Goal: Task Accomplishment & Management: Use online tool/utility

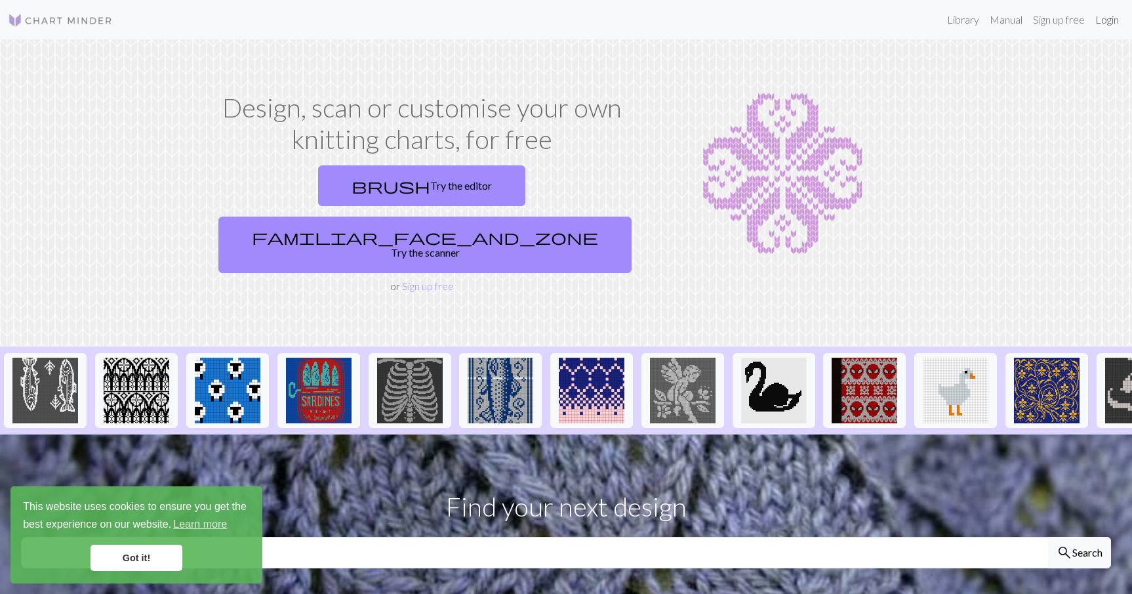
click at [1092, 18] on link "Login" at bounding box center [1107, 20] width 34 height 26
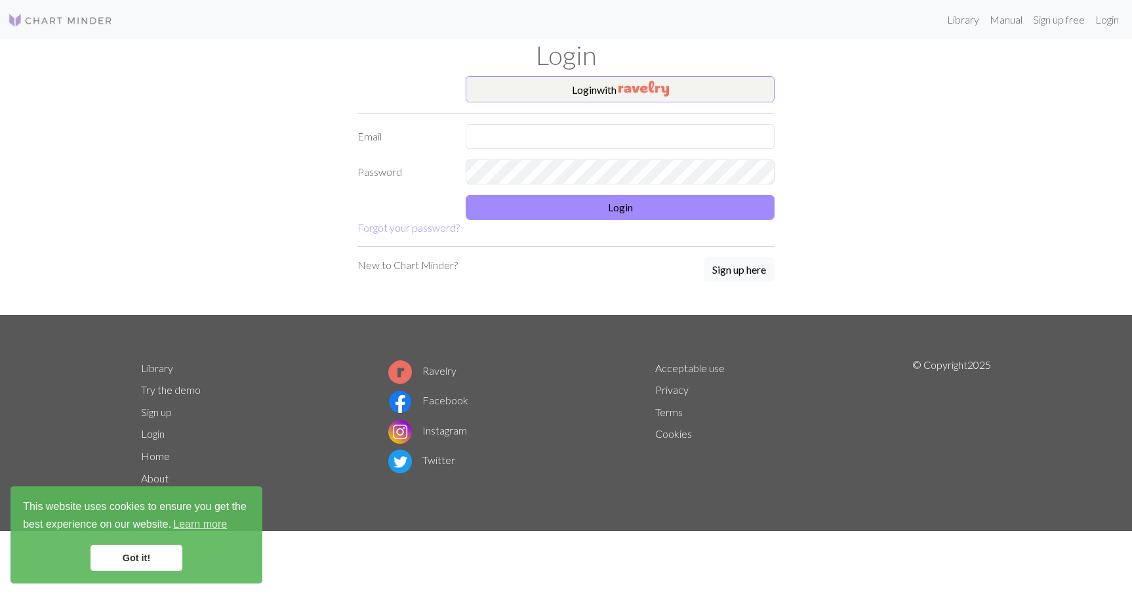
click at [151, 558] on link "Got it!" at bounding box center [137, 558] width 92 height 26
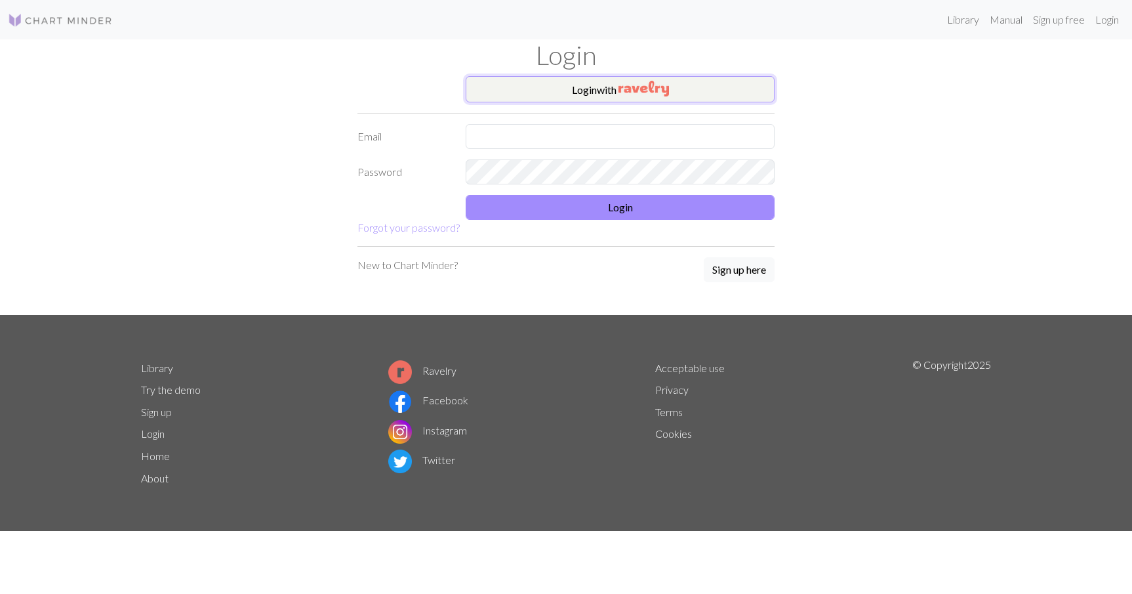
click at [684, 88] on button "Login with" at bounding box center [620, 89] width 309 height 26
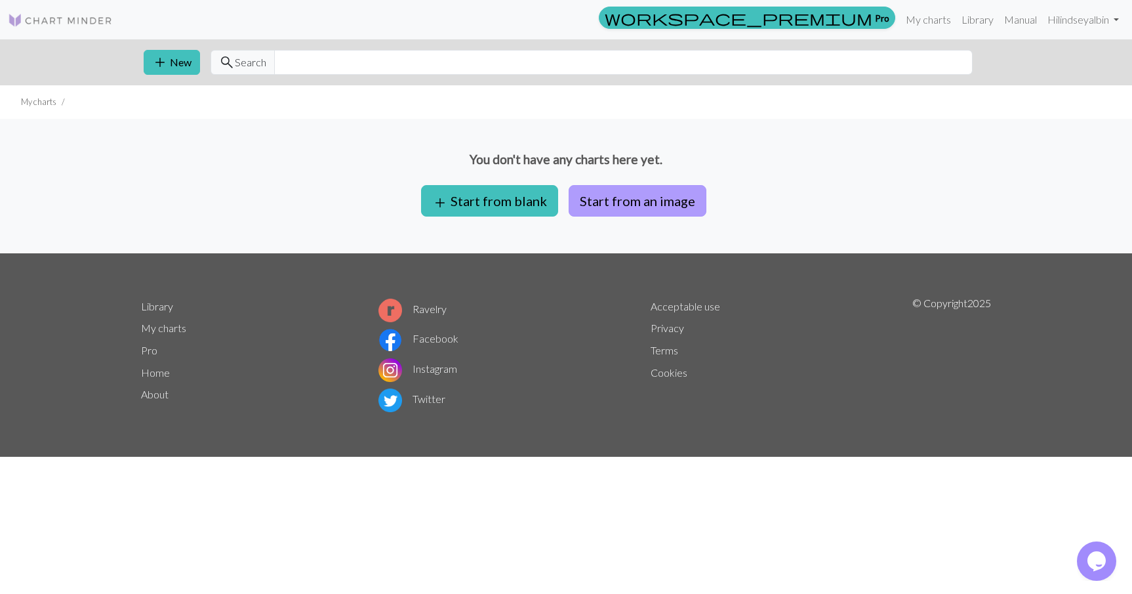
click at [660, 193] on button "Start from an image" at bounding box center [638, 200] width 138 height 31
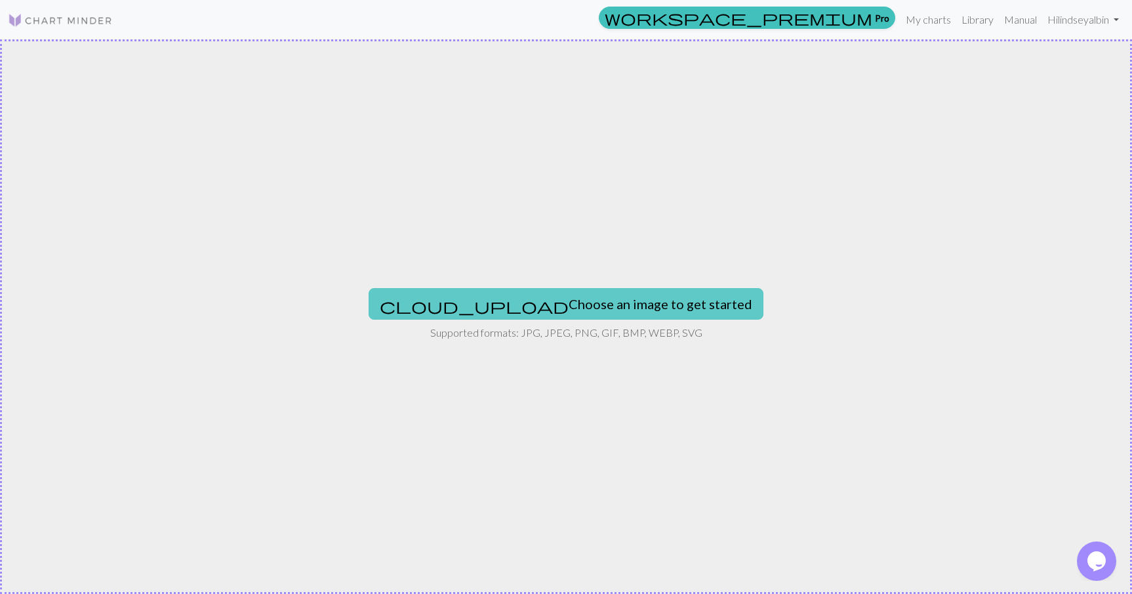
click at [599, 302] on button "cloud_upload Choose an image to get started" at bounding box center [566, 303] width 395 height 31
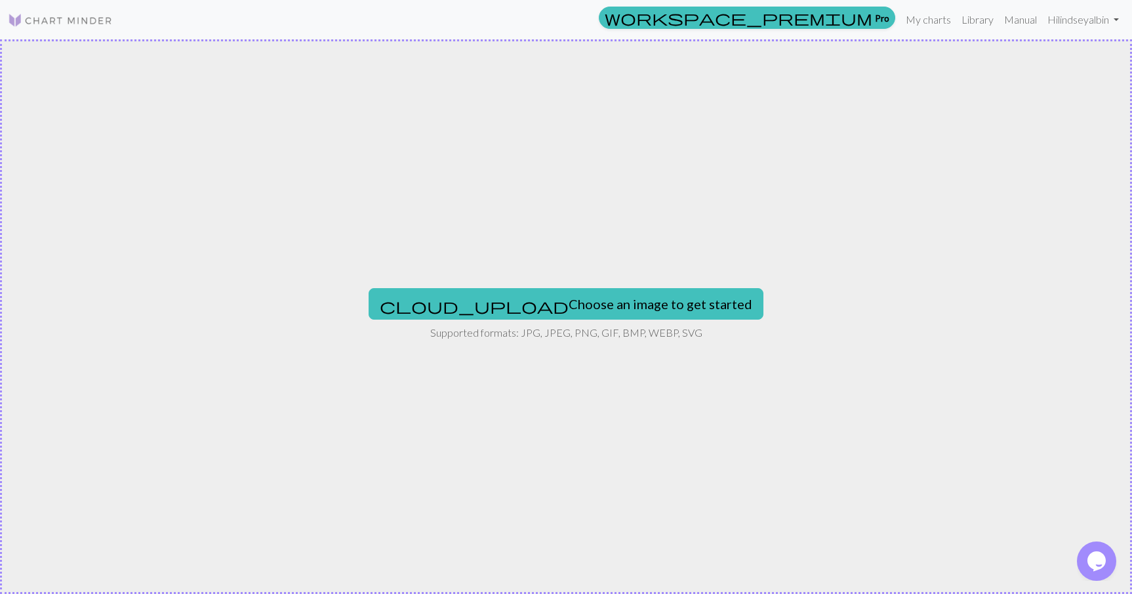
click at [320, 185] on div "cloud_upload Choose an image to get started Supported formats: JPG, JPEG, PNG, …" at bounding box center [566, 316] width 1132 height 554
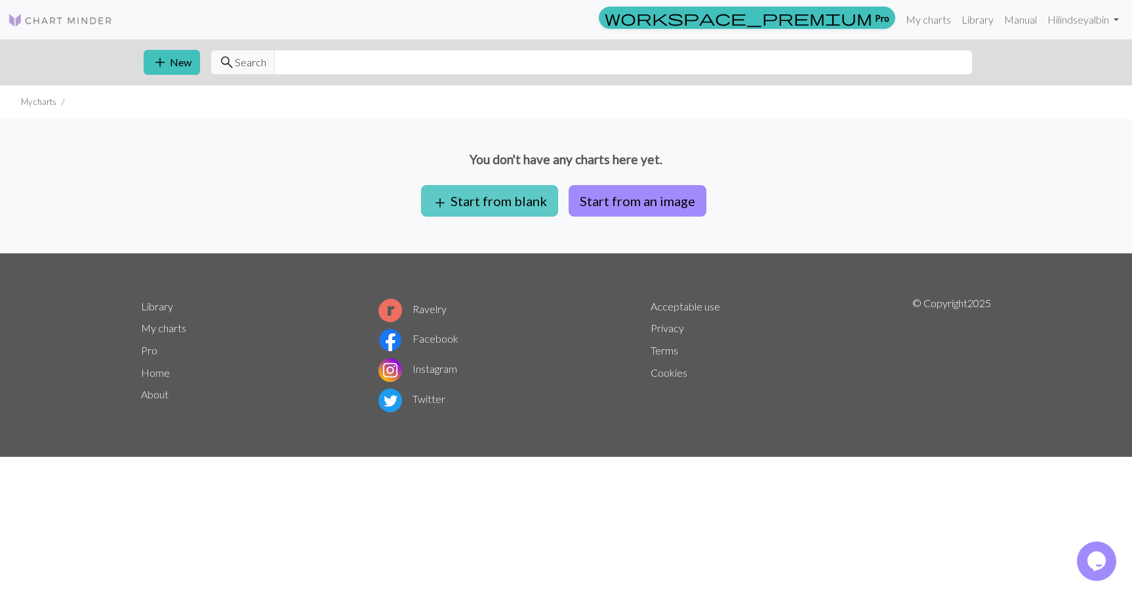
click at [520, 197] on button "add Start from blank" at bounding box center [489, 200] width 137 height 31
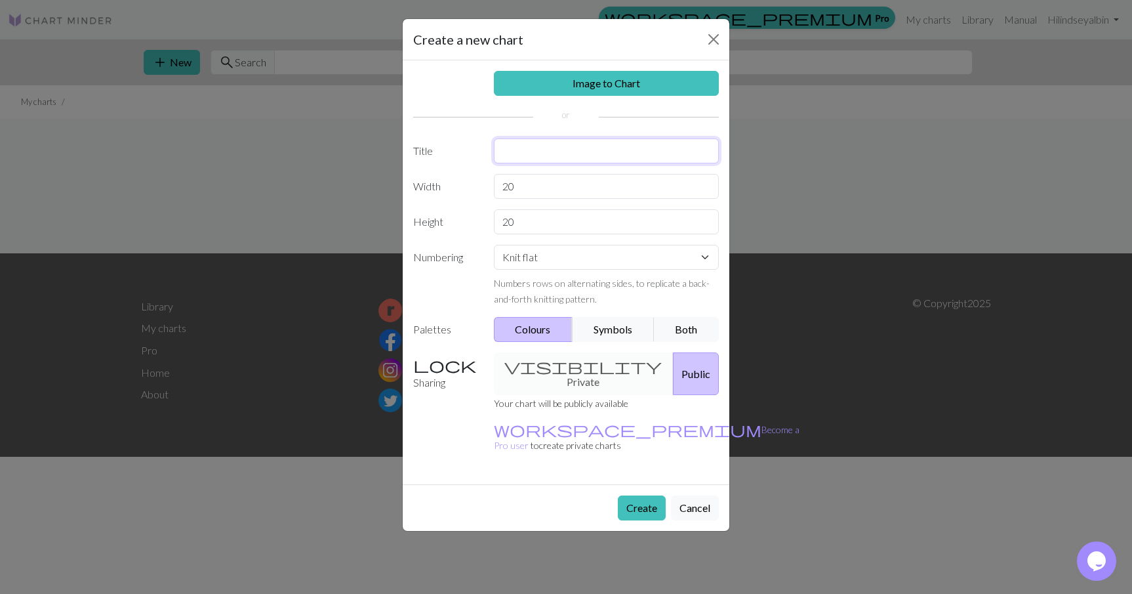
click at [529, 147] on input "text" at bounding box center [607, 150] width 226 height 25
type input "Fallout Mittens"
click at [531, 186] on input "20" at bounding box center [607, 186] width 226 height 25
type input "2"
type input "79"
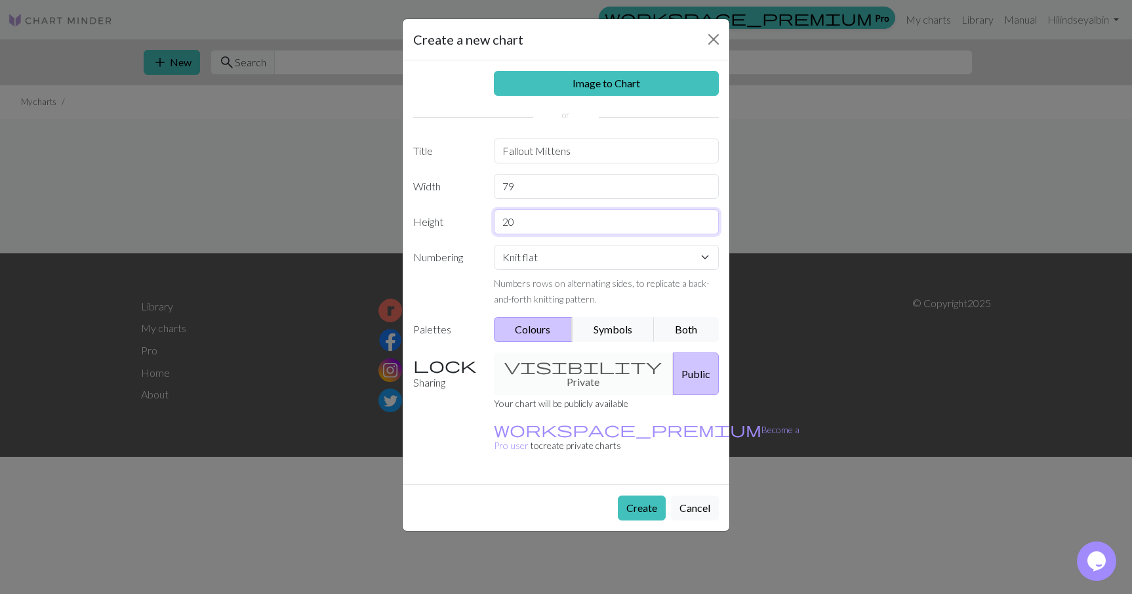
click at [529, 223] on input "20" at bounding box center [607, 221] width 226 height 25
type input "2"
type input "56"
click at [539, 257] on select "Knit flat Knit in the round Lace knitting Cross stitch" at bounding box center [607, 257] width 226 height 25
select select "round"
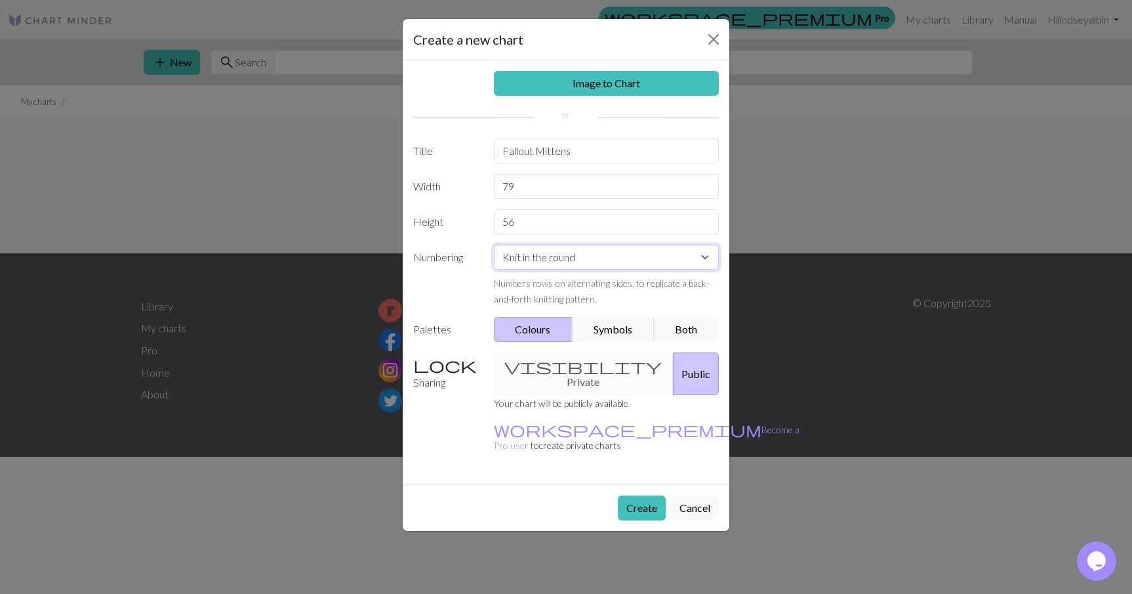
click at [494, 245] on select "Knit flat Knit in the round Lace knitting Cross stitch" at bounding box center [607, 257] width 226 height 25
click at [566, 363] on div "visibility Private Public" at bounding box center [606, 373] width 241 height 43
click at [652, 495] on button "Create" at bounding box center [642, 507] width 48 height 25
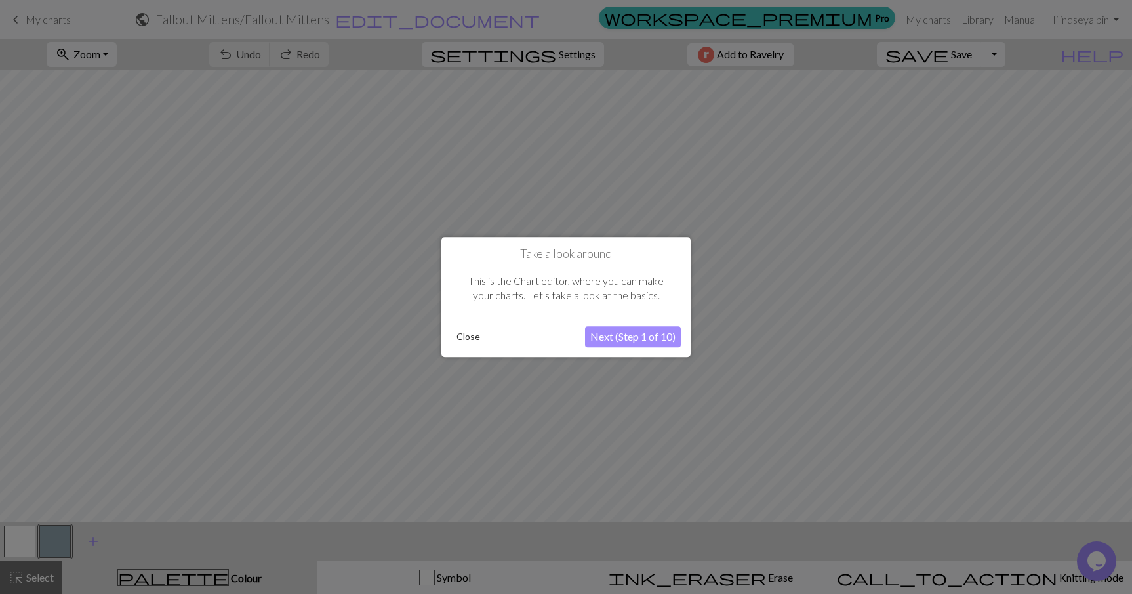
click at [643, 337] on button "Next (Step 1 of 10)" at bounding box center [633, 336] width 96 height 21
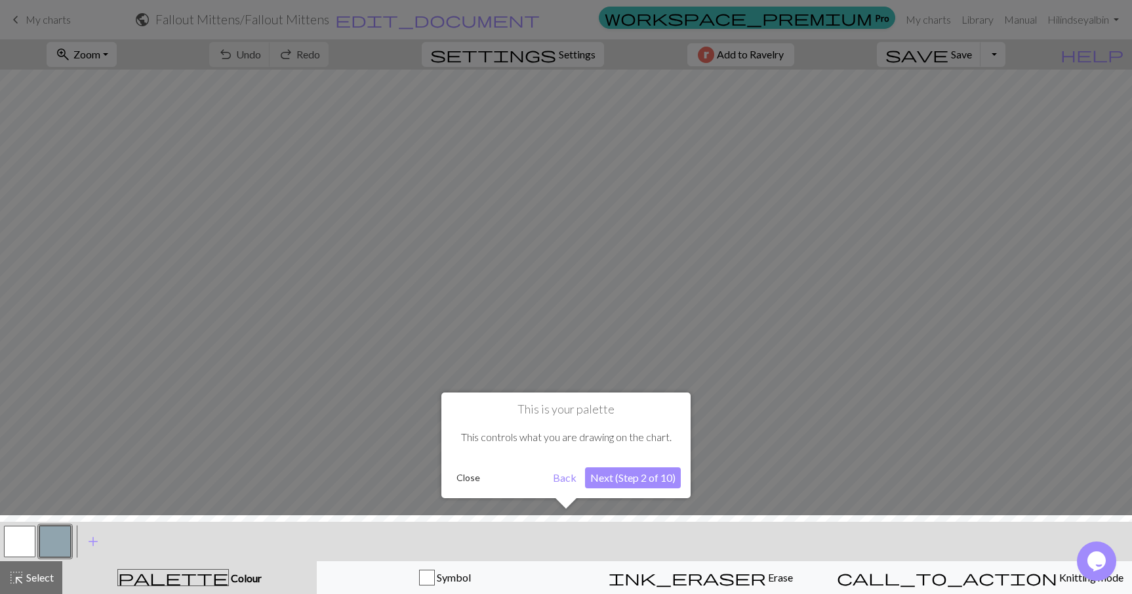
click at [643, 474] on button "Next (Step 2 of 10)" at bounding box center [633, 477] width 96 height 21
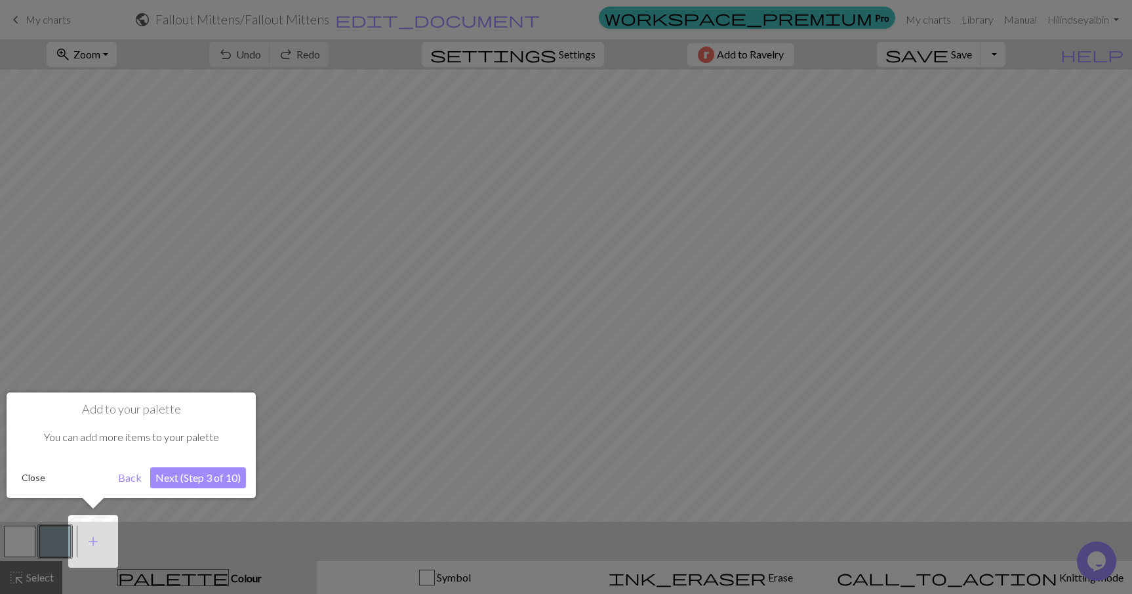
click at [201, 479] on button "Next (Step 3 of 10)" at bounding box center [198, 477] width 96 height 21
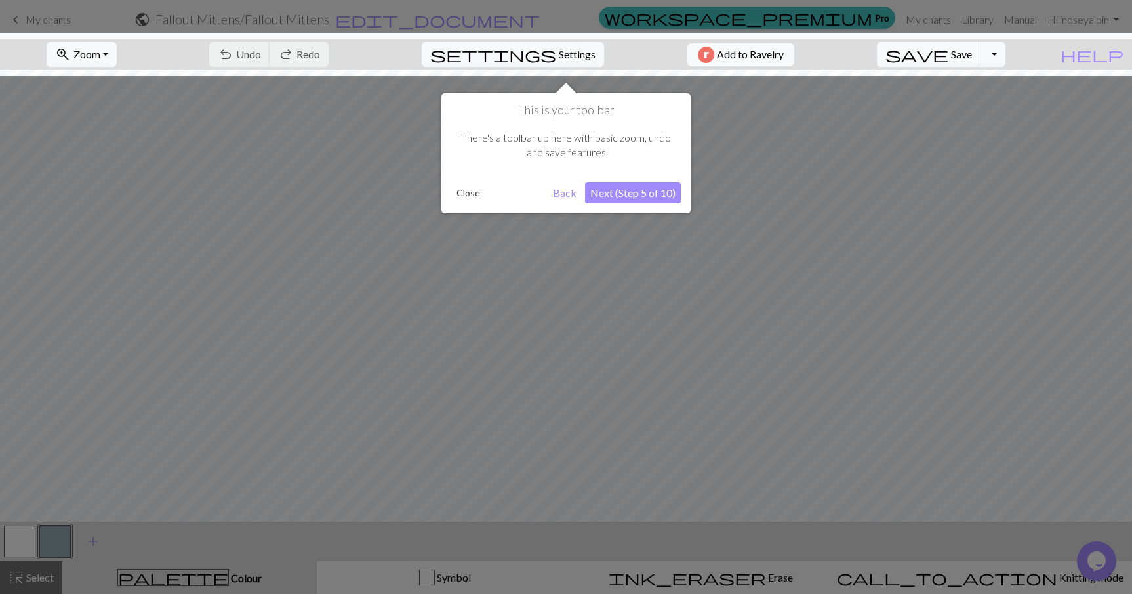
click at [636, 190] on button "Next (Step 5 of 10)" at bounding box center [633, 192] width 96 height 21
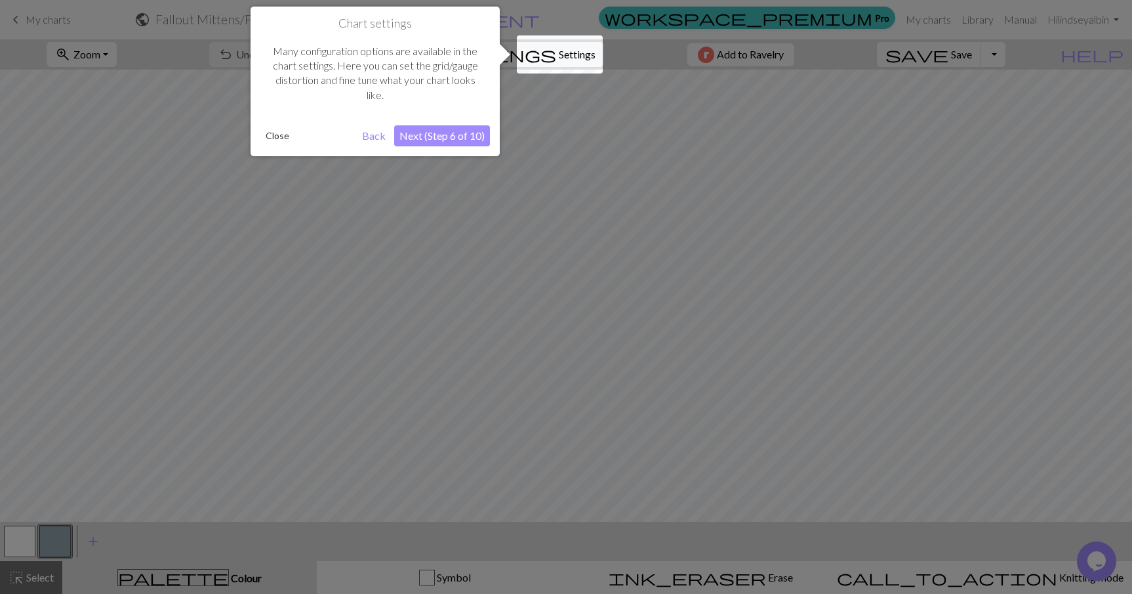
click at [471, 135] on button "Next (Step 6 of 10)" at bounding box center [442, 135] width 96 height 21
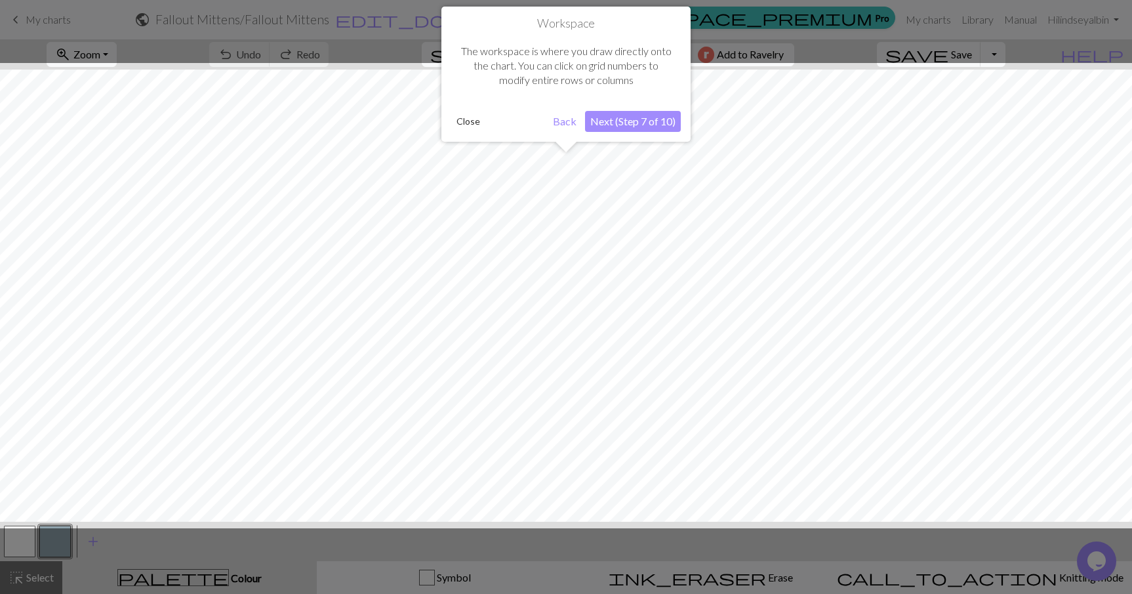
scroll to position [50, 0]
click at [653, 123] on button "Next (Step 7 of 10)" at bounding box center [633, 121] width 96 height 21
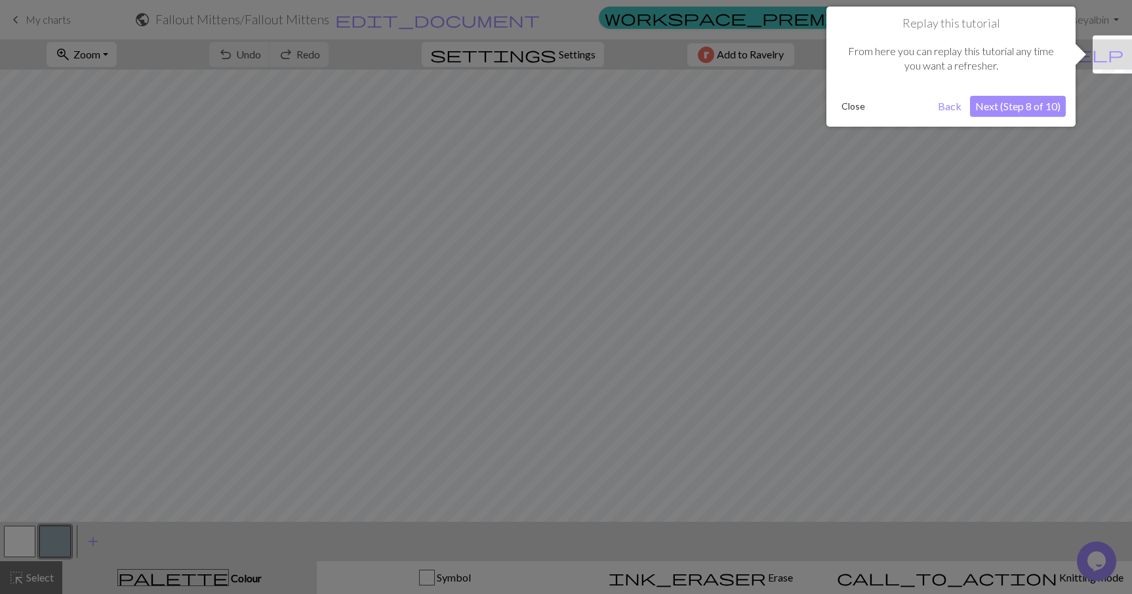
click at [1000, 107] on button "Next (Step 8 of 10)" at bounding box center [1018, 106] width 96 height 21
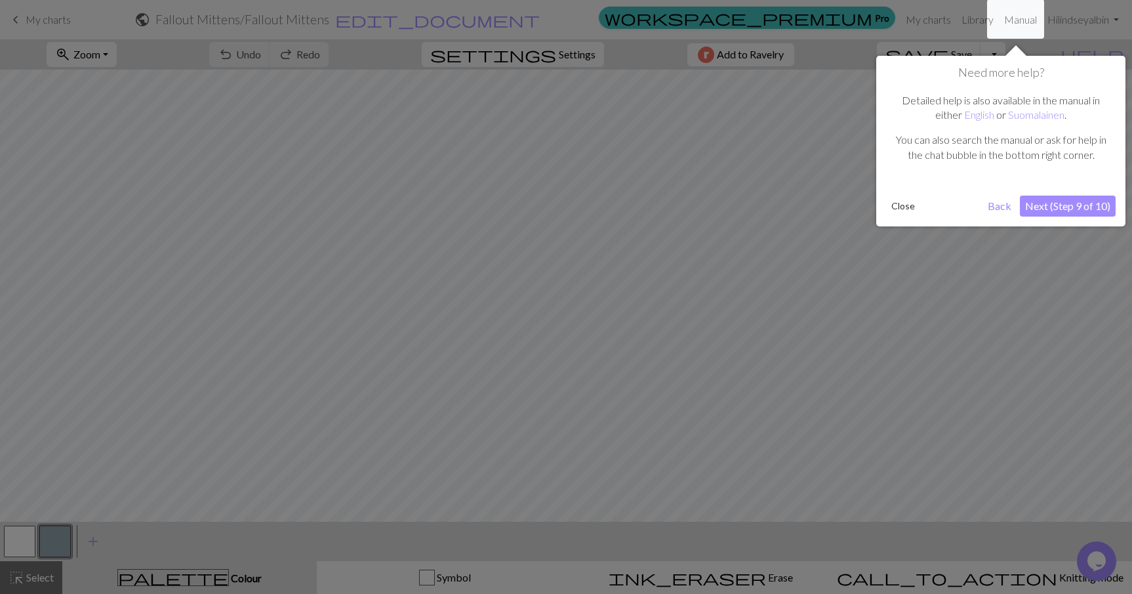
click at [1062, 211] on button "Next (Step 9 of 10)" at bounding box center [1068, 206] width 96 height 21
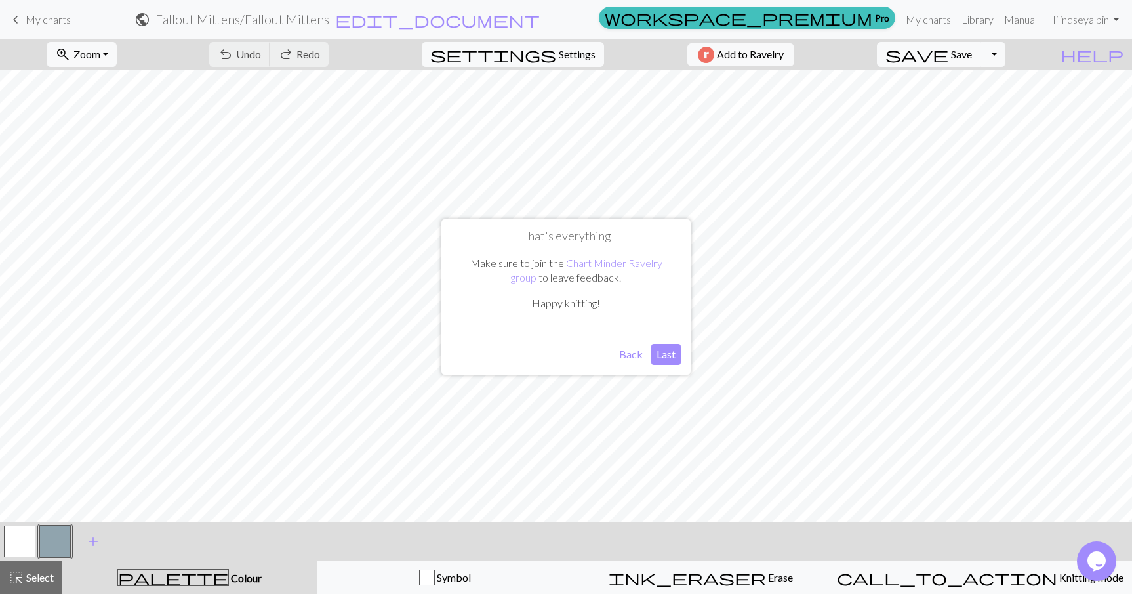
click at [664, 355] on button "Last" at bounding box center [667, 354] width 30 height 21
click at [563, 58] on span "Settings" at bounding box center [577, 55] width 37 height 16
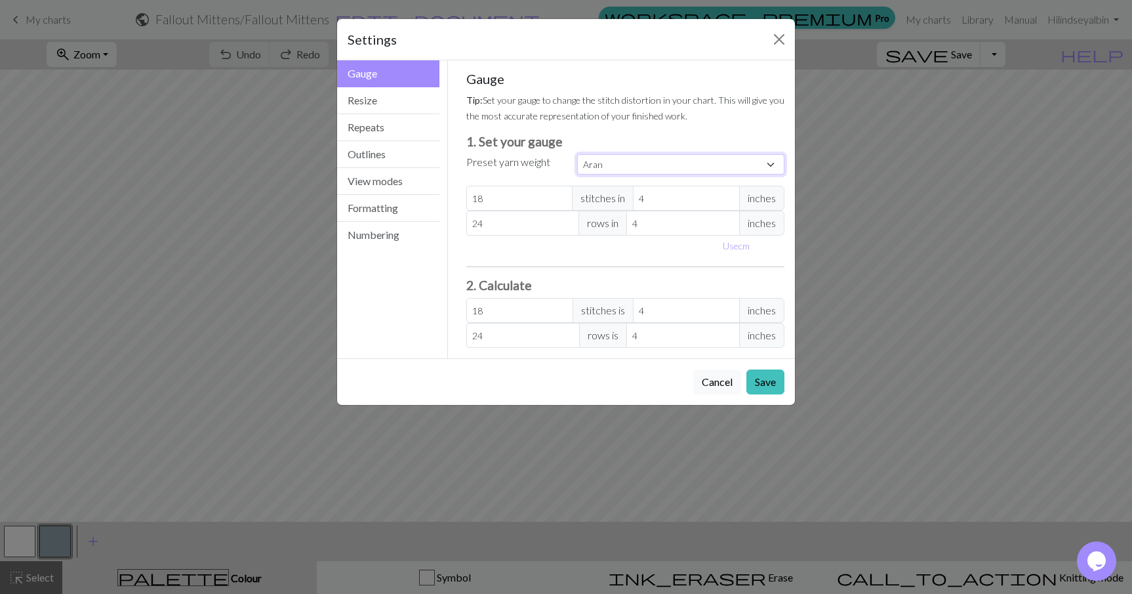
click at [596, 164] on select "Custom Square Lace Light Fingering Fingering Sport Double knit Worsted Aran Bul…" at bounding box center [680, 164] width 207 height 20
select select "fingering"
click at [577, 154] on select "Custom Square Lace Light Fingering Fingering Sport Double knit Worsted Aran Bul…" at bounding box center [680, 164] width 207 height 20
type input "28"
type input "36"
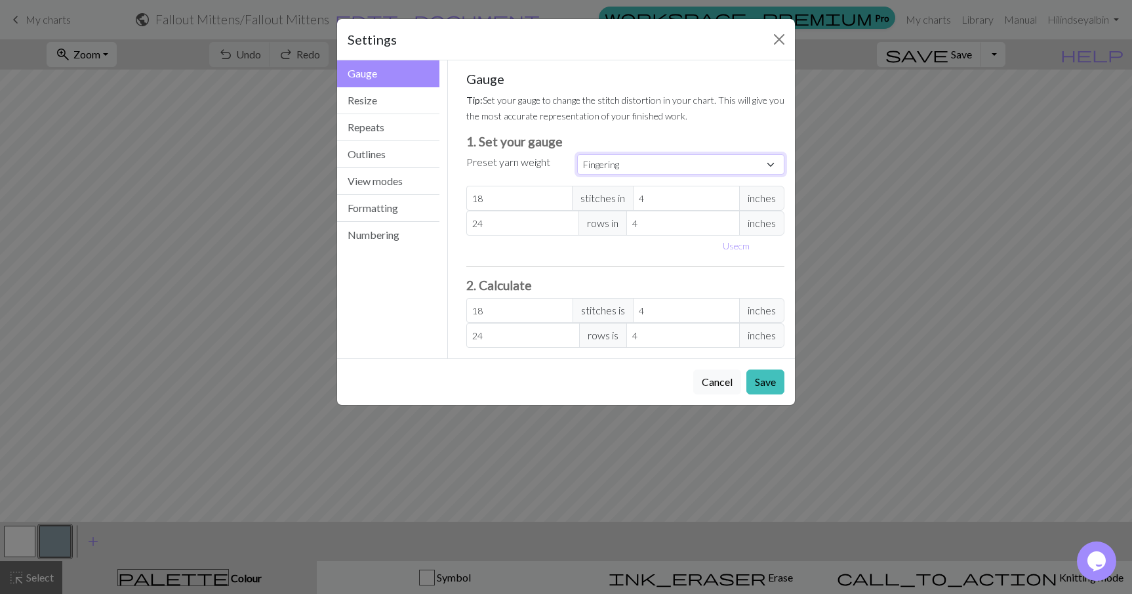
type input "28"
type input "36"
click at [566, 259] on div "Gauge Tip: Set your gauge to change the stitch distortion in your chart. This w…" at bounding box center [625, 209] width 319 height 277
click at [399, 176] on button "View modes" at bounding box center [388, 181] width 102 height 27
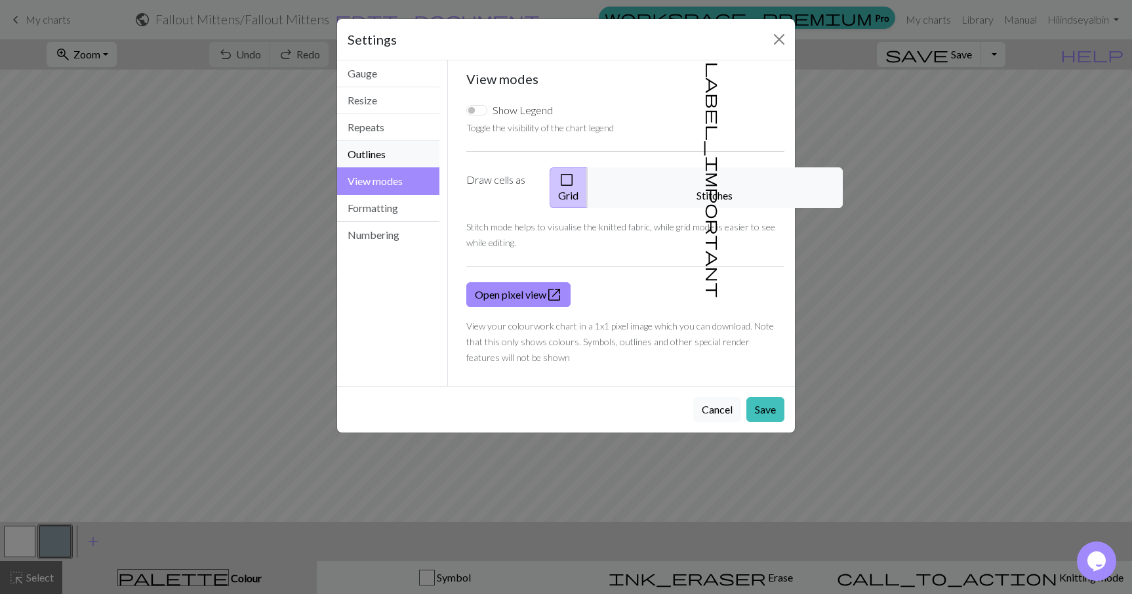
click at [402, 148] on button "Outlines" at bounding box center [388, 154] width 102 height 27
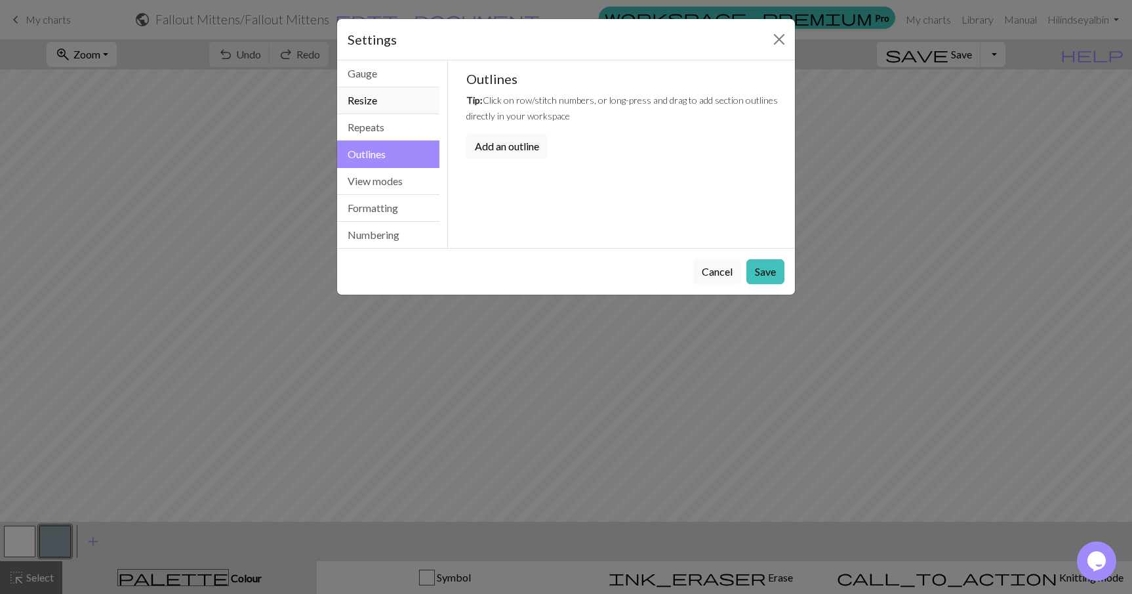
click at [412, 106] on button "Resize" at bounding box center [388, 100] width 102 height 27
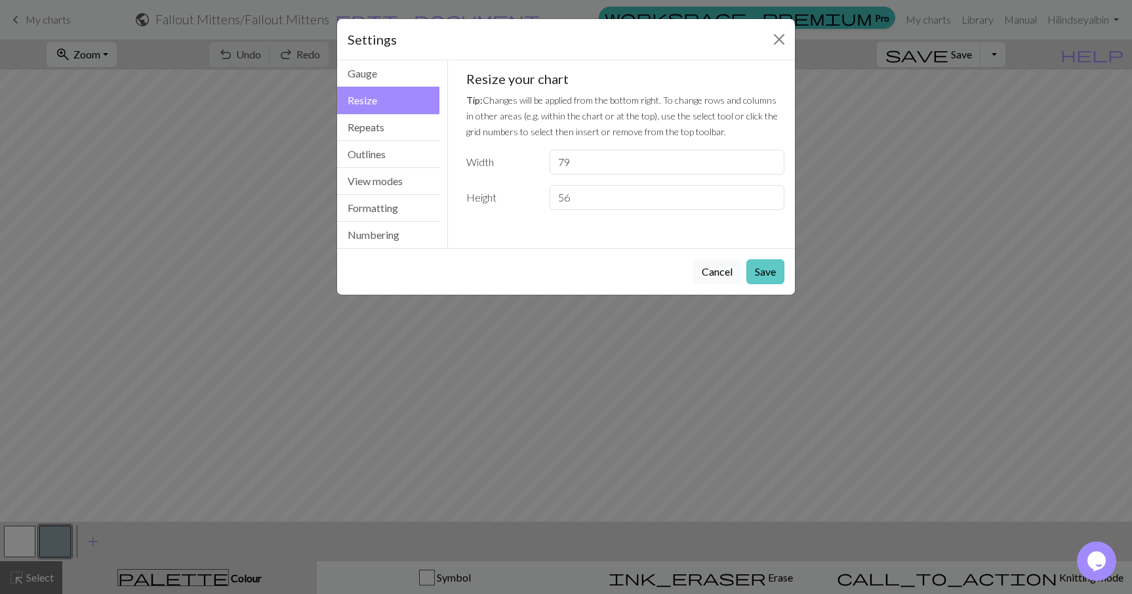
click at [772, 268] on button "Save" at bounding box center [766, 271] width 38 height 25
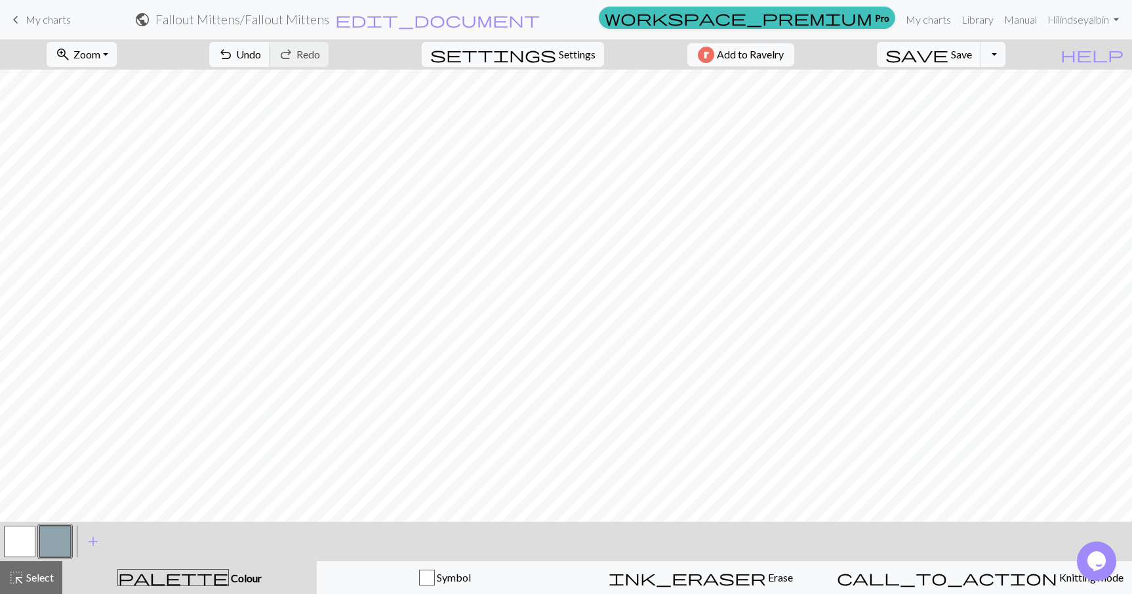
scroll to position [0, 0]
click at [90, 540] on span "add" at bounding box center [93, 541] width 16 height 18
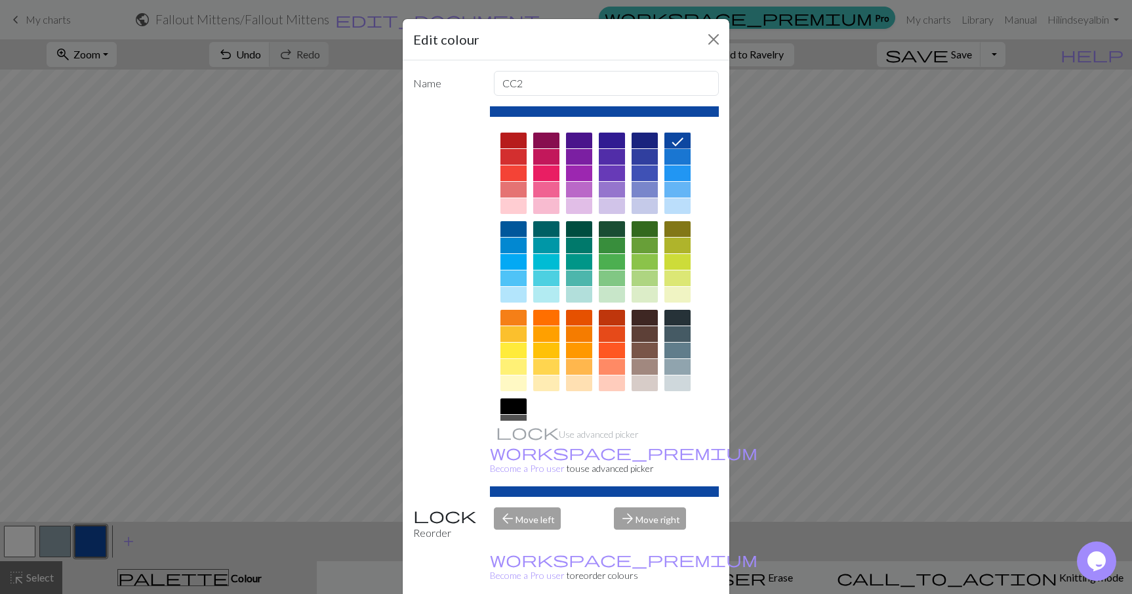
click at [682, 140] on icon at bounding box center [678, 142] width 16 height 16
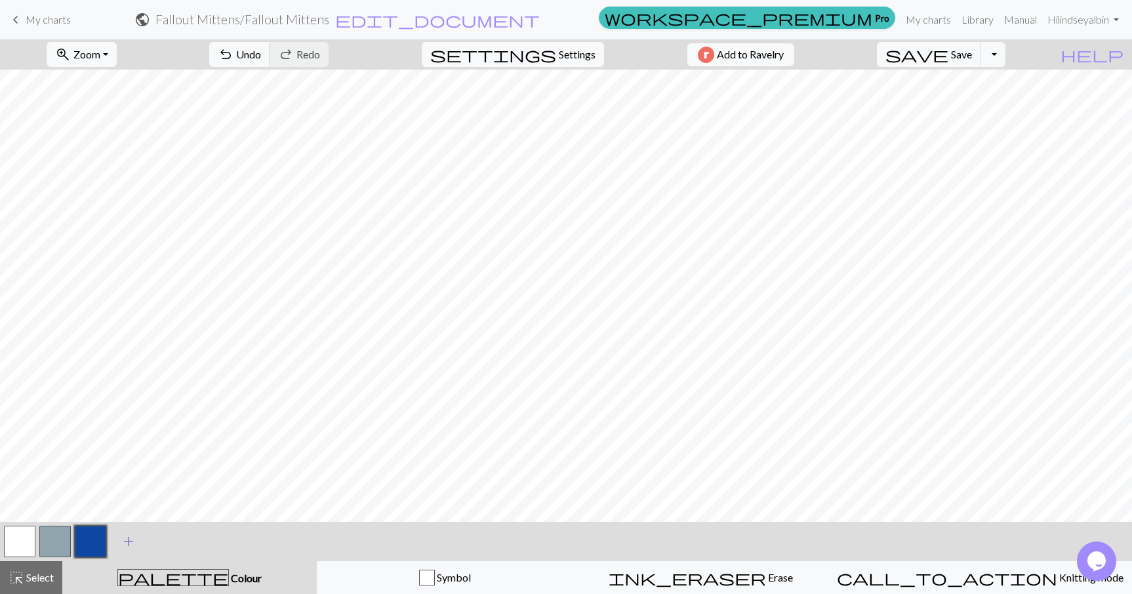
click at [127, 541] on span "add" at bounding box center [129, 541] width 16 height 18
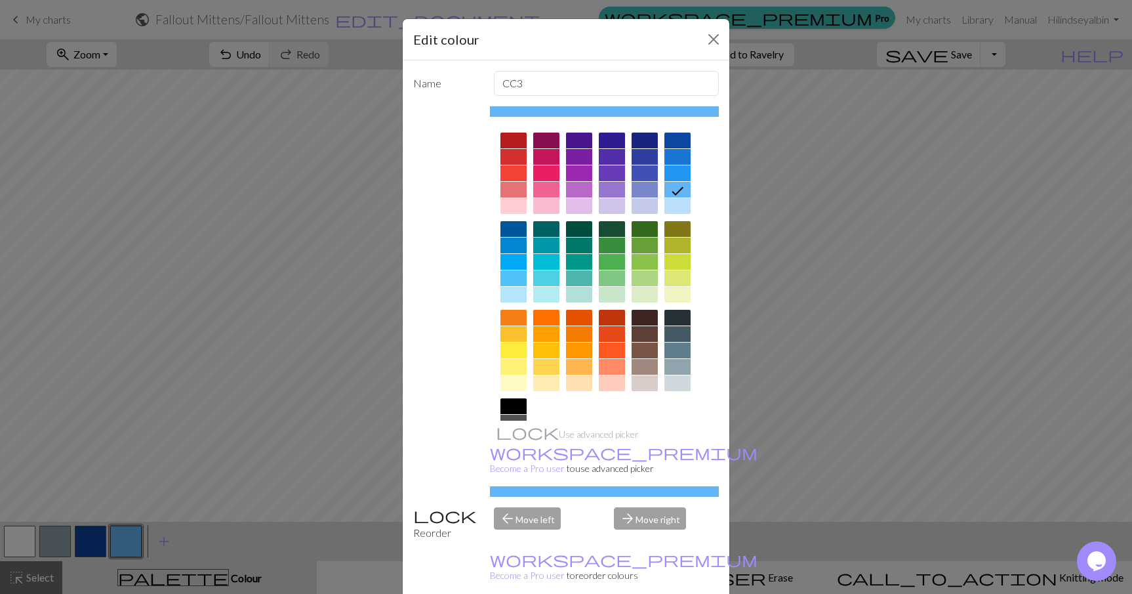
click at [514, 346] on div at bounding box center [514, 350] width 26 height 16
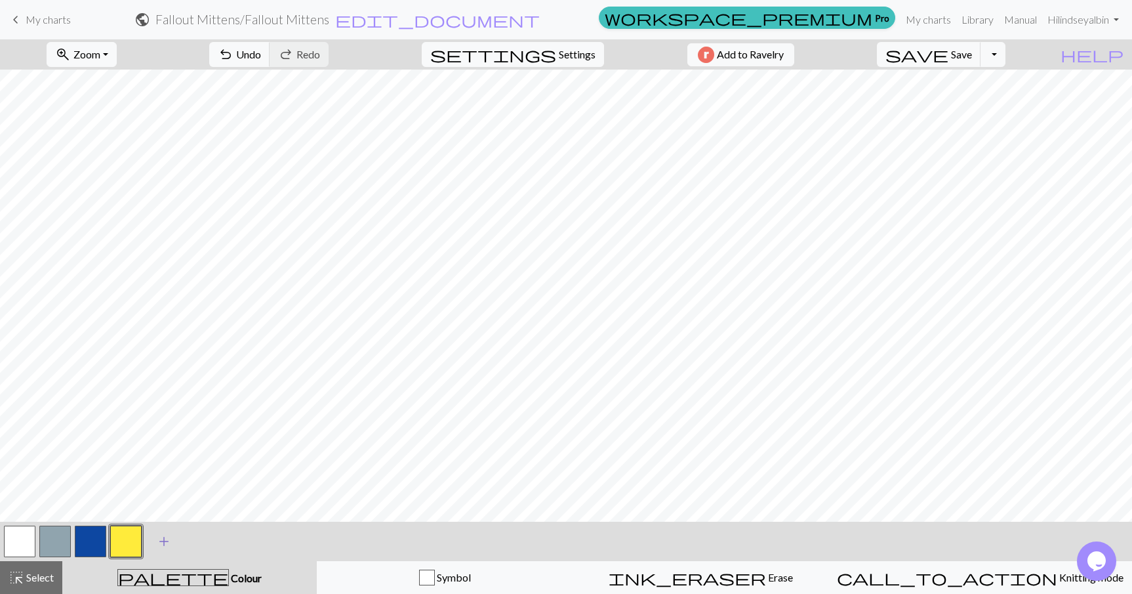
click at [163, 543] on span "add" at bounding box center [164, 541] width 16 height 18
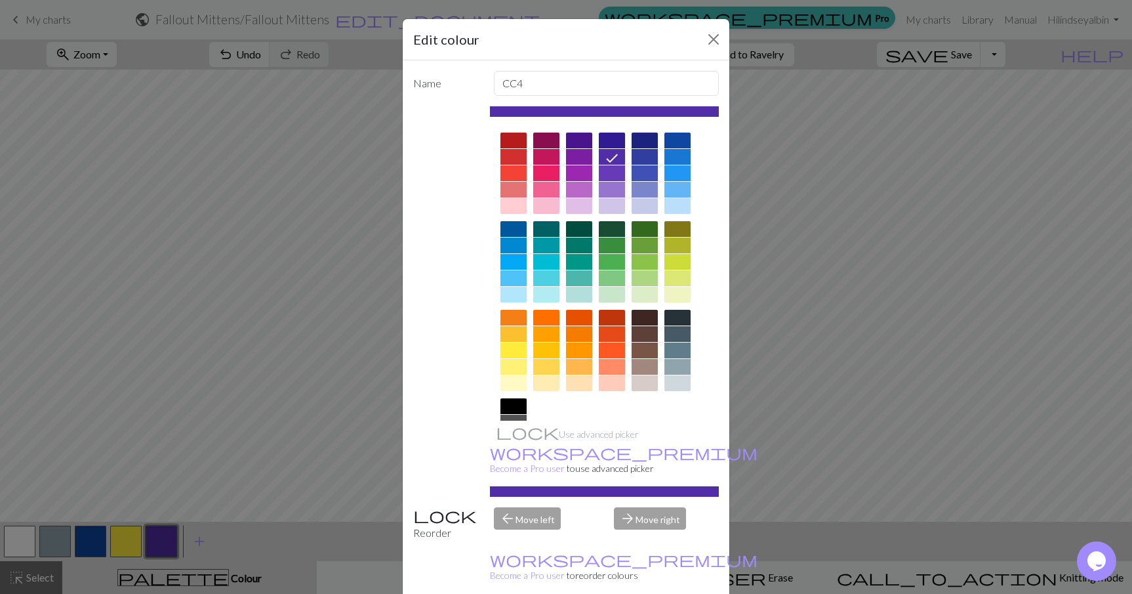
click at [546, 172] on div at bounding box center [546, 173] width 26 height 16
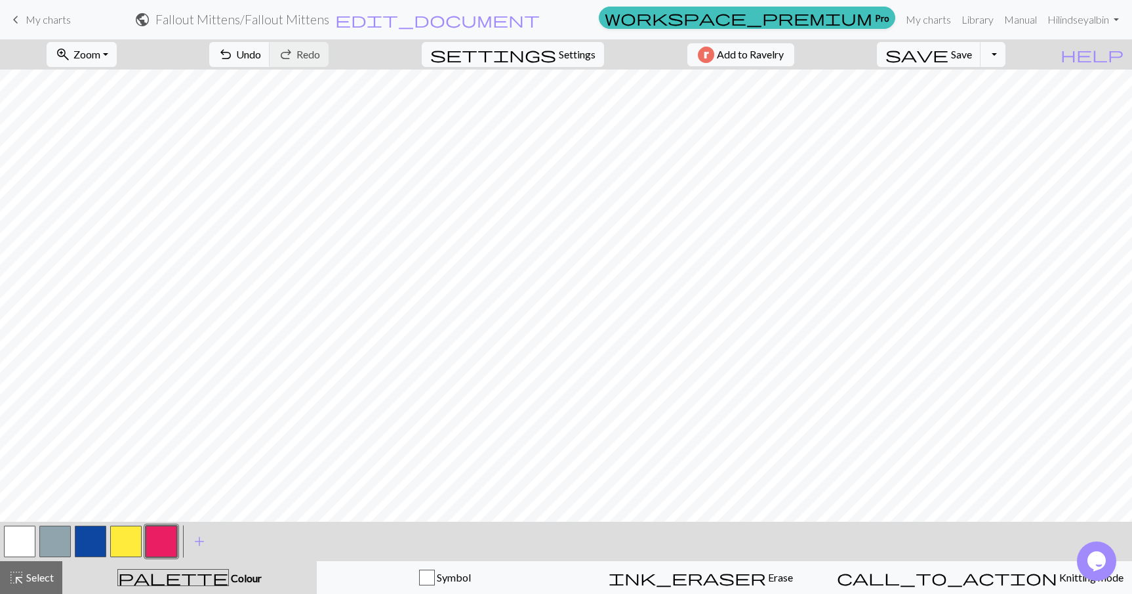
click at [87, 539] on button "button" at bounding box center [90, 541] width 31 height 31
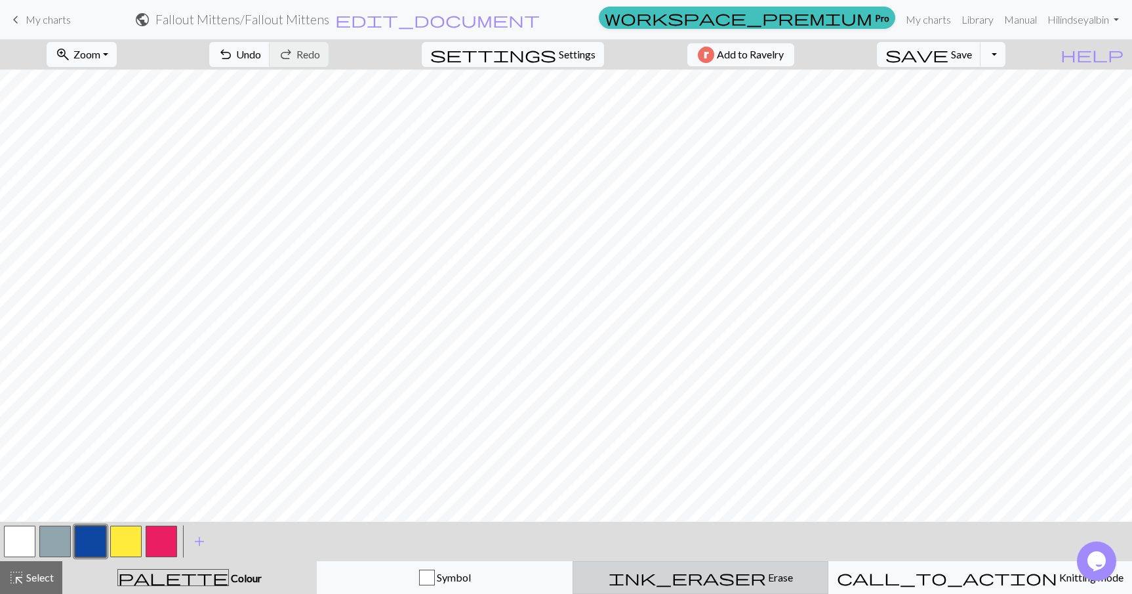
click at [753, 570] on div "ink_eraser Erase Erase" at bounding box center [700, 577] width 239 height 16
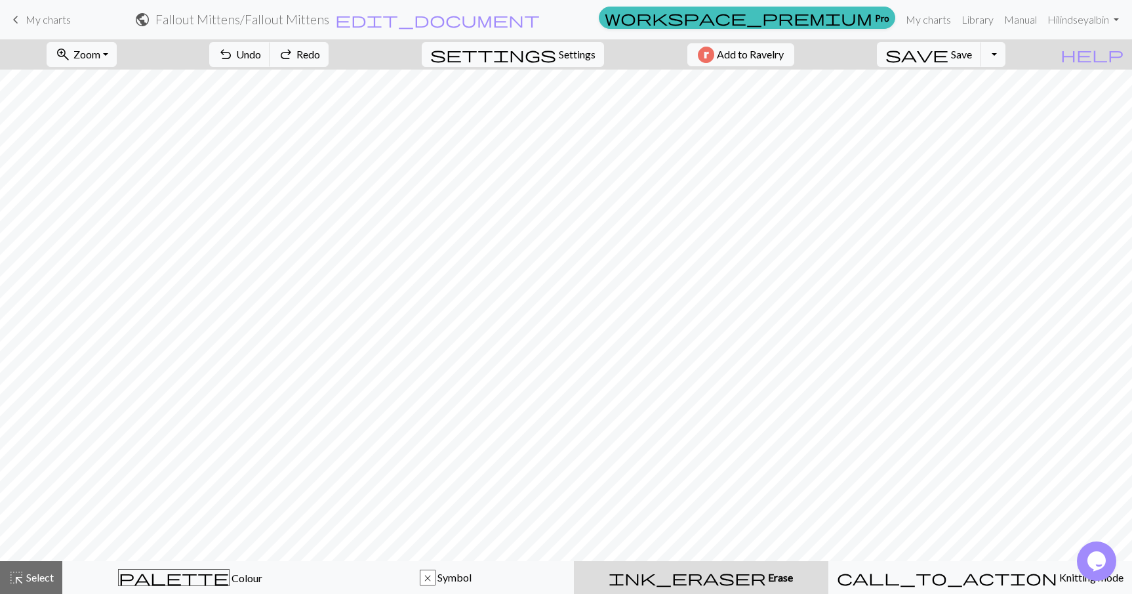
click at [717, 577] on span "ink_eraser" at bounding box center [687, 577] width 157 height 18
click at [456, 578] on span "Symbol" at bounding box center [454, 577] width 36 height 12
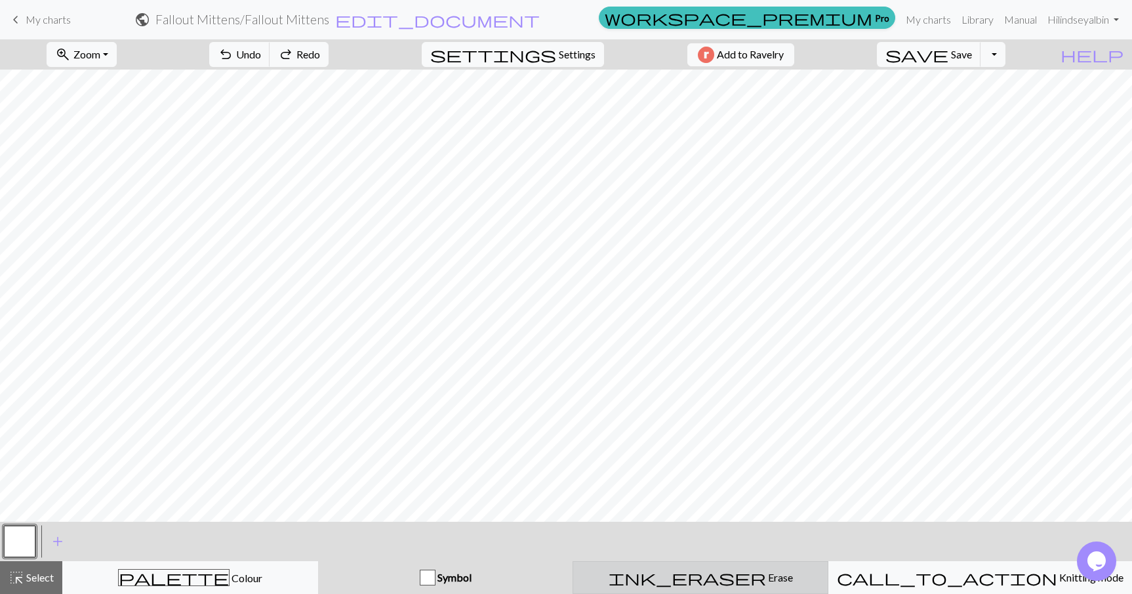
click at [712, 577] on span "ink_eraser" at bounding box center [687, 577] width 157 height 18
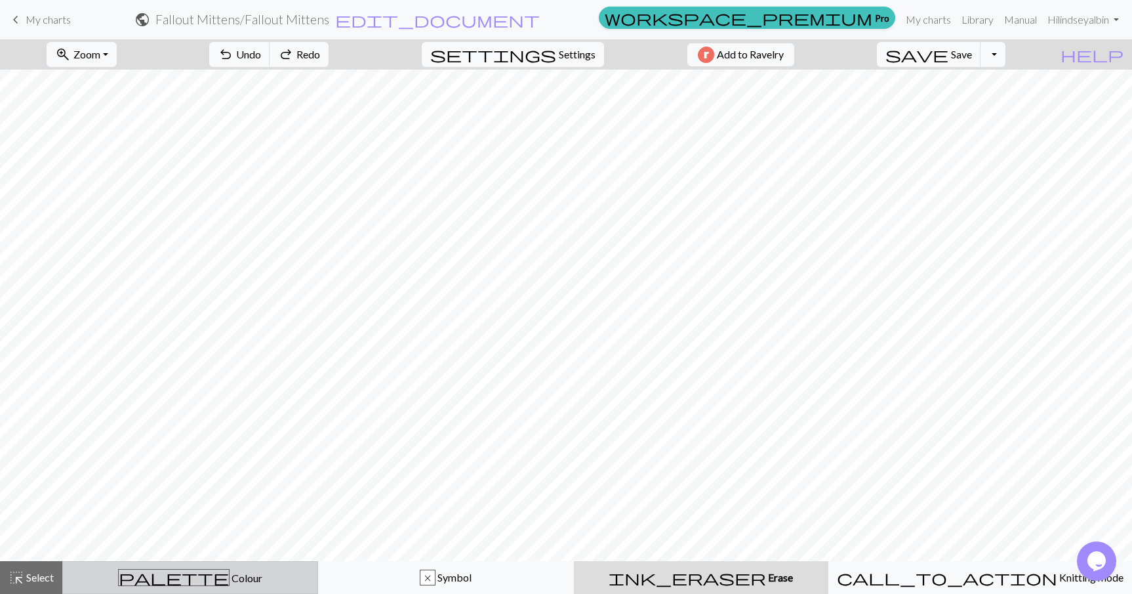
click at [192, 569] on div "palette Colour Colour" at bounding box center [190, 577] width 239 height 17
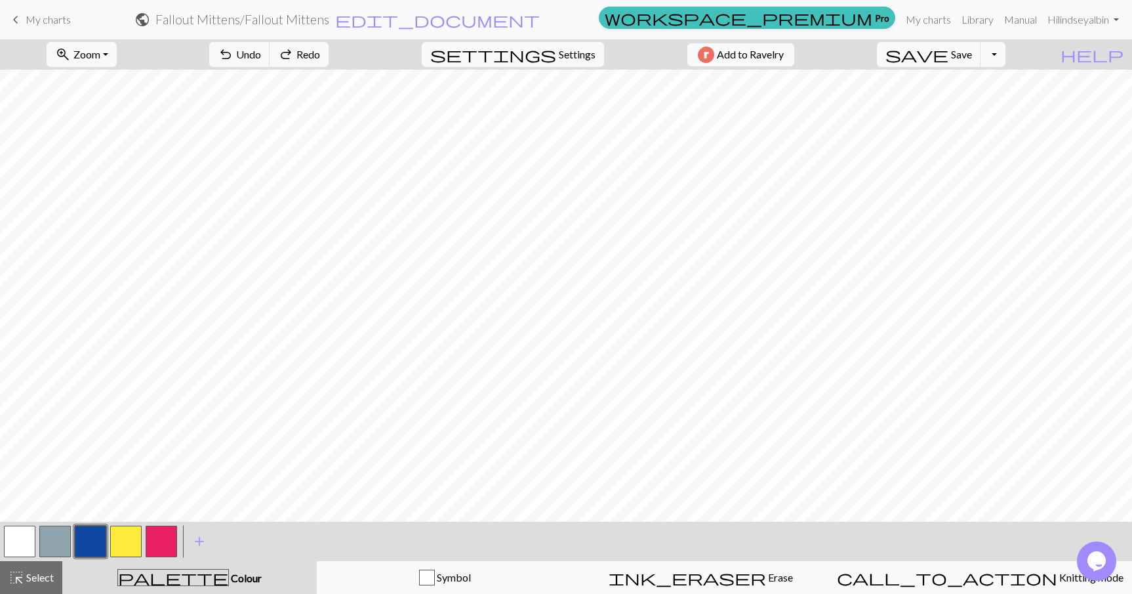
click at [22, 541] on button "button" at bounding box center [19, 541] width 31 height 31
click at [97, 545] on button "button" at bounding box center [90, 541] width 31 height 31
click at [121, 547] on button "button" at bounding box center [125, 541] width 31 height 31
click at [25, 535] on button "button" at bounding box center [19, 541] width 31 height 31
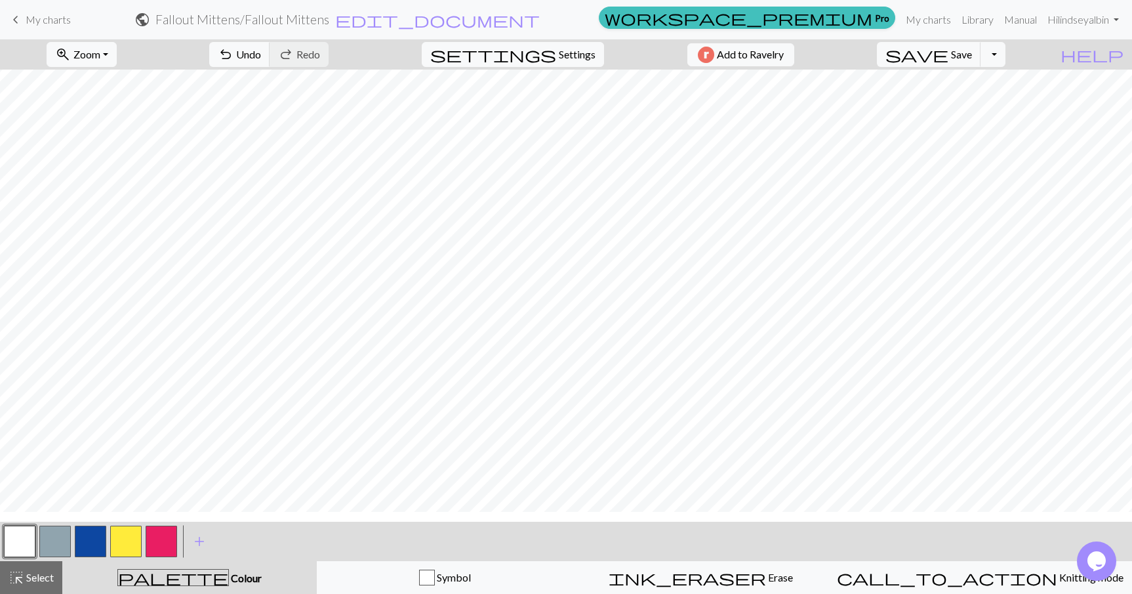
scroll to position [0, 0]
click at [87, 547] on button "button" at bounding box center [90, 541] width 31 height 31
click at [134, 531] on button "button" at bounding box center [125, 541] width 31 height 31
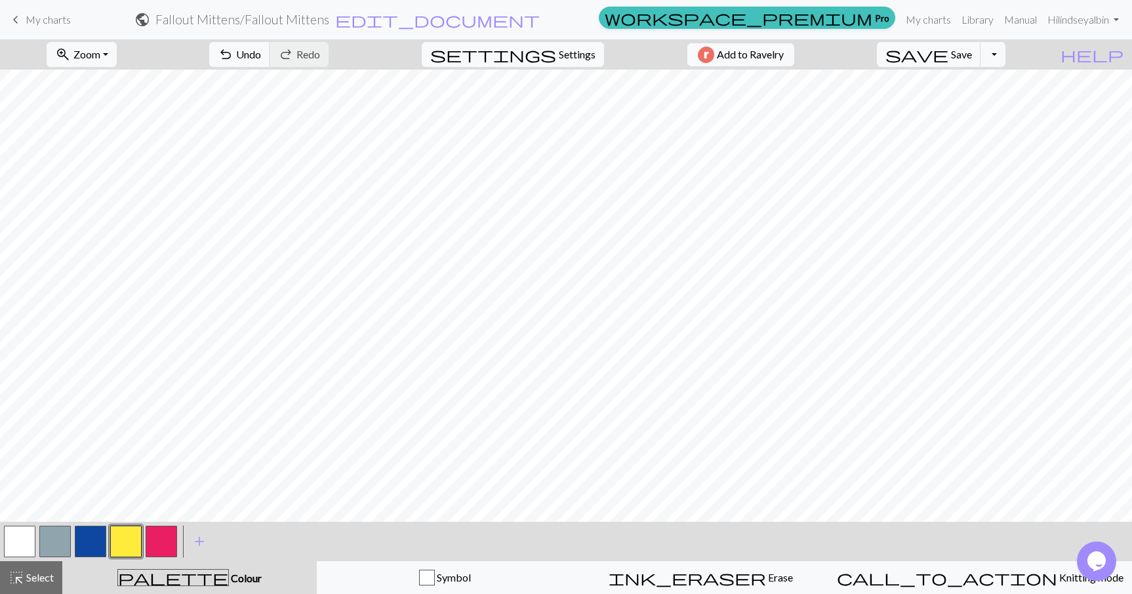
click at [97, 528] on button "button" at bounding box center [90, 541] width 31 height 31
click at [129, 537] on button "button" at bounding box center [125, 541] width 31 height 31
click at [98, 544] on button "button" at bounding box center [90, 541] width 31 height 31
click at [126, 540] on button "button" at bounding box center [125, 541] width 31 height 31
click at [91, 549] on button "button" at bounding box center [90, 541] width 31 height 31
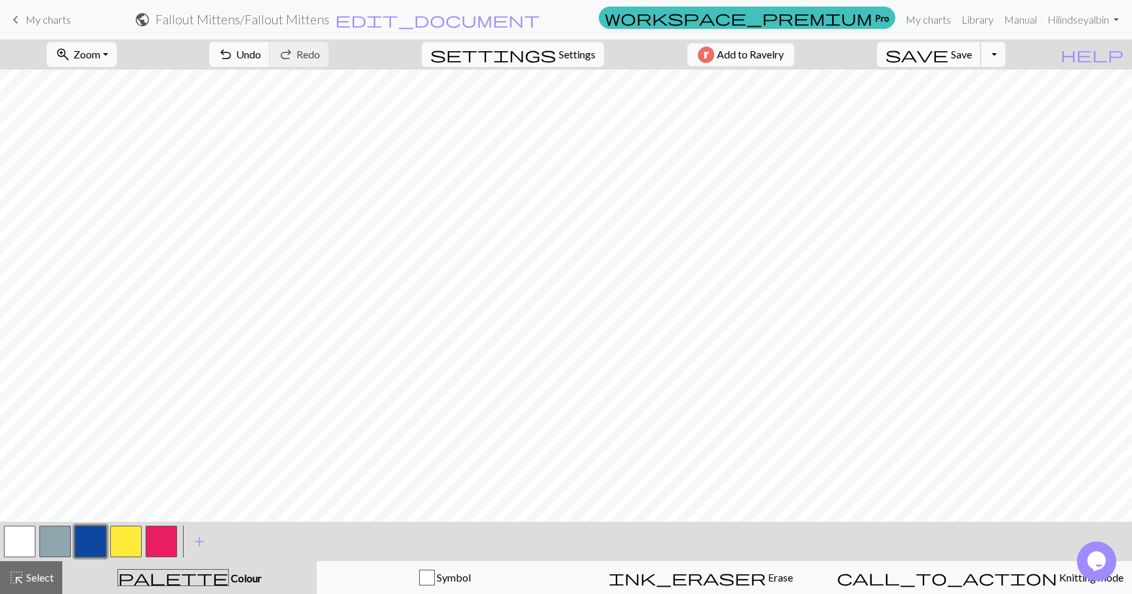
click at [972, 55] on span "Save" at bounding box center [961, 54] width 21 height 12
click at [975, 55] on button "save Save Save" at bounding box center [929, 54] width 104 height 25
click at [1006, 56] on button "Toggle Dropdown" at bounding box center [993, 54] width 25 height 25
click at [566, 63] on button "settings Settings" at bounding box center [513, 54] width 182 height 25
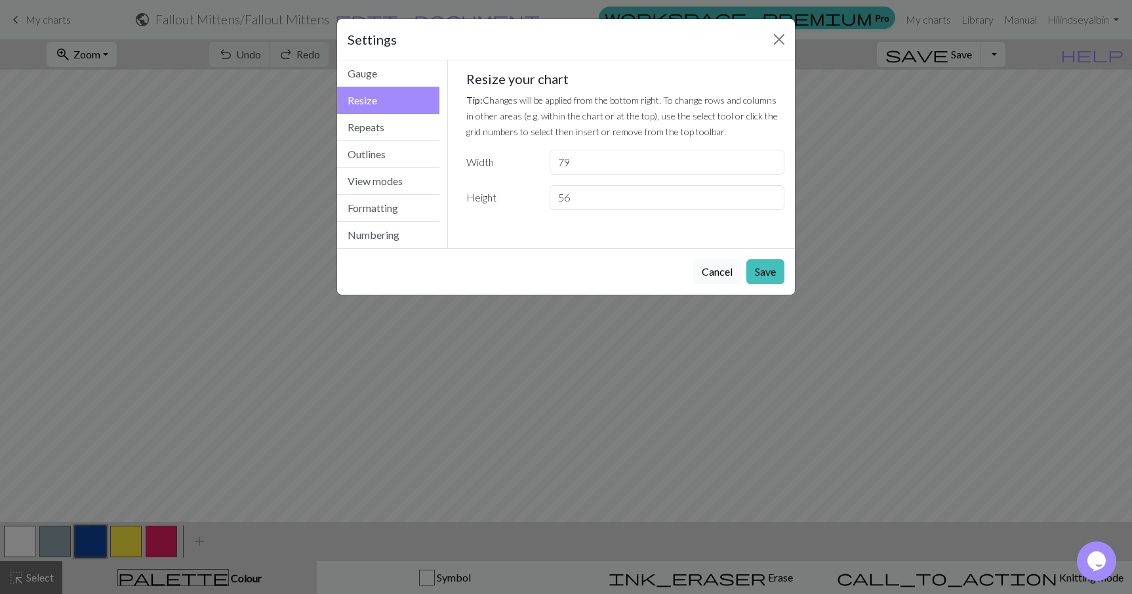
click at [720, 270] on button "Cancel" at bounding box center [718, 271] width 48 height 25
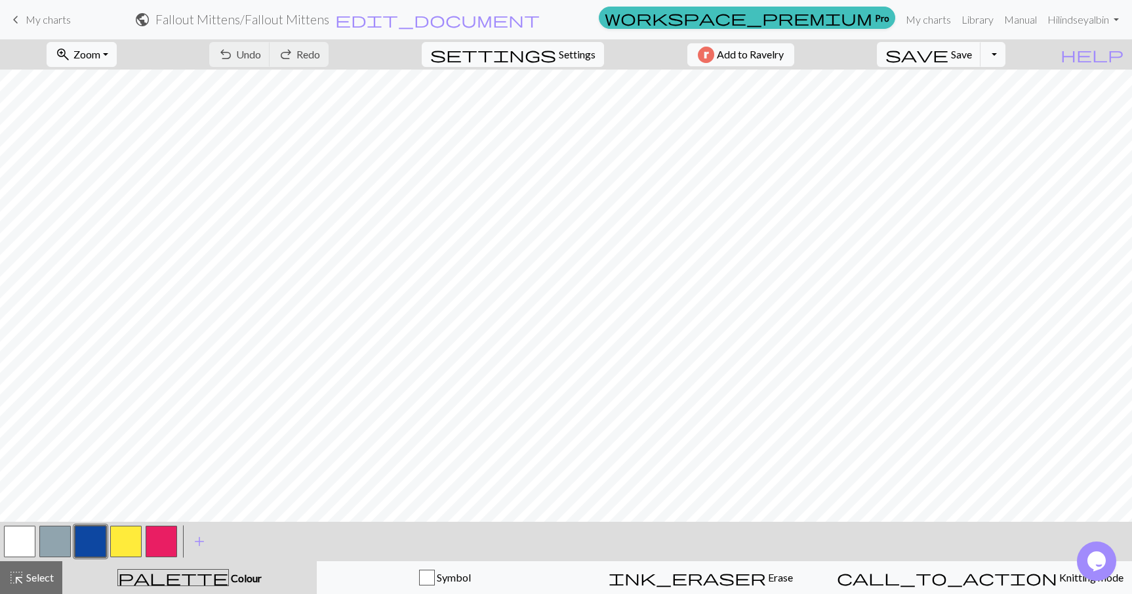
click at [127, 545] on button "button" at bounding box center [125, 541] width 31 height 31
click at [26, 531] on button "button" at bounding box center [19, 541] width 31 height 31
click at [129, 541] on button "button" at bounding box center [125, 541] width 31 height 31
click at [17, 542] on button "button" at bounding box center [19, 541] width 31 height 31
click at [129, 538] on button "button" at bounding box center [125, 541] width 31 height 31
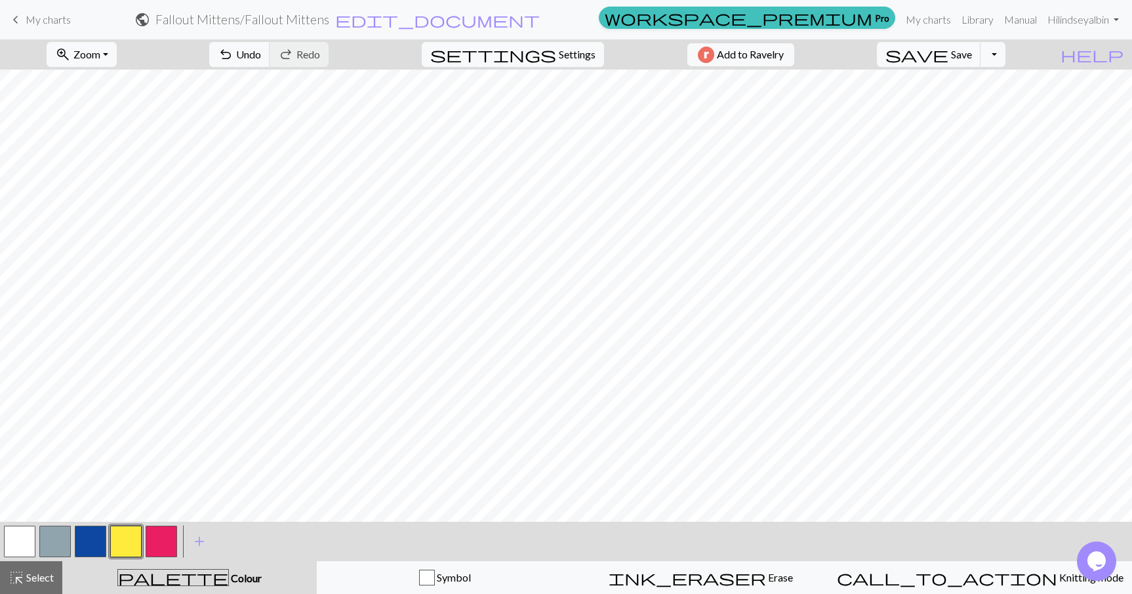
click at [21, 540] on button "button" at bounding box center [19, 541] width 31 height 31
click at [127, 539] on button "button" at bounding box center [125, 541] width 31 height 31
click at [22, 533] on button "button" at bounding box center [19, 541] width 31 height 31
click at [122, 537] on button "button" at bounding box center [125, 541] width 31 height 31
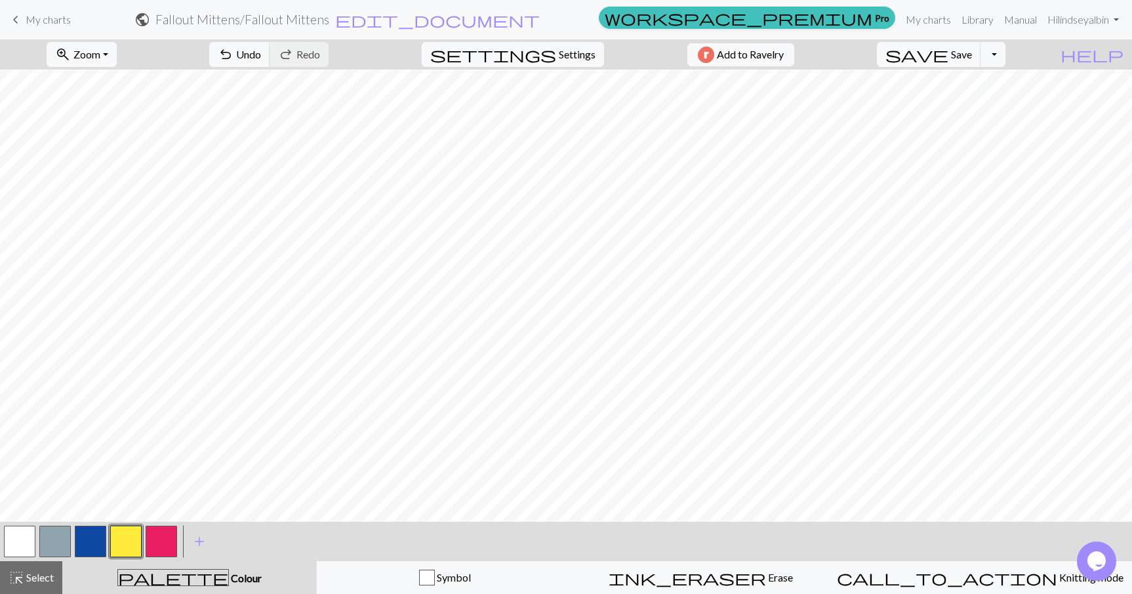
click at [21, 539] on button "button" at bounding box center [19, 541] width 31 height 31
click at [125, 541] on button "button" at bounding box center [125, 541] width 31 height 31
click at [25, 541] on button "button" at bounding box center [19, 541] width 31 height 31
click at [11, 533] on button "button" at bounding box center [19, 541] width 31 height 31
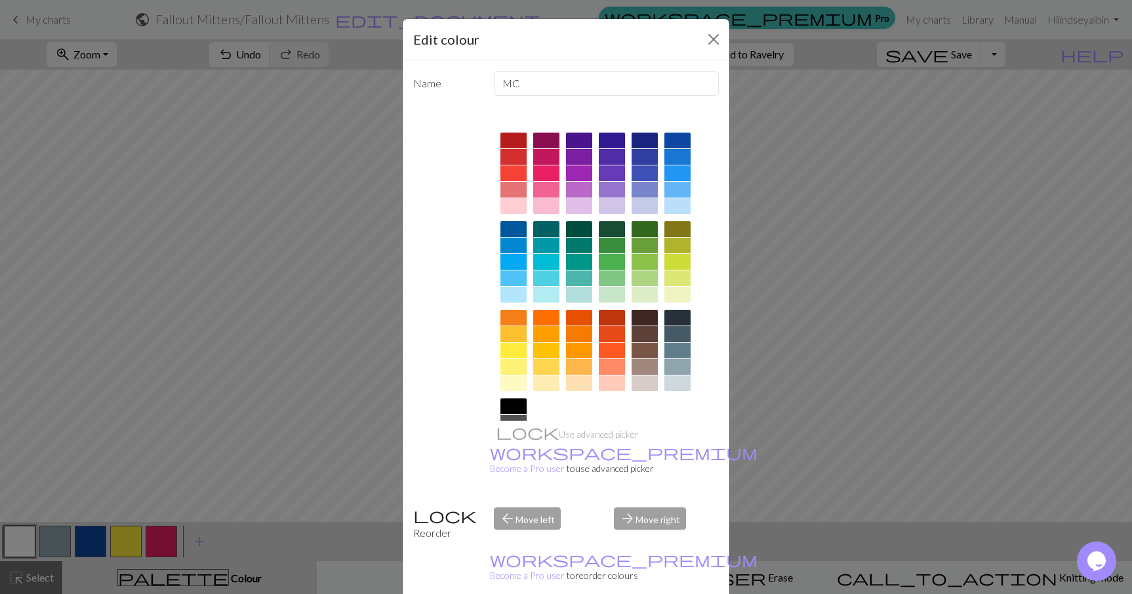
click at [224, 404] on div "Edit colour Name MC Use advanced picker workspace_premium Become a Pro user to …" at bounding box center [566, 297] width 1132 height 594
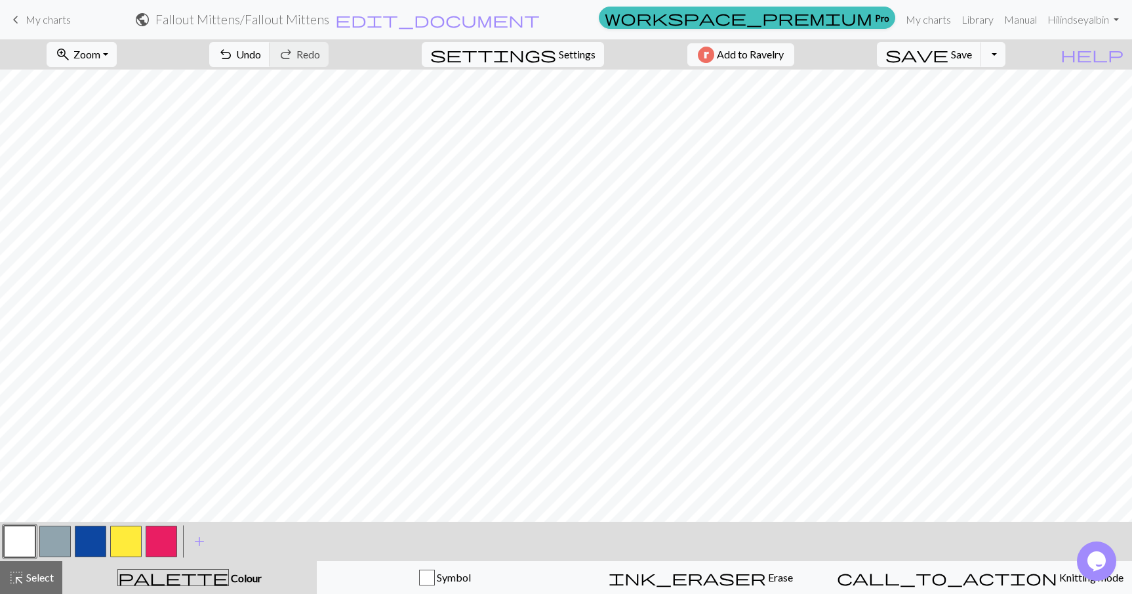
click at [115, 546] on button "button" at bounding box center [125, 541] width 31 height 31
click at [23, 535] on button "button" at bounding box center [19, 541] width 31 height 31
click at [126, 545] on button "button" at bounding box center [125, 541] width 31 height 31
click at [20, 531] on button "button" at bounding box center [19, 541] width 31 height 31
click at [141, 545] on button "button" at bounding box center [125, 541] width 31 height 31
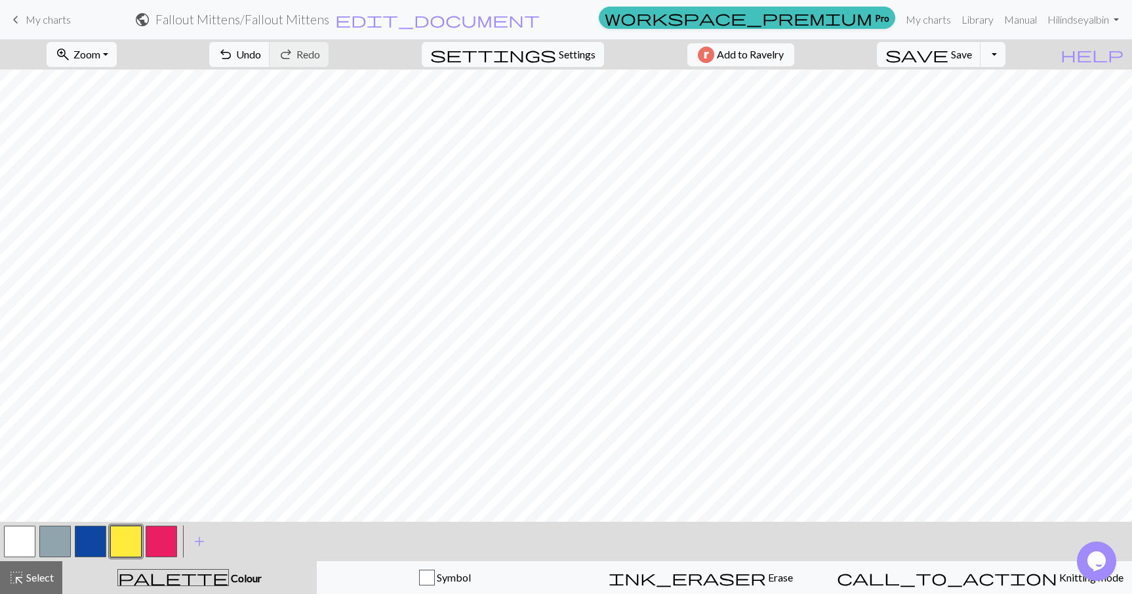
click at [22, 539] on button "button" at bounding box center [19, 541] width 31 height 31
click at [130, 533] on button "button" at bounding box center [125, 541] width 31 height 31
click at [20, 536] on button "button" at bounding box center [19, 541] width 31 height 31
click at [127, 541] on button "button" at bounding box center [125, 541] width 31 height 31
click at [23, 540] on button "button" at bounding box center [19, 541] width 31 height 31
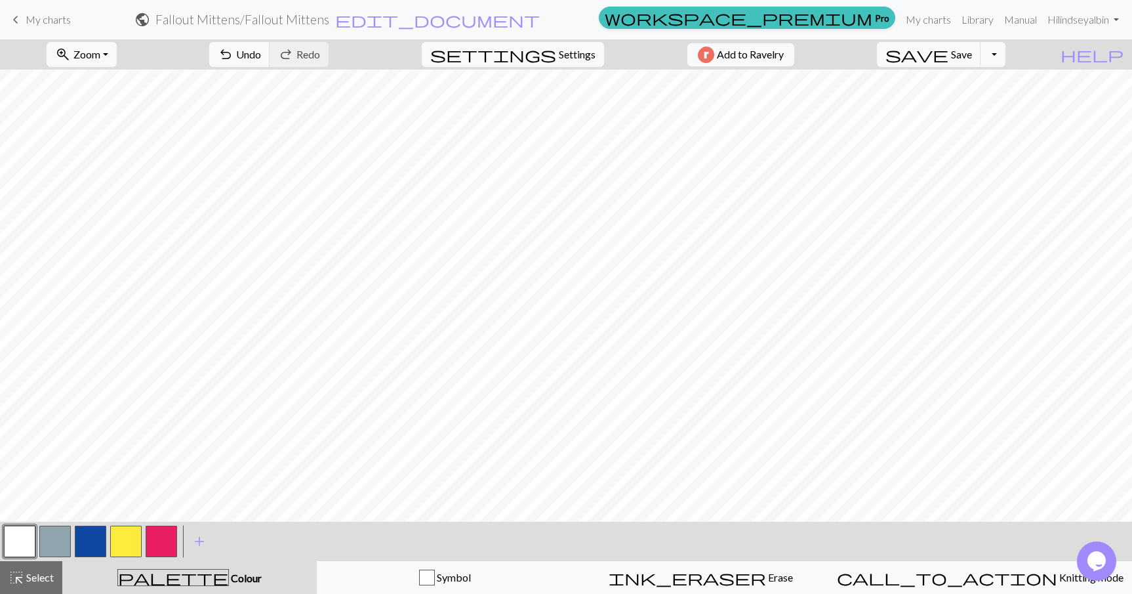
click at [124, 542] on button "button" at bounding box center [125, 541] width 31 height 31
click at [13, 541] on button "button" at bounding box center [19, 541] width 31 height 31
click at [126, 544] on button "button" at bounding box center [125, 541] width 31 height 31
click at [14, 537] on button "button" at bounding box center [19, 541] width 31 height 31
click at [123, 535] on button "button" at bounding box center [125, 541] width 31 height 31
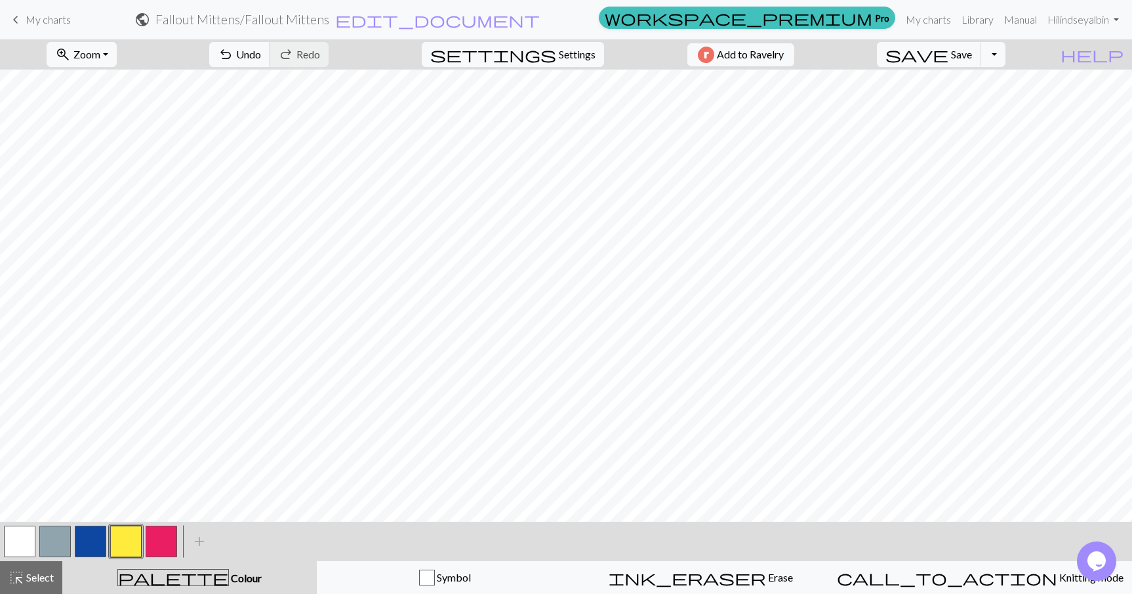
click at [16, 537] on button "button" at bounding box center [19, 541] width 31 height 31
click at [123, 539] on button "button" at bounding box center [125, 541] width 31 height 31
click at [18, 537] on button "button" at bounding box center [19, 541] width 31 height 31
click at [117, 543] on button "button" at bounding box center [125, 541] width 31 height 31
click at [25, 532] on button "button" at bounding box center [19, 541] width 31 height 31
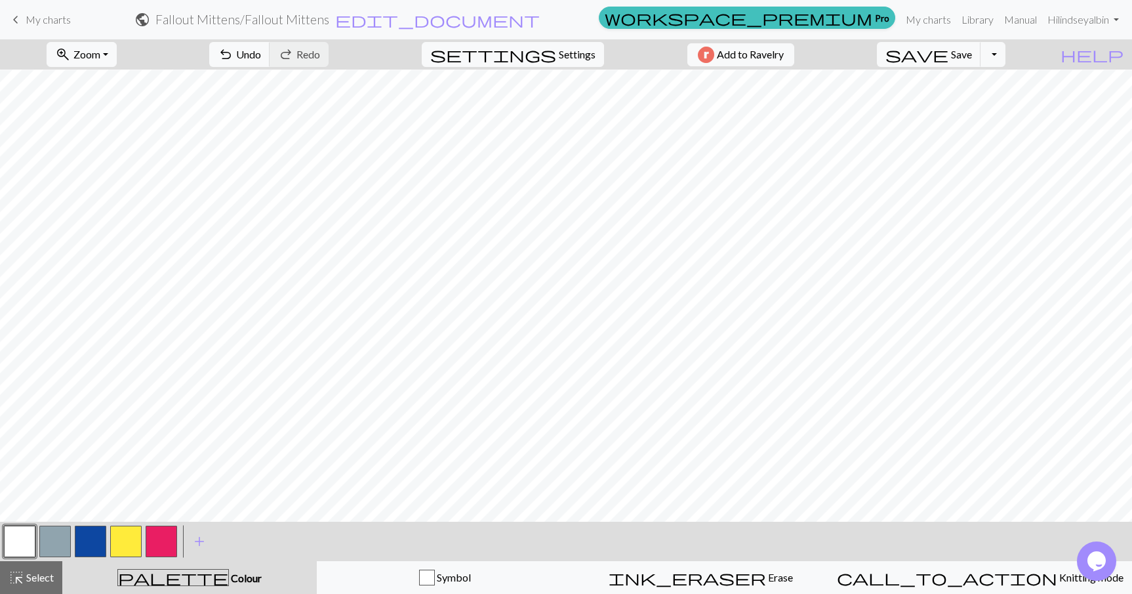
click at [129, 533] on button "button" at bounding box center [125, 541] width 31 height 31
click at [20, 539] on button "button" at bounding box center [19, 541] width 31 height 31
click at [127, 545] on button "button" at bounding box center [125, 541] width 31 height 31
click at [129, 542] on button "button" at bounding box center [125, 541] width 31 height 31
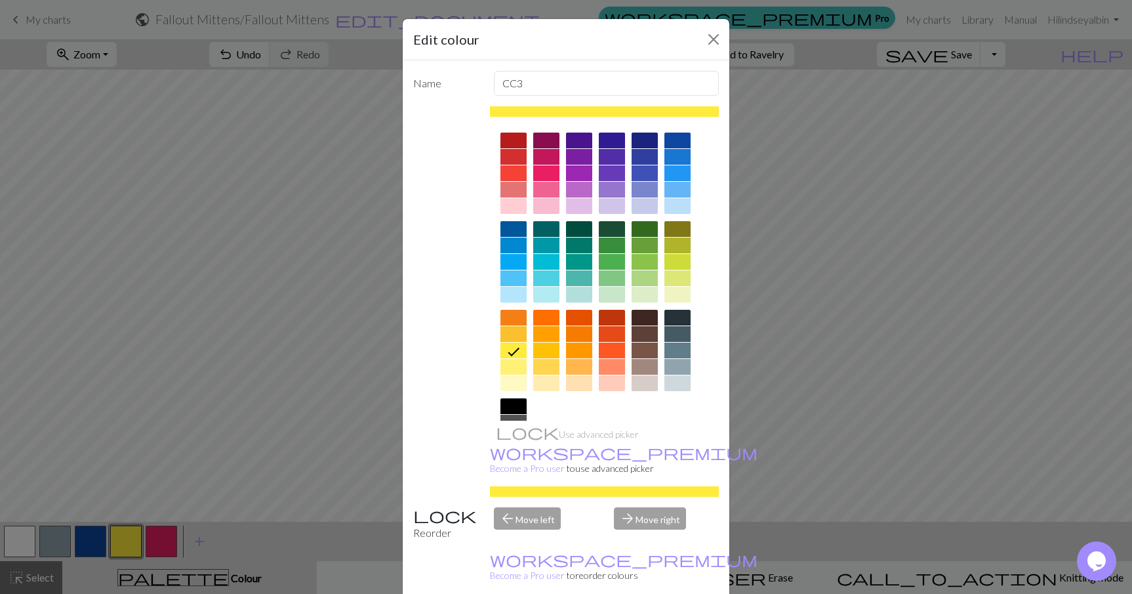
click at [289, 405] on div "Edit colour Name CC3 Use advanced picker workspace_premium Become a Pro user to…" at bounding box center [566, 297] width 1132 height 594
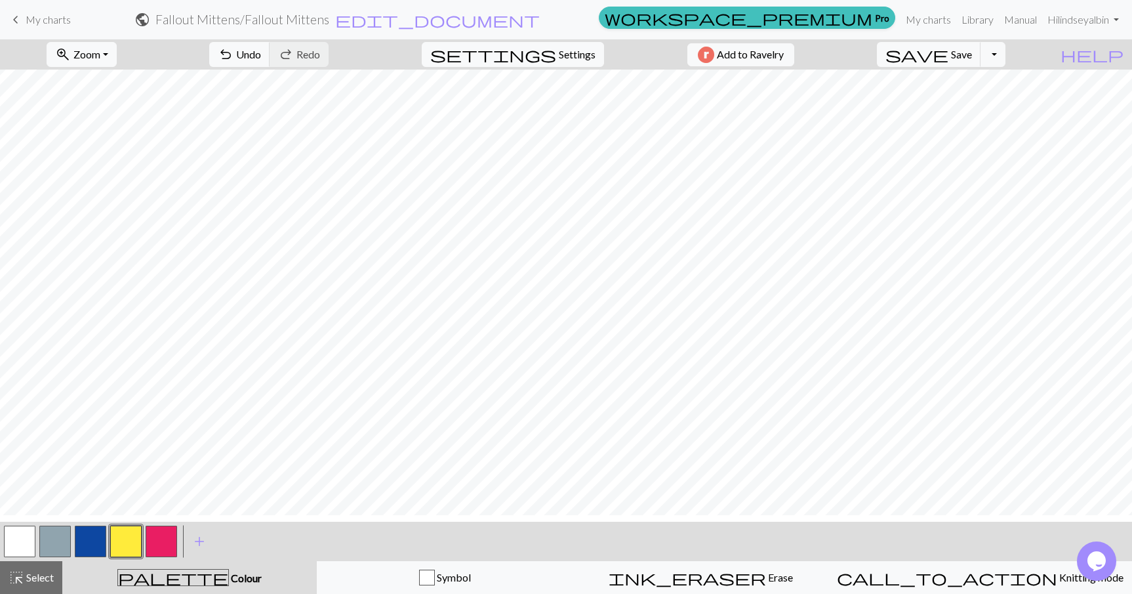
scroll to position [0, 0]
click at [93, 545] on button "button" at bounding box center [90, 541] width 31 height 31
click at [125, 538] on button "button" at bounding box center [125, 541] width 31 height 31
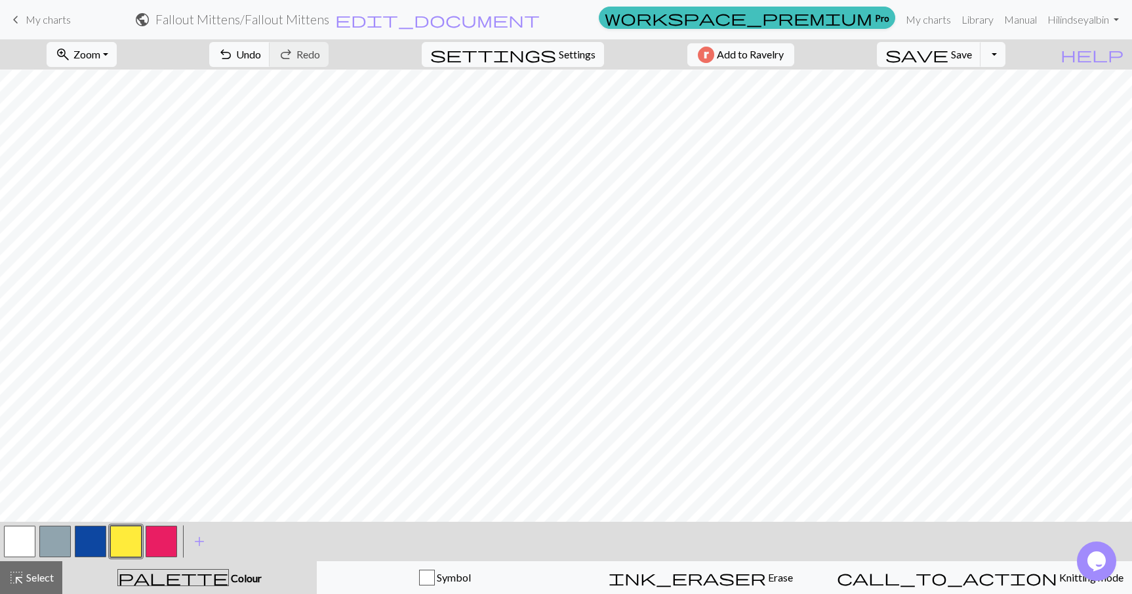
click at [18, 541] on button "button" at bounding box center [19, 541] width 31 height 31
click at [123, 545] on button "button" at bounding box center [125, 541] width 31 height 31
click at [32, 535] on button "button" at bounding box center [19, 541] width 31 height 31
click at [123, 537] on button "button" at bounding box center [125, 541] width 31 height 31
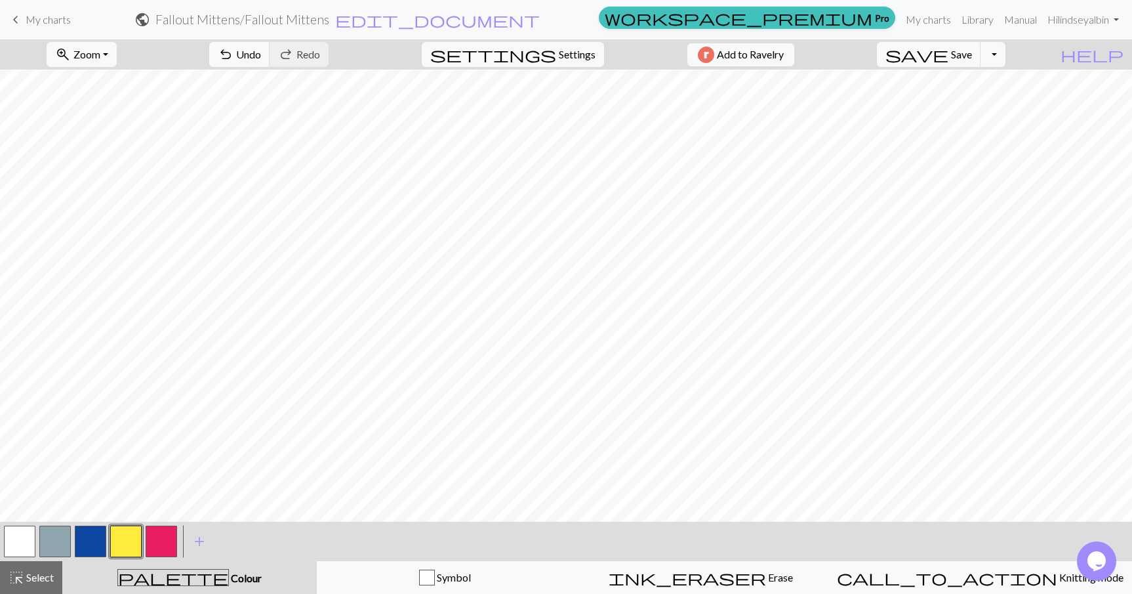
click at [15, 545] on button "button" at bounding box center [19, 541] width 31 height 31
click at [126, 534] on button "button" at bounding box center [125, 541] width 31 height 31
click at [123, 533] on button "button" at bounding box center [125, 541] width 31 height 31
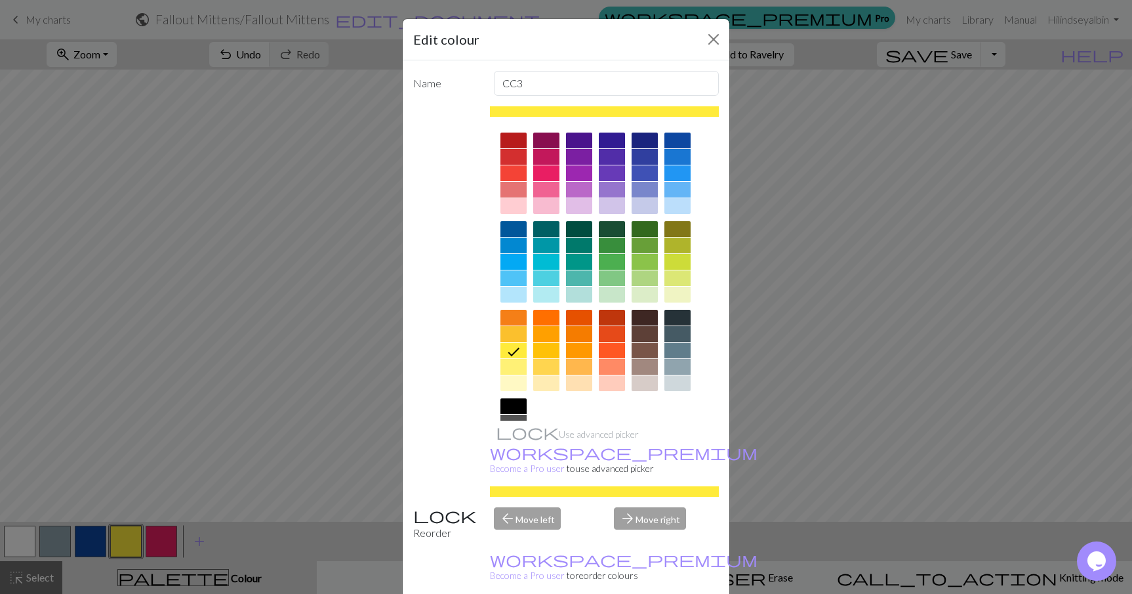
click at [333, 412] on div "Edit colour Name CC3 Use advanced picker workspace_premium Become a Pro user to…" at bounding box center [566, 297] width 1132 height 594
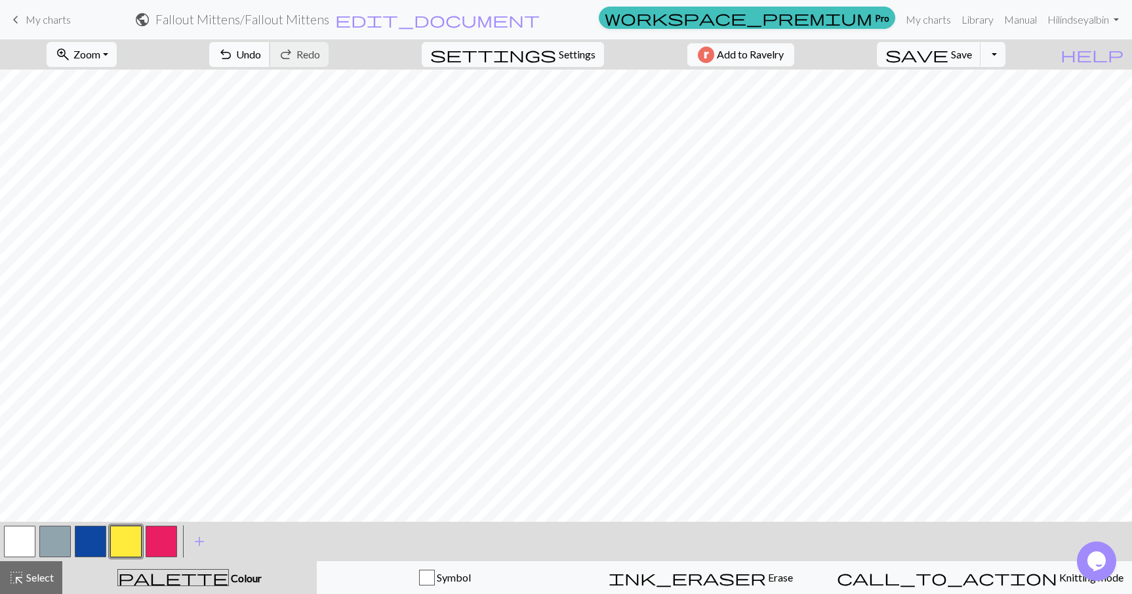
click at [234, 53] on span "undo" at bounding box center [226, 54] width 16 height 18
click at [25, 540] on button "button" at bounding box center [19, 541] width 31 height 31
click at [117, 540] on button "button" at bounding box center [125, 541] width 31 height 31
click at [17, 534] on button "button" at bounding box center [19, 541] width 31 height 31
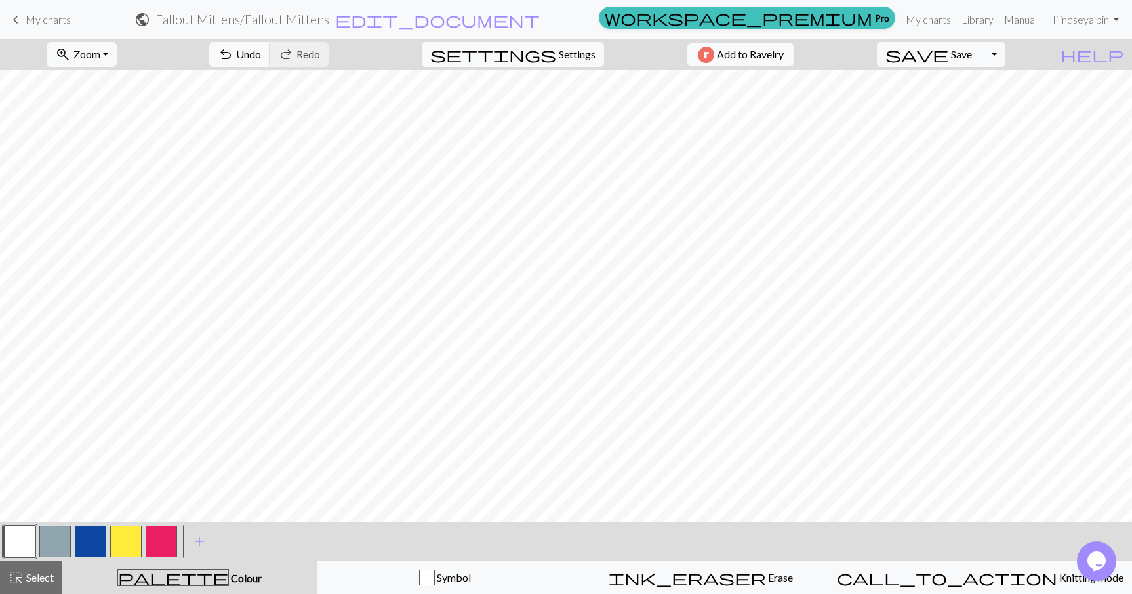
click at [113, 535] on button "button" at bounding box center [125, 541] width 31 height 31
click at [19, 537] on button "button" at bounding box center [19, 541] width 31 height 31
click at [130, 541] on button "button" at bounding box center [125, 541] width 31 height 31
click at [21, 537] on button "button" at bounding box center [19, 541] width 31 height 31
click at [122, 539] on button "button" at bounding box center [125, 541] width 31 height 31
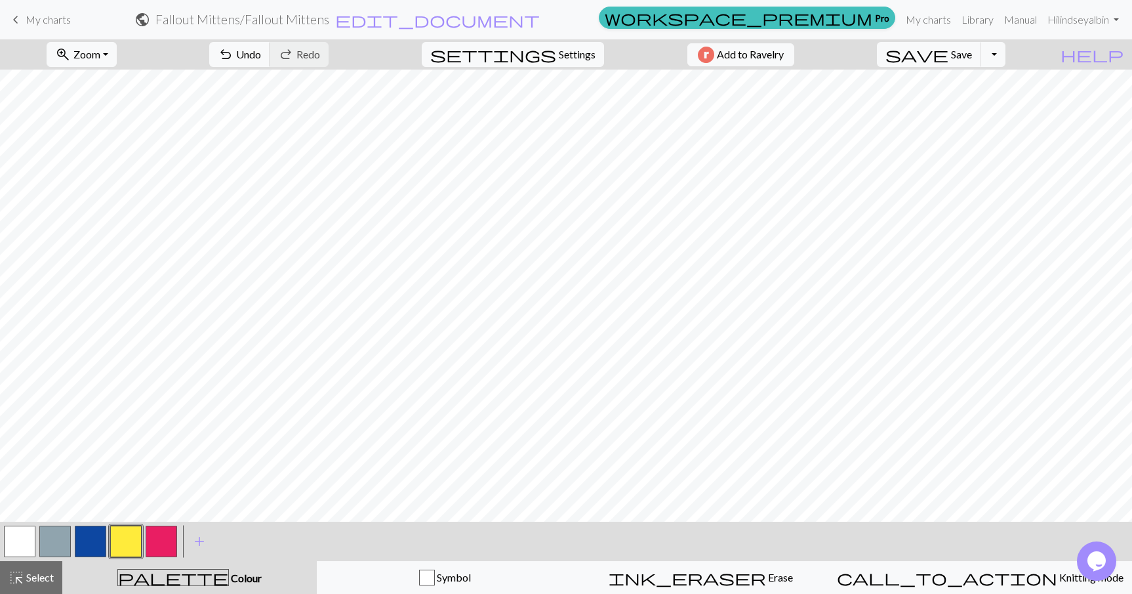
click at [16, 543] on button "button" at bounding box center [19, 541] width 31 height 31
click at [124, 552] on button "button" at bounding box center [125, 541] width 31 height 31
click at [16, 533] on button "button" at bounding box center [19, 541] width 31 height 31
click at [124, 543] on button "button" at bounding box center [125, 541] width 31 height 31
click at [24, 532] on button "button" at bounding box center [19, 541] width 31 height 31
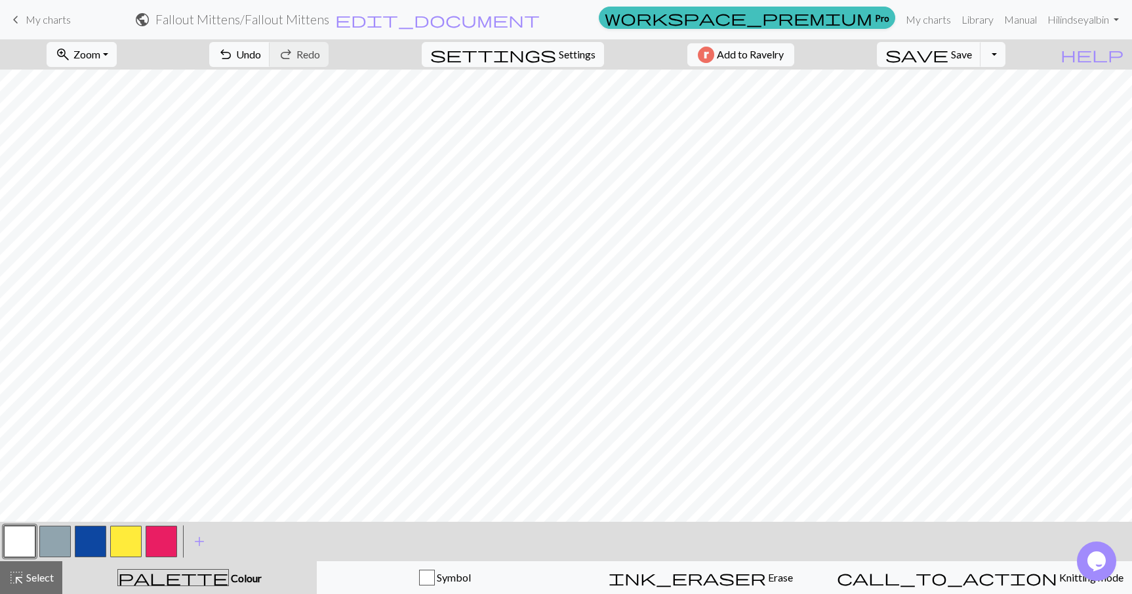
click at [120, 533] on button "button" at bounding box center [125, 541] width 31 height 31
click at [28, 532] on button "button" at bounding box center [19, 541] width 31 height 31
click at [127, 541] on button "button" at bounding box center [125, 541] width 31 height 31
click at [15, 535] on button "button" at bounding box center [19, 541] width 31 height 31
click at [129, 541] on button "button" at bounding box center [125, 541] width 31 height 31
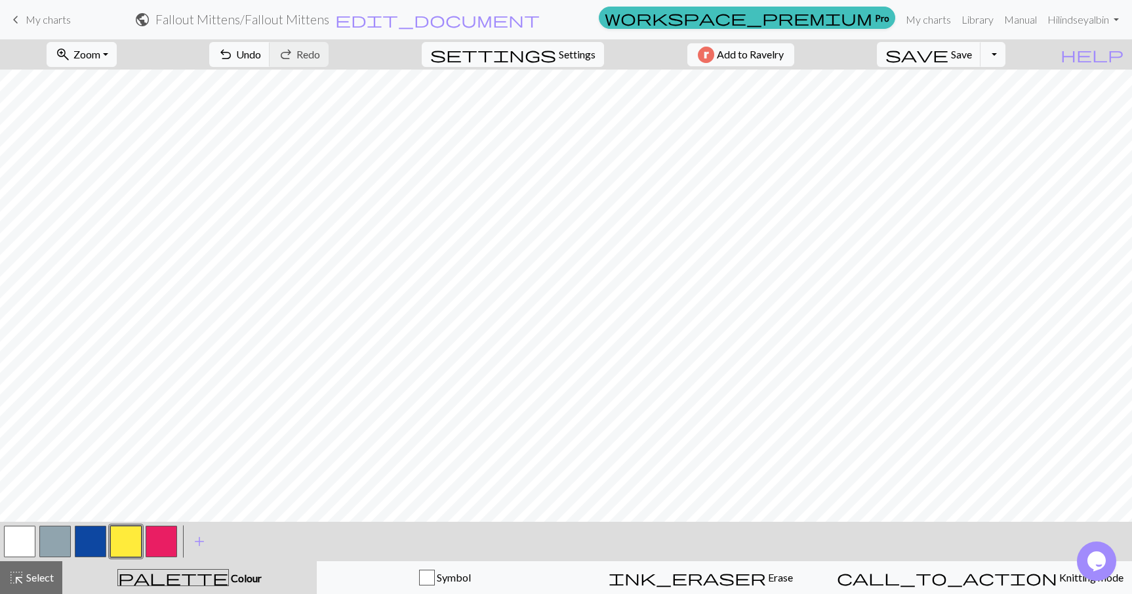
click at [19, 539] on button "button" at bounding box center [19, 541] width 31 height 31
click at [116, 539] on button "button" at bounding box center [125, 541] width 31 height 31
click at [13, 541] on button "button" at bounding box center [19, 541] width 31 height 31
click at [126, 541] on button "button" at bounding box center [125, 541] width 31 height 31
click at [8, 531] on button "button" at bounding box center [19, 541] width 31 height 31
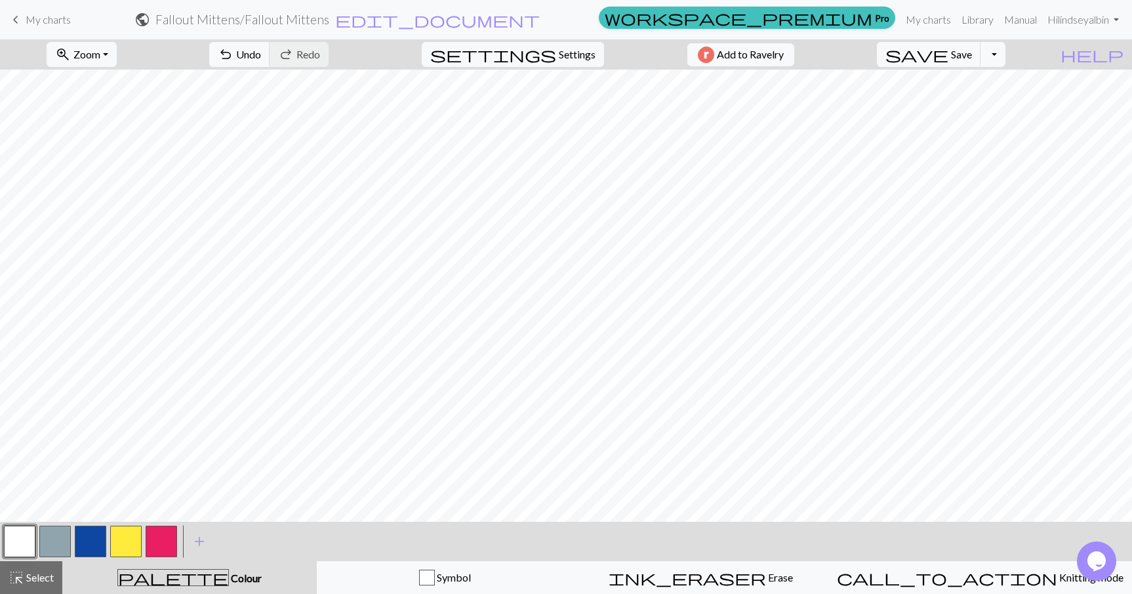
click at [127, 534] on button "button" at bounding box center [125, 541] width 31 height 31
click at [26, 531] on button "button" at bounding box center [19, 541] width 31 height 31
click at [121, 535] on button "button" at bounding box center [125, 541] width 31 height 31
click at [19, 531] on button "button" at bounding box center [19, 541] width 31 height 31
click at [117, 534] on button "button" at bounding box center [125, 541] width 31 height 31
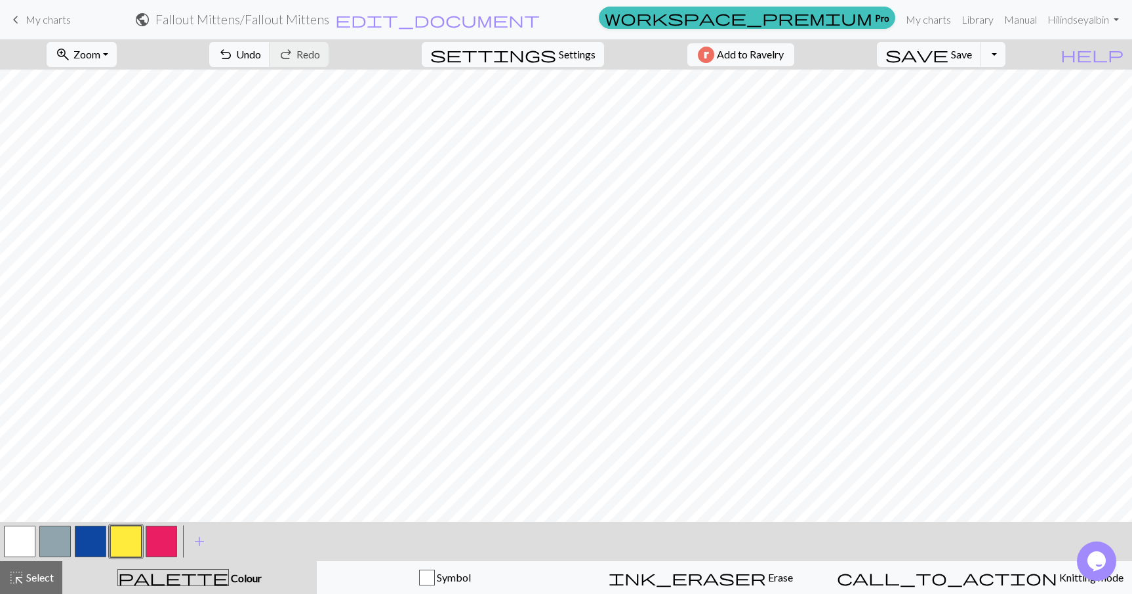
click at [18, 541] on button "button" at bounding box center [19, 541] width 31 height 31
click at [120, 543] on button "button" at bounding box center [125, 541] width 31 height 31
click at [14, 539] on button "button" at bounding box center [19, 541] width 31 height 31
click at [131, 534] on button "button" at bounding box center [125, 541] width 31 height 31
click at [22, 536] on button "button" at bounding box center [19, 541] width 31 height 31
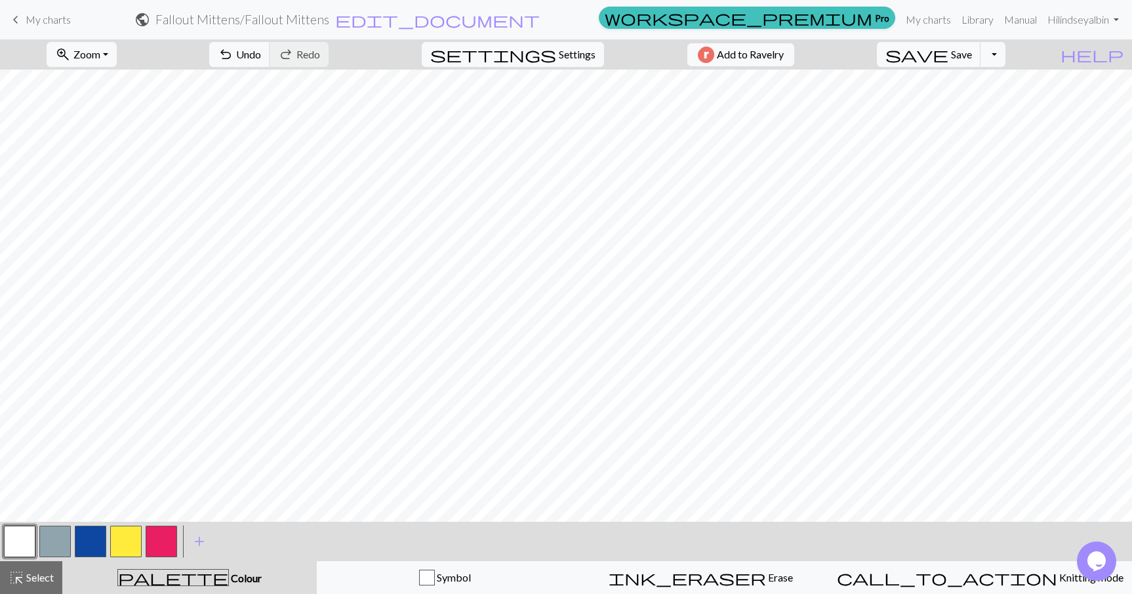
click at [122, 543] on button "button" at bounding box center [125, 541] width 31 height 31
click at [18, 531] on button "button" at bounding box center [19, 541] width 31 height 31
click at [122, 542] on button "button" at bounding box center [125, 541] width 31 height 31
click at [261, 49] on span "Undo" at bounding box center [248, 54] width 25 height 12
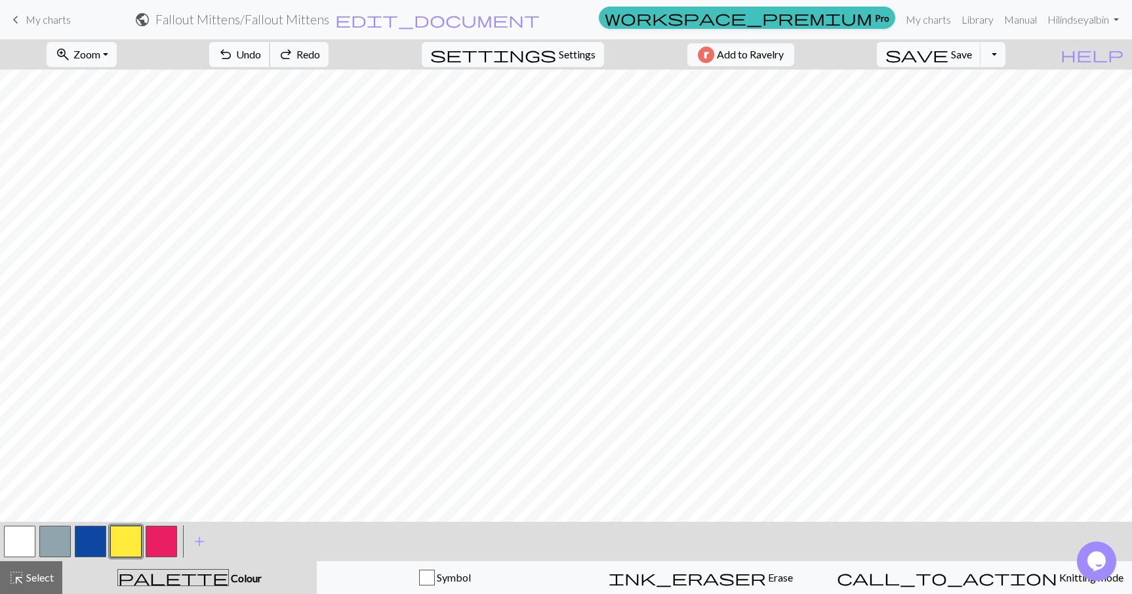
click at [261, 49] on span "Undo" at bounding box center [248, 54] width 25 height 12
click at [24, 539] on button "button" at bounding box center [19, 541] width 31 height 31
click at [122, 541] on button "button" at bounding box center [125, 541] width 31 height 31
click at [26, 535] on button "button" at bounding box center [19, 541] width 31 height 31
click at [117, 551] on button "button" at bounding box center [125, 541] width 31 height 31
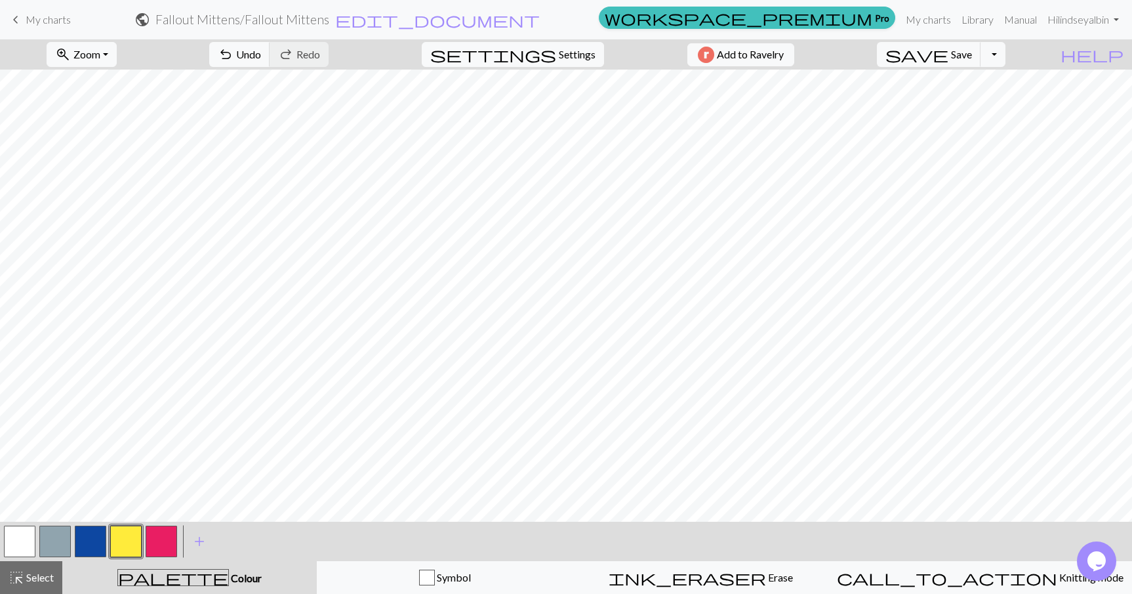
click at [127, 537] on button "button" at bounding box center [125, 541] width 31 height 31
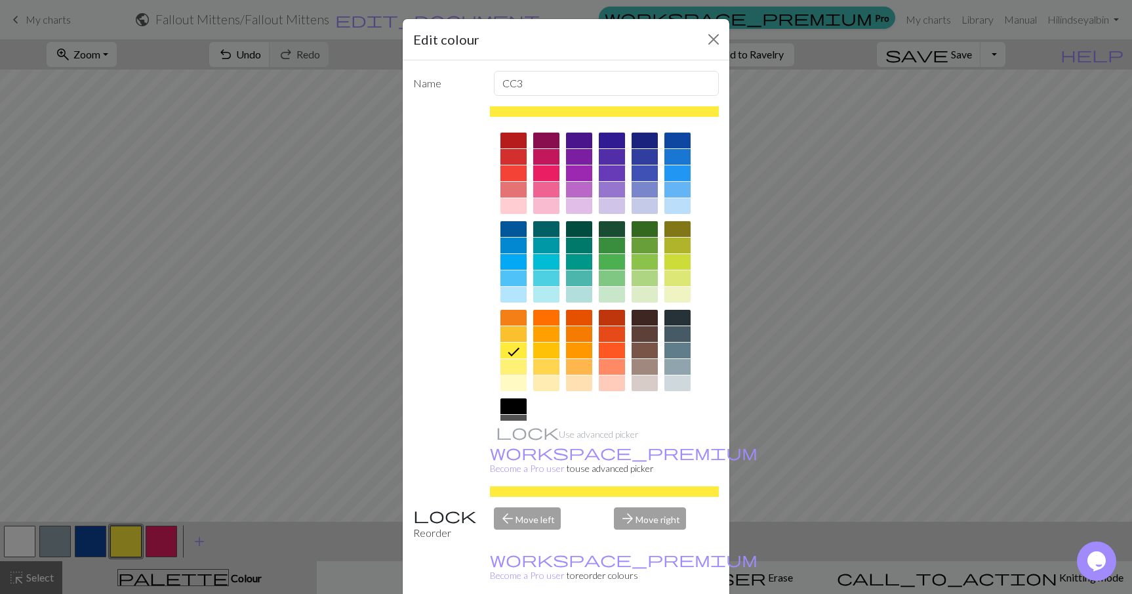
click at [256, 415] on div "Edit colour Name CC3 Use advanced picker workspace_premium Become a Pro user to…" at bounding box center [566, 297] width 1132 height 594
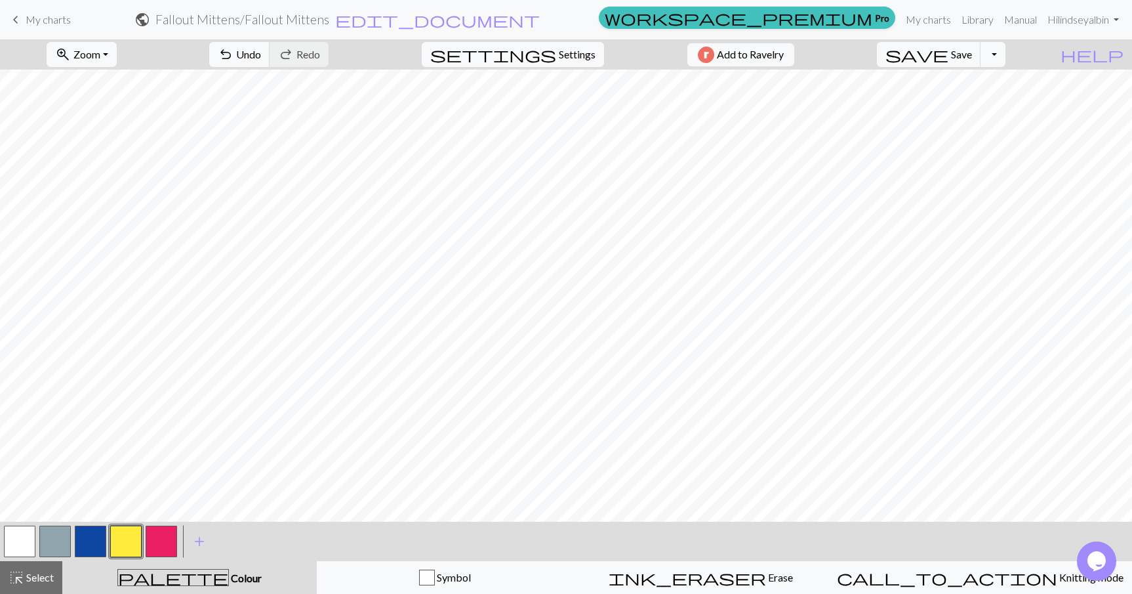
click at [26, 540] on button "button" at bounding box center [19, 541] width 31 height 31
click at [129, 541] on button "button" at bounding box center [125, 541] width 31 height 31
click at [18, 536] on button "button" at bounding box center [19, 541] width 31 height 31
click at [128, 542] on button "button" at bounding box center [125, 541] width 31 height 31
click at [16, 533] on button "button" at bounding box center [19, 541] width 31 height 31
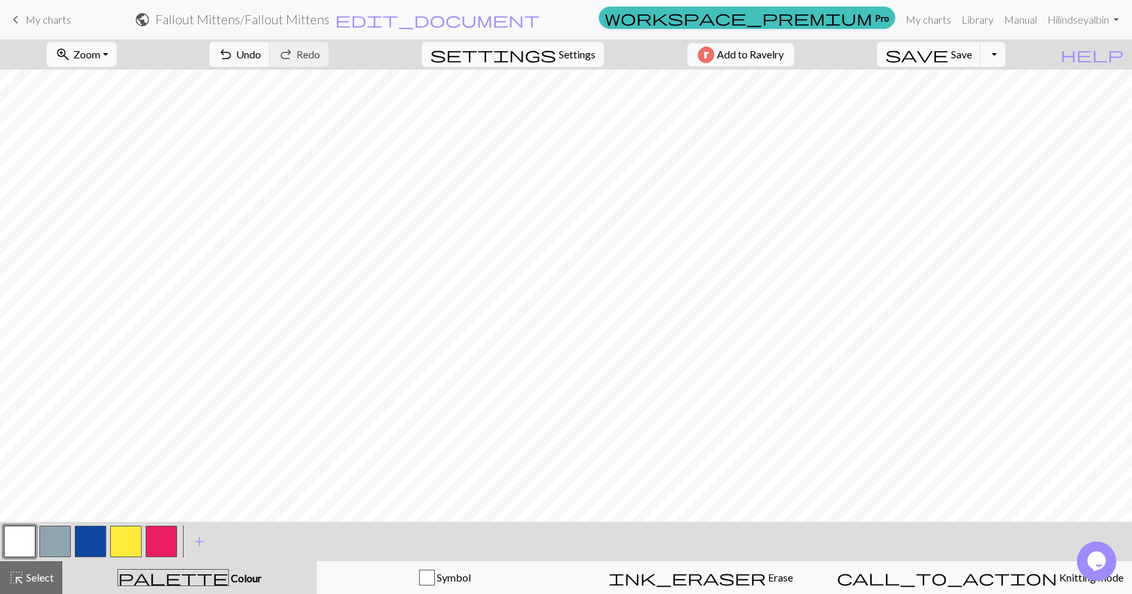
click at [123, 549] on button "button" at bounding box center [125, 541] width 31 height 31
click at [22, 536] on button "button" at bounding box center [19, 541] width 31 height 31
click at [123, 531] on button "button" at bounding box center [125, 541] width 31 height 31
click at [28, 543] on button "button" at bounding box center [19, 541] width 31 height 31
click at [122, 541] on button "button" at bounding box center [125, 541] width 31 height 31
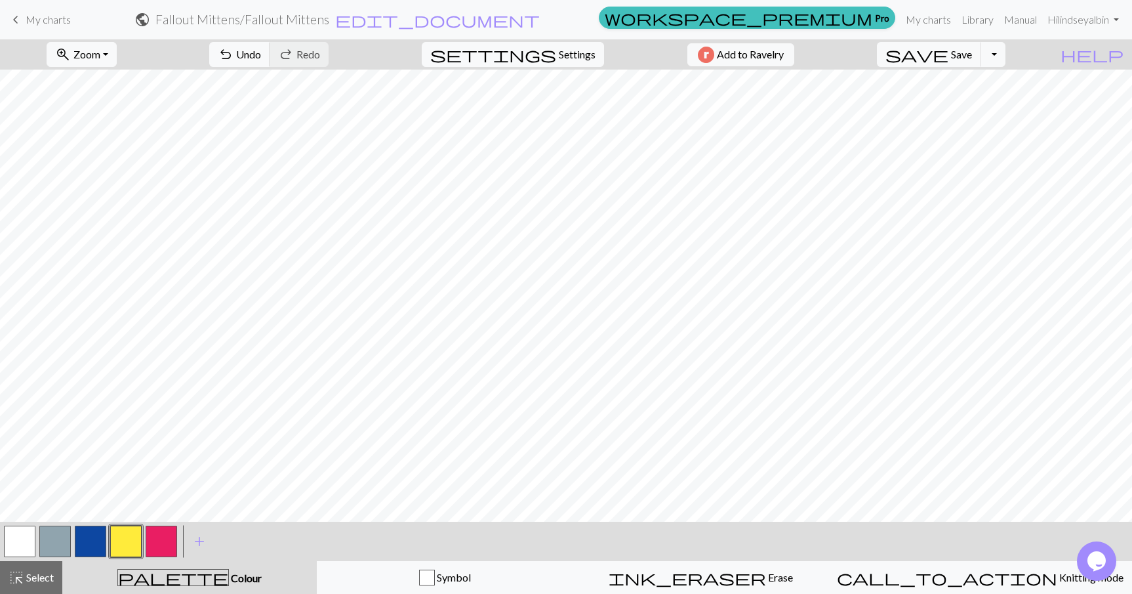
click at [5, 541] on button "button" at bounding box center [19, 541] width 31 height 31
click at [121, 535] on button "button" at bounding box center [125, 541] width 31 height 31
click at [15, 541] on button "button" at bounding box center [19, 541] width 31 height 31
click at [129, 528] on button "button" at bounding box center [125, 541] width 31 height 31
click at [19, 535] on button "button" at bounding box center [19, 541] width 31 height 31
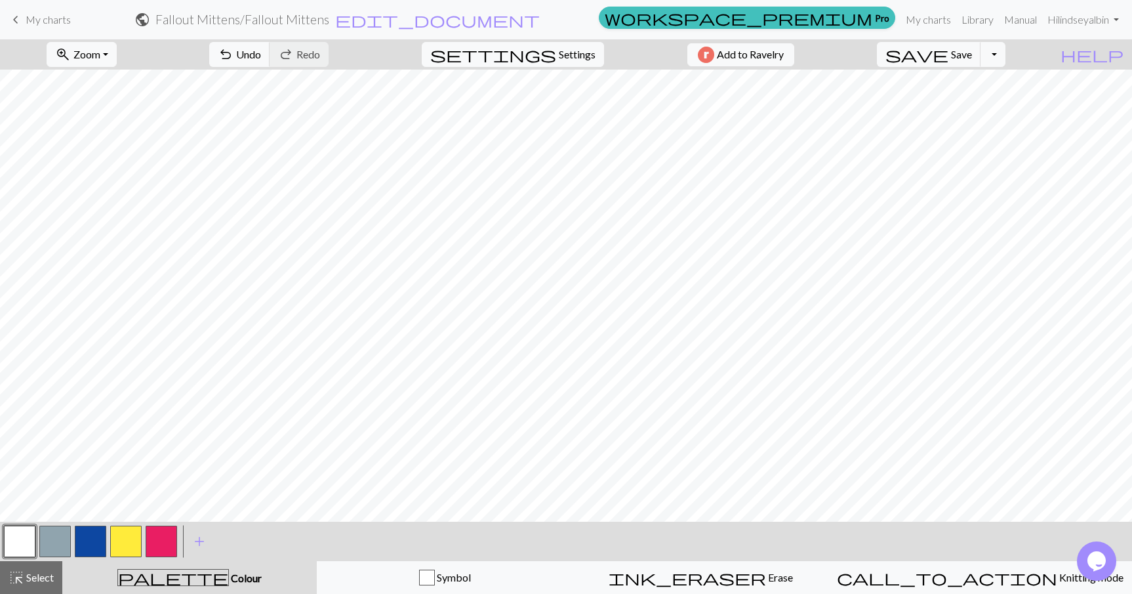
click at [124, 541] on button "button" at bounding box center [125, 541] width 31 height 31
click at [15, 538] on button "button" at bounding box center [19, 541] width 31 height 31
click at [125, 539] on button "button" at bounding box center [125, 541] width 31 height 31
click at [22, 539] on button "button" at bounding box center [19, 541] width 31 height 31
click at [128, 532] on button "button" at bounding box center [125, 541] width 31 height 31
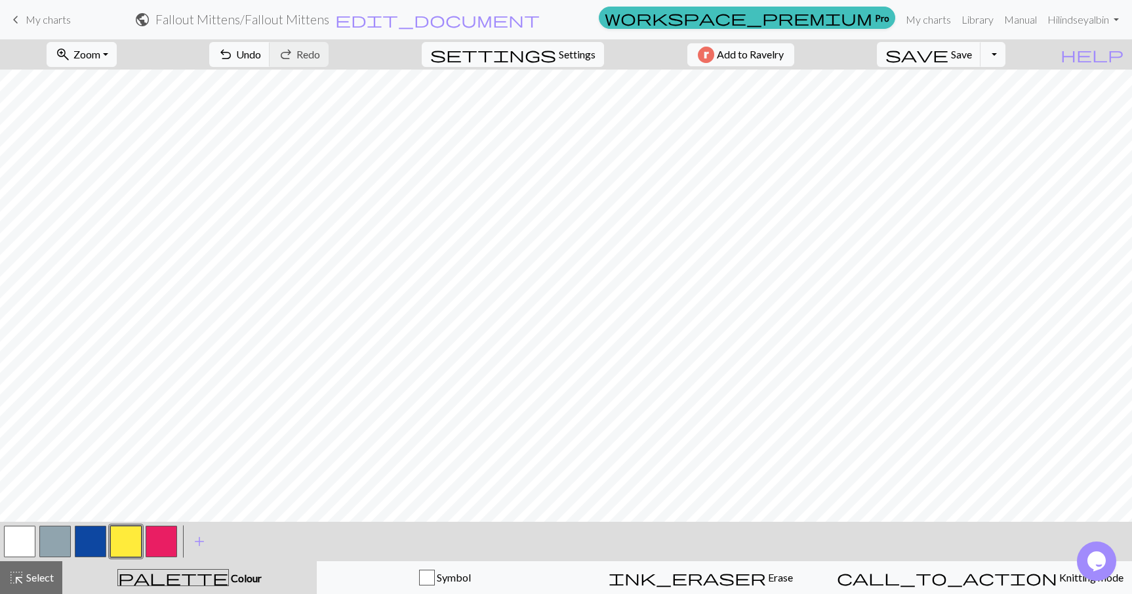
click at [8, 540] on button "button" at bounding box center [19, 541] width 31 height 31
click at [114, 539] on button "button" at bounding box center [125, 541] width 31 height 31
click at [261, 51] on span "Undo" at bounding box center [248, 54] width 25 height 12
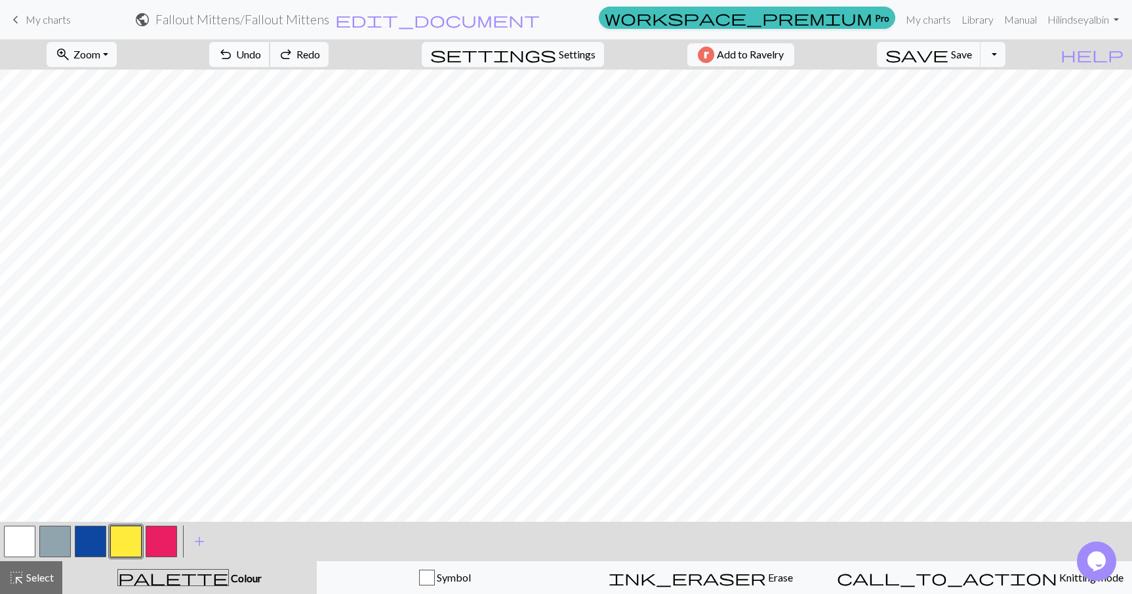
click at [261, 51] on span "Undo" at bounding box center [248, 54] width 25 height 12
click at [19, 529] on button "button" at bounding box center [19, 541] width 31 height 31
click at [129, 544] on button "button" at bounding box center [125, 541] width 31 height 31
click at [8, 545] on button "button" at bounding box center [19, 541] width 31 height 31
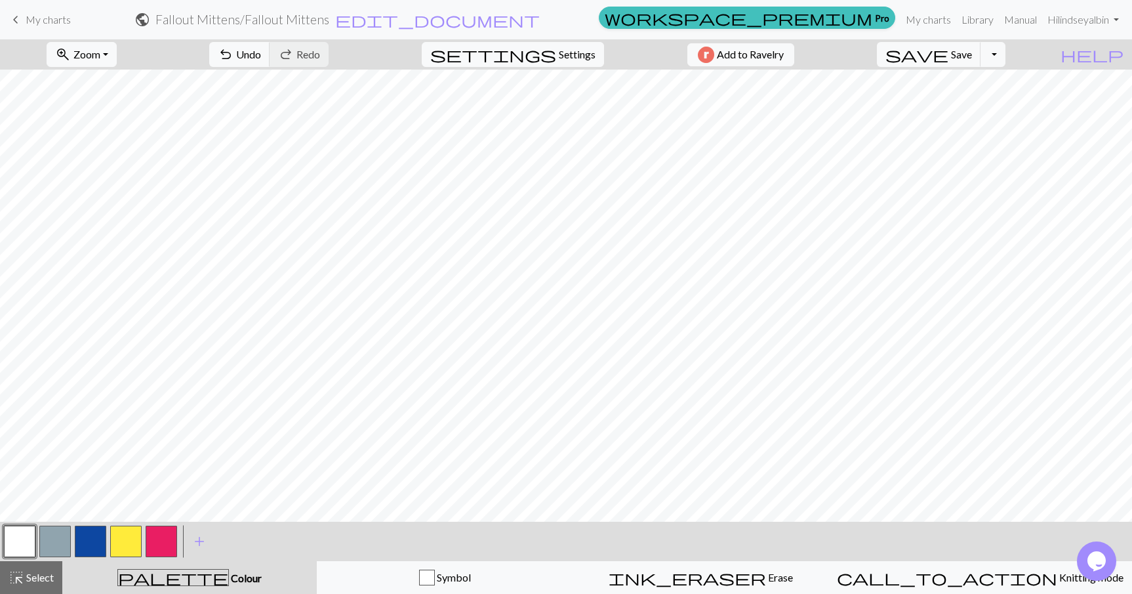
click at [127, 531] on button "button" at bounding box center [125, 541] width 31 height 31
click at [21, 540] on button "button" at bounding box center [19, 541] width 31 height 31
click at [134, 533] on button "button" at bounding box center [125, 541] width 31 height 31
click at [120, 545] on button "button" at bounding box center [125, 541] width 31 height 31
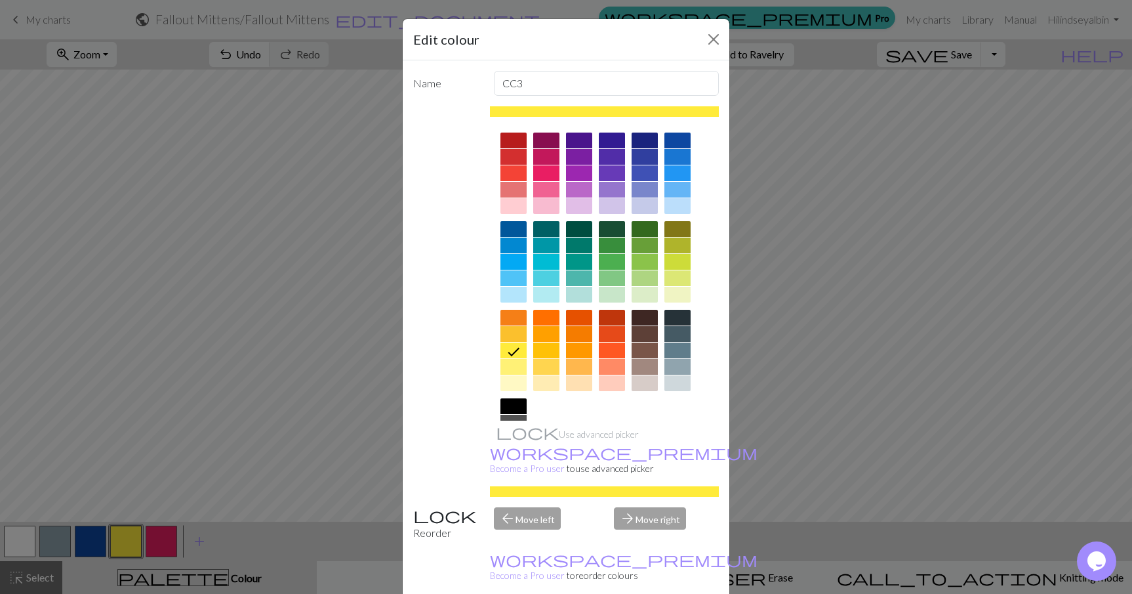
click at [238, 171] on div "Edit colour Name CC3 Use advanced picker workspace_premium Become a Pro user to…" at bounding box center [566, 297] width 1132 height 594
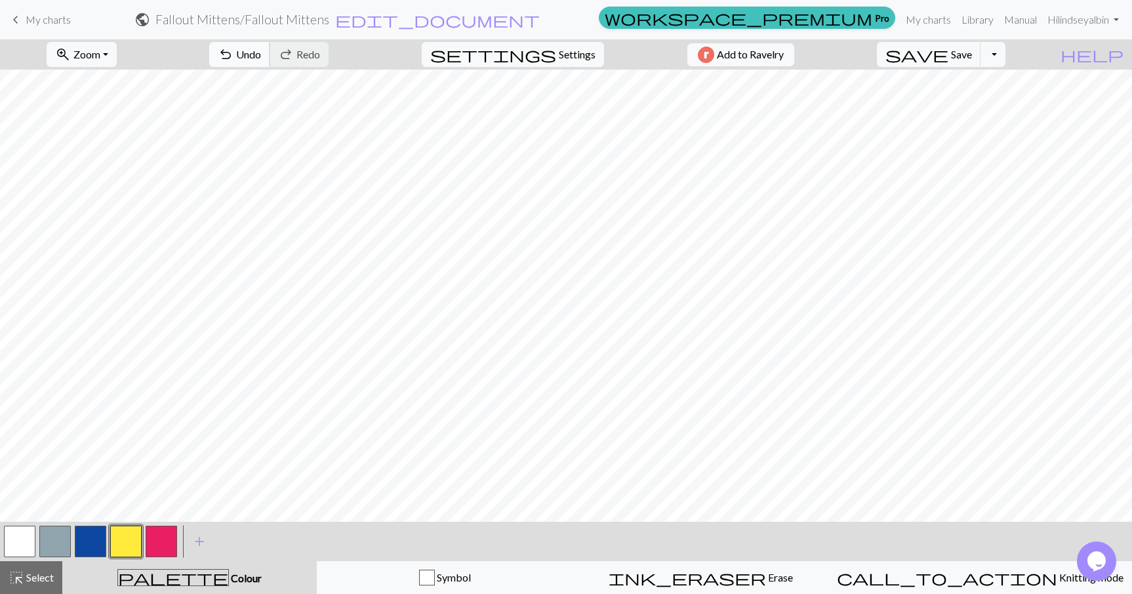
click at [261, 55] on span "Undo" at bounding box center [248, 54] width 25 height 12
click at [320, 56] on span "Redo" at bounding box center [309, 54] width 24 height 12
click at [83, 532] on button "button" at bounding box center [90, 541] width 31 height 31
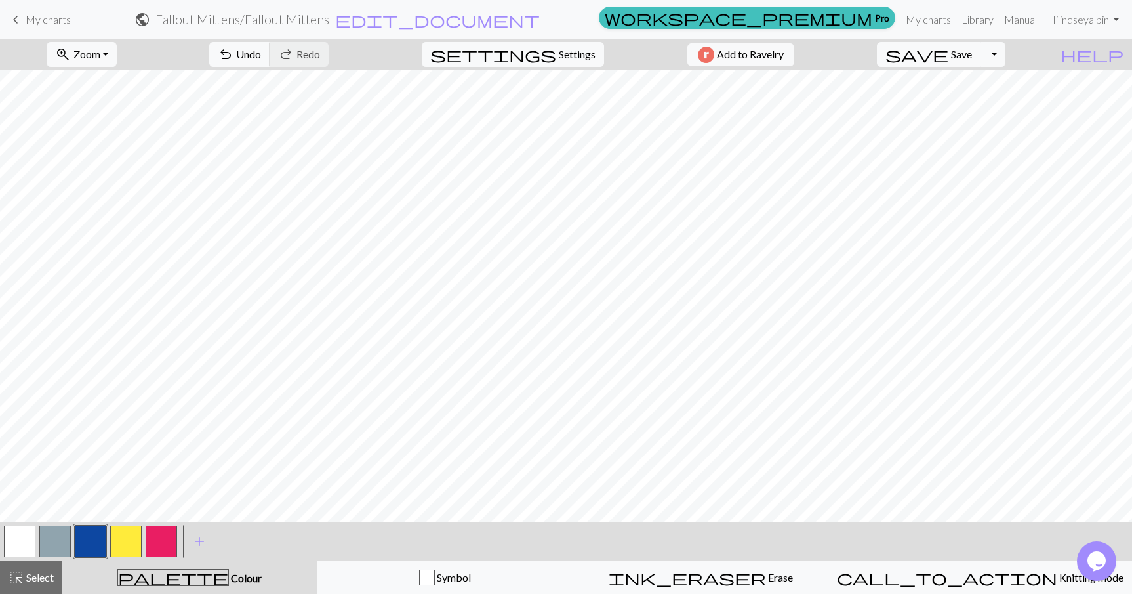
click at [120, 541] on button "button" at bounding box center [125, 541] width 31 height 31
click at [88, 539] on button "button" at bounding box center [90, 541] width 31 height 31
click at [24, 532] on button "button" at bounding box center [19, 541] width 31 height 31
click at [97, 543] on button "button" at bounding box center [90, 541] width 31 height 31
click at [20, 537] on button "button" at bounding box center [19, 541] width 31 height 31
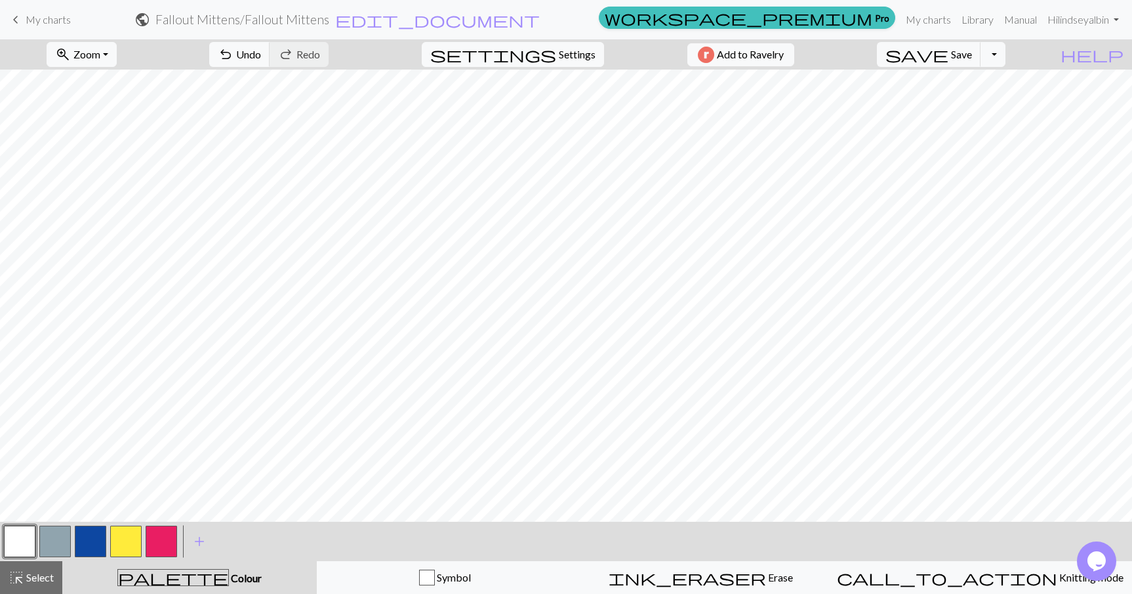
click at [82, 547] on button "button" at bounding box center [90, 541] width 31 height 31
click at [34, 575] on span "Select" at bounding box center [39, 577] width 30 height 12
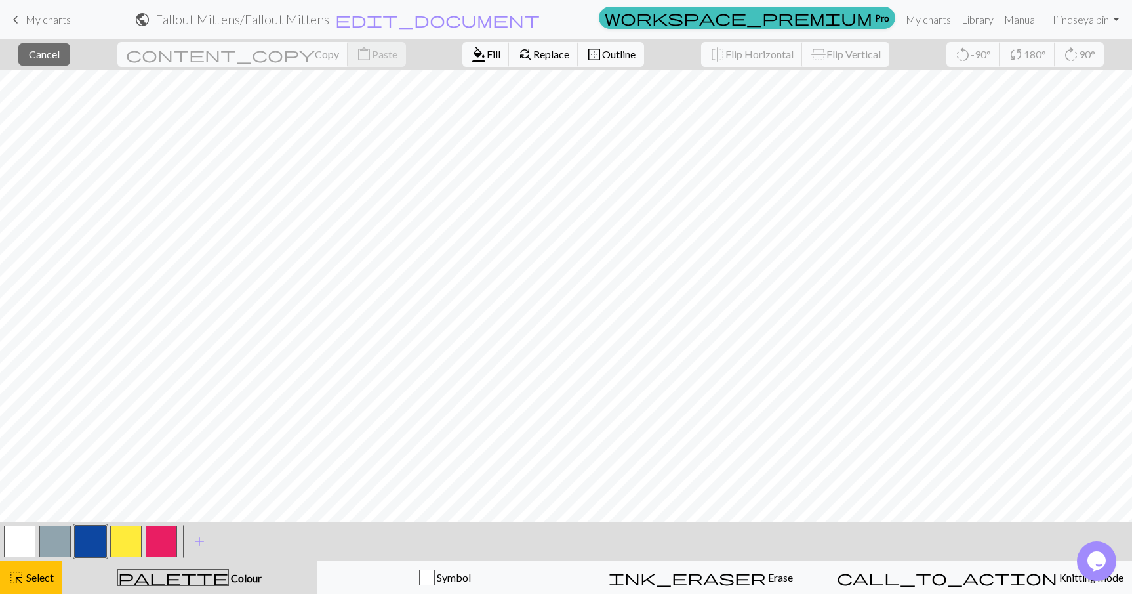
click at [88, 546] on button "button" at bounding box center [90, 541] width 31 height 31
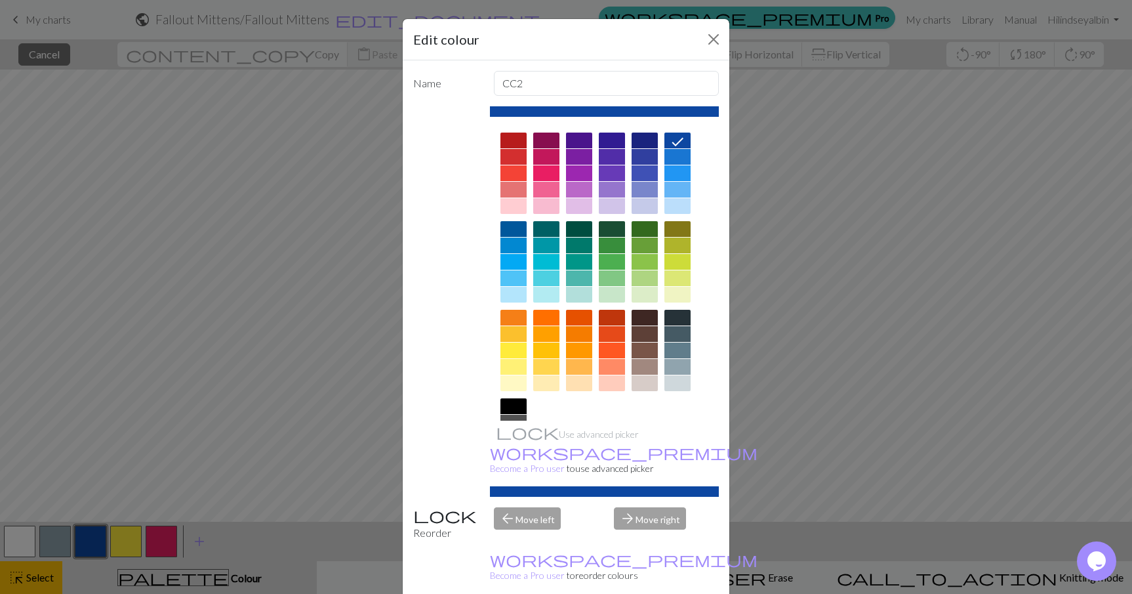
click at [89, 538] on div "Edit colour Name CC2 Use advanced picker workspace_premium Become a Pro user to…" at bounding box center [566, 297] width 1132 height 594
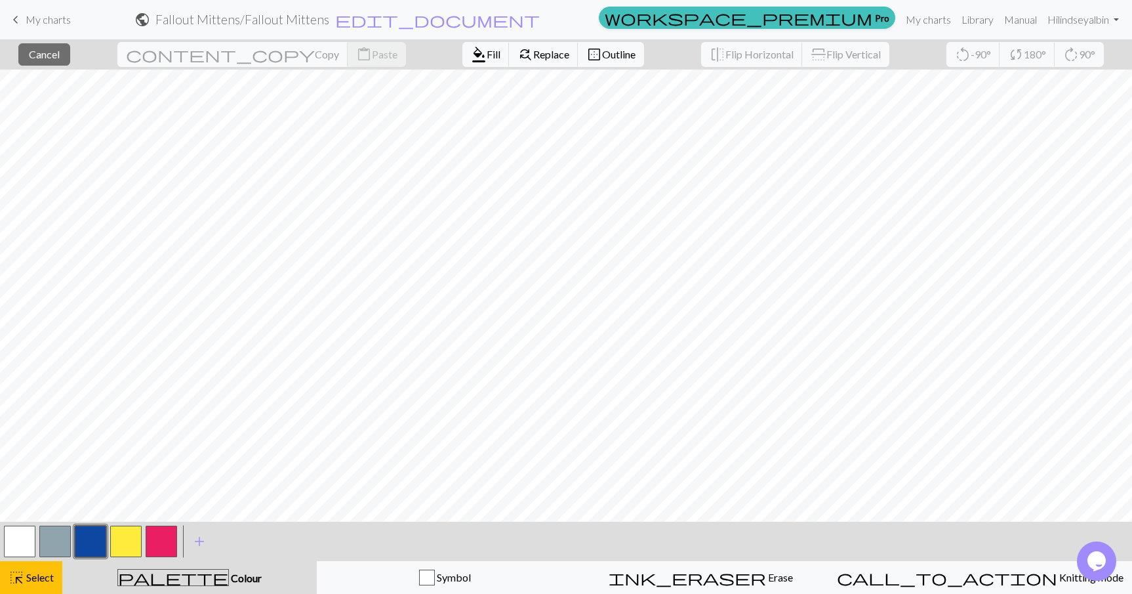
click at [229, 574] on span "Colour" at bounding box center [245, 577] width 33 height 12
click at [471, 52] on span "format_color_fill" at bounding box center [479, 54] width 16 height 18
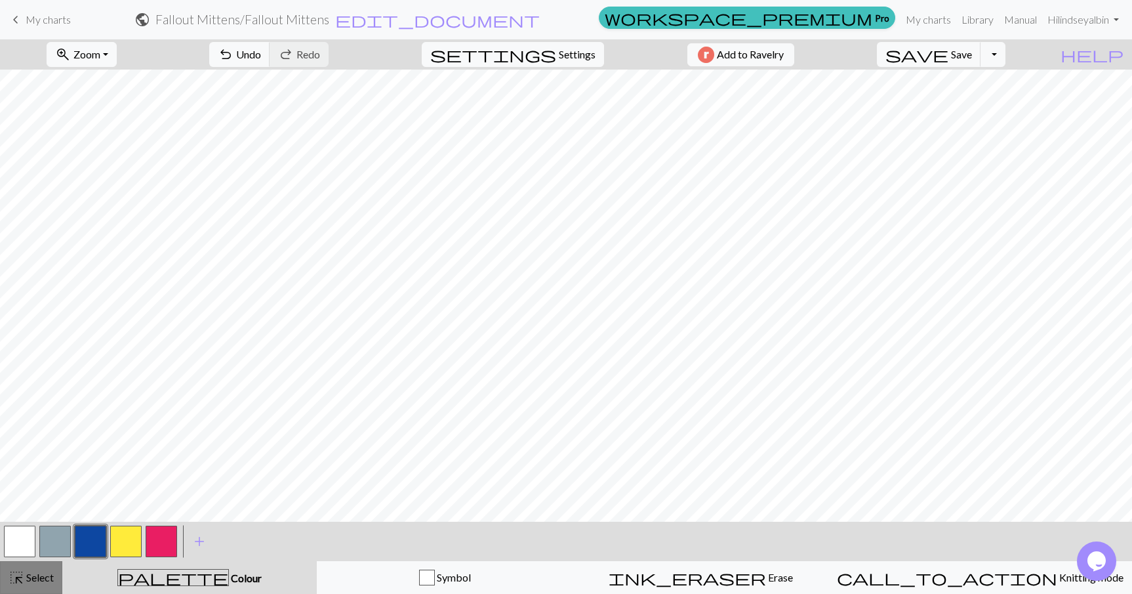
click at [43, 571] on span "Select" at bounding box center [39, 577] width 30 height 12
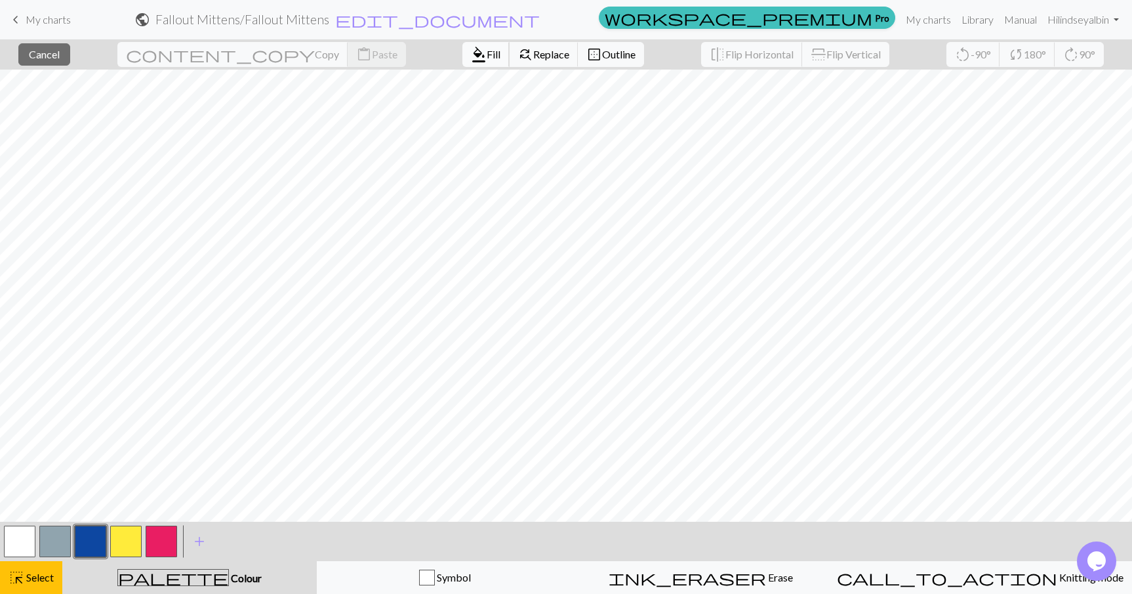
click at [471, 53] on span "format_color_fill" at bounding box center [479, 54] width 16 height 18
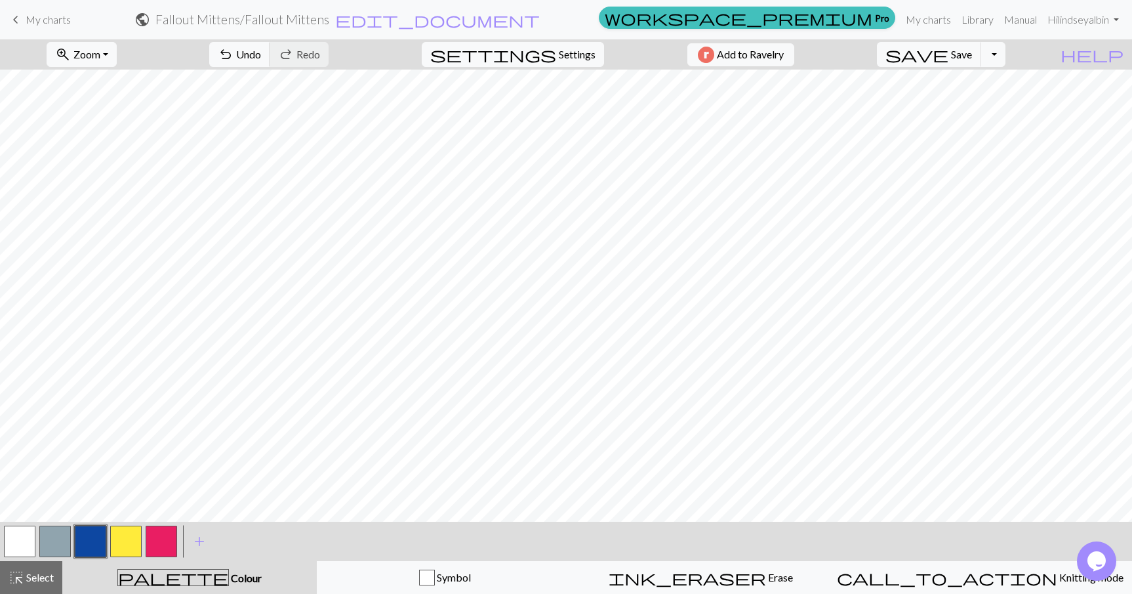
click at [119, 537] on button "button" at bounding box center [125, 541] width 31 height 31
click at [87, 539] on button "button" at bounding box center [90, 541] width 31 height 31
click at [96, 529] on button "button" at bounding box center [90, 541] width 31 height 31
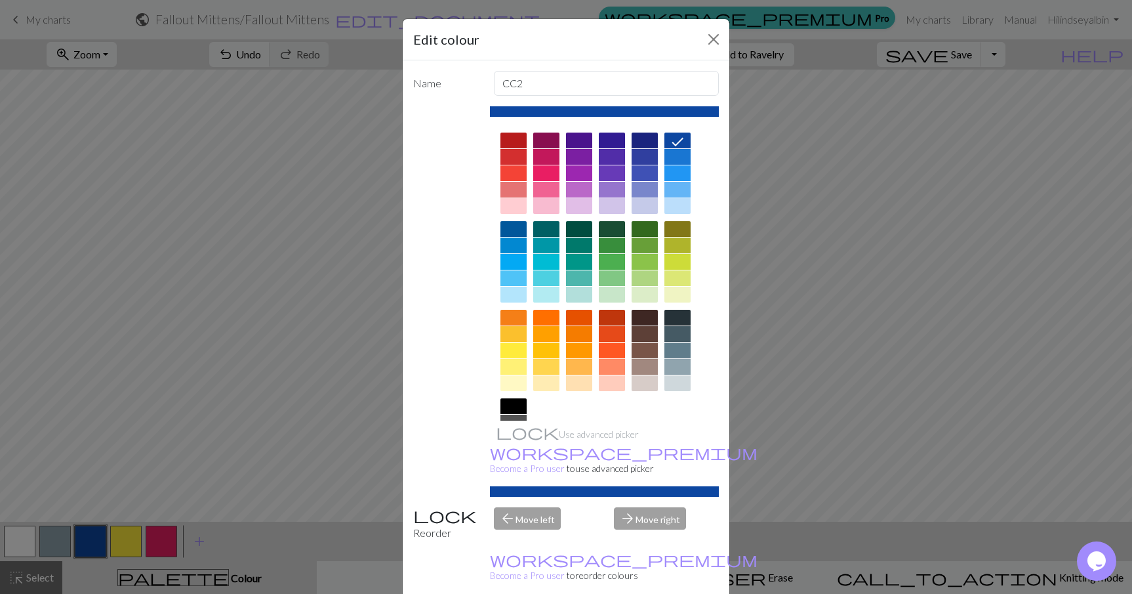
click at [388, 403] on div "Edit colour Name CC2 Use advanced picker workspace_premium Become a Pro user to…" at bounding box center [566, 297] width 1132 height 594
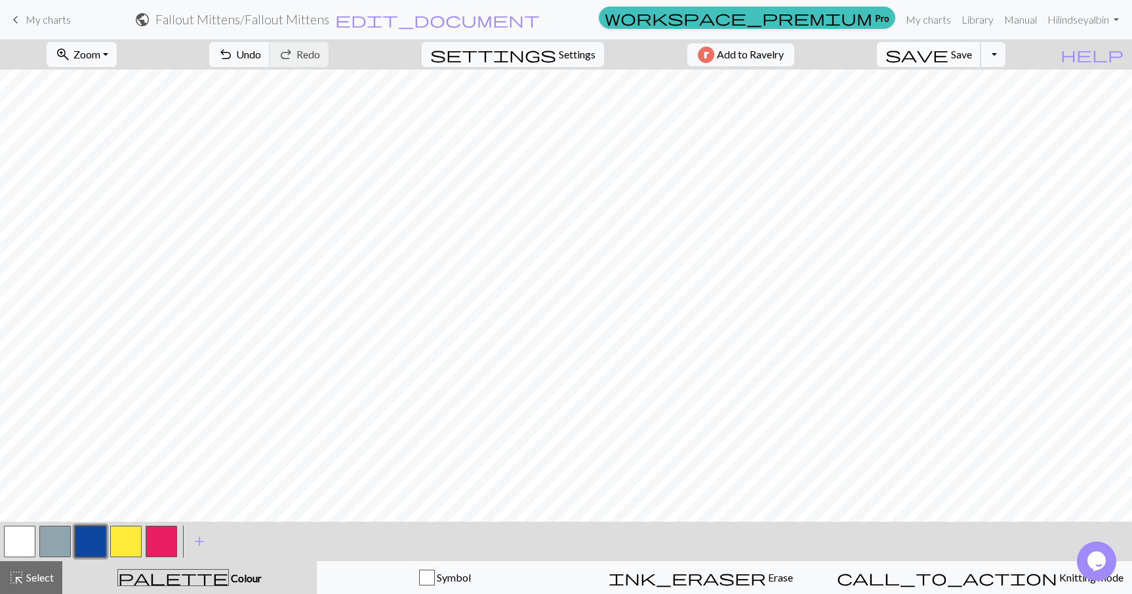
click at [972, 54] on span "Save" at bounding box center [961, 54] width 21 height 12
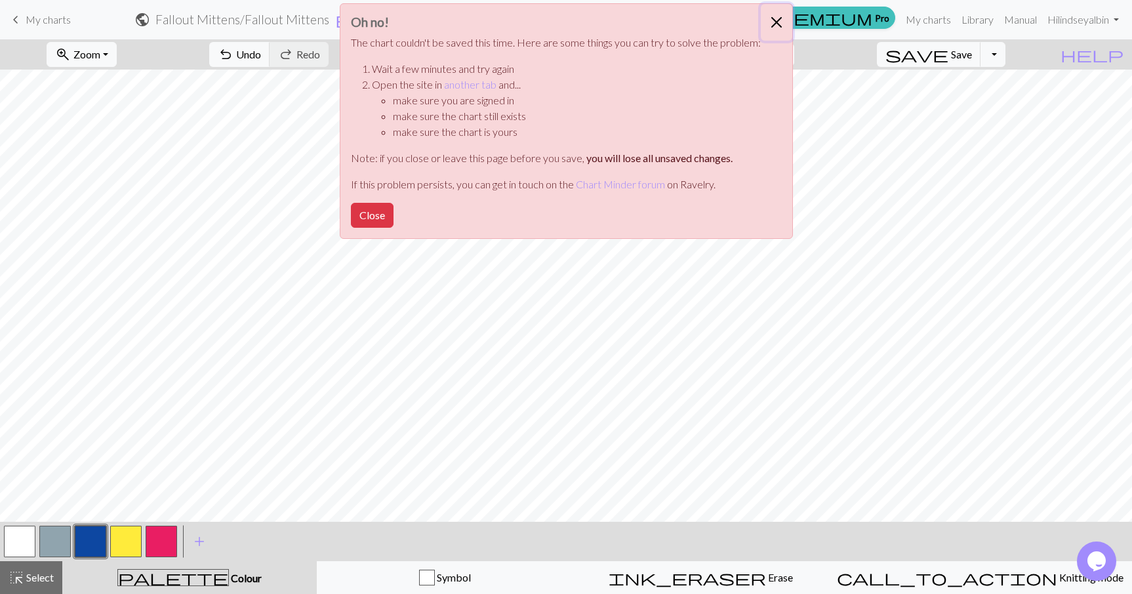
click at [774, 21] on button "Close" at bounding box center [776, 22] width 31 height 37
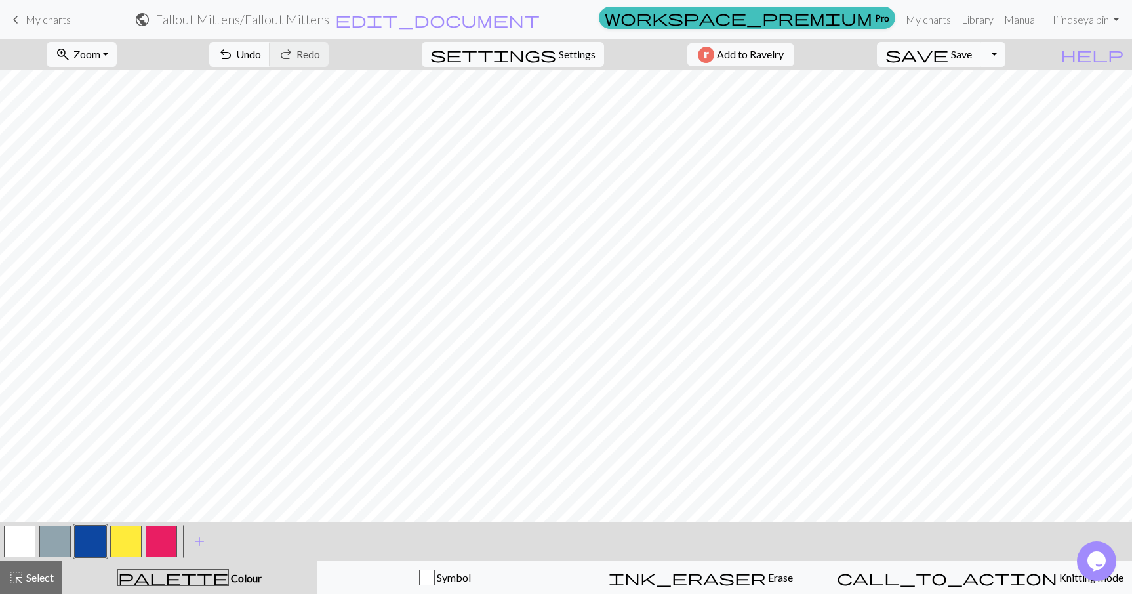
click at [1006, 58] on button "Toggle Dropdown" at bounding box center [993, 54] width 25 height 25
click at [991, 89] on button "file_copy Save a copy" at bounding box center [897, 83] width 217 height 21
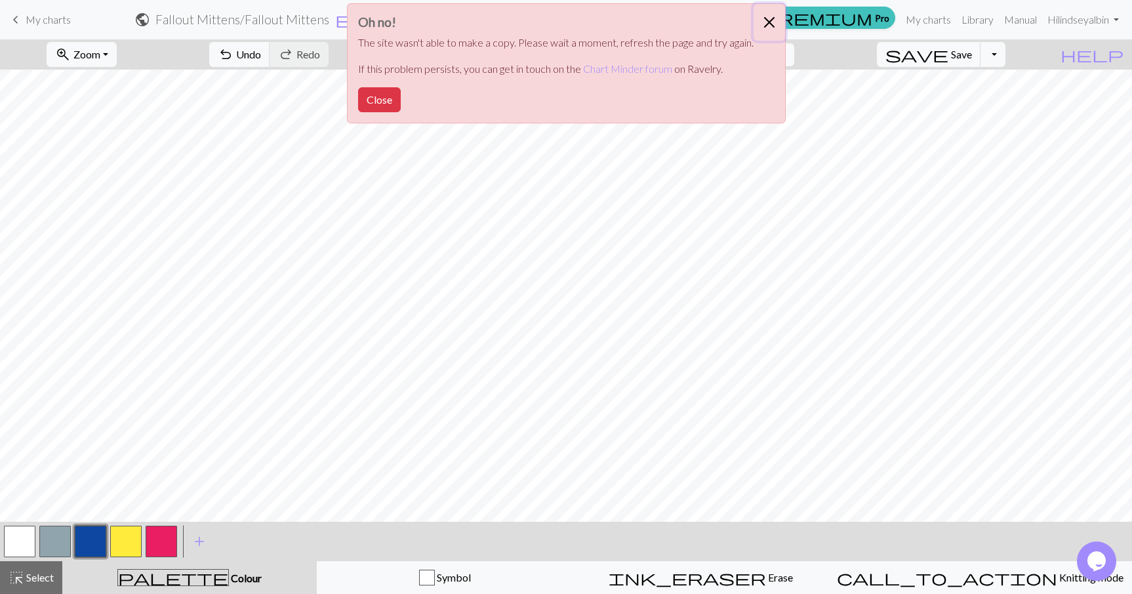
click at [769, 13] on button "Close" at bounding box center [769, 22] width 31 height 37
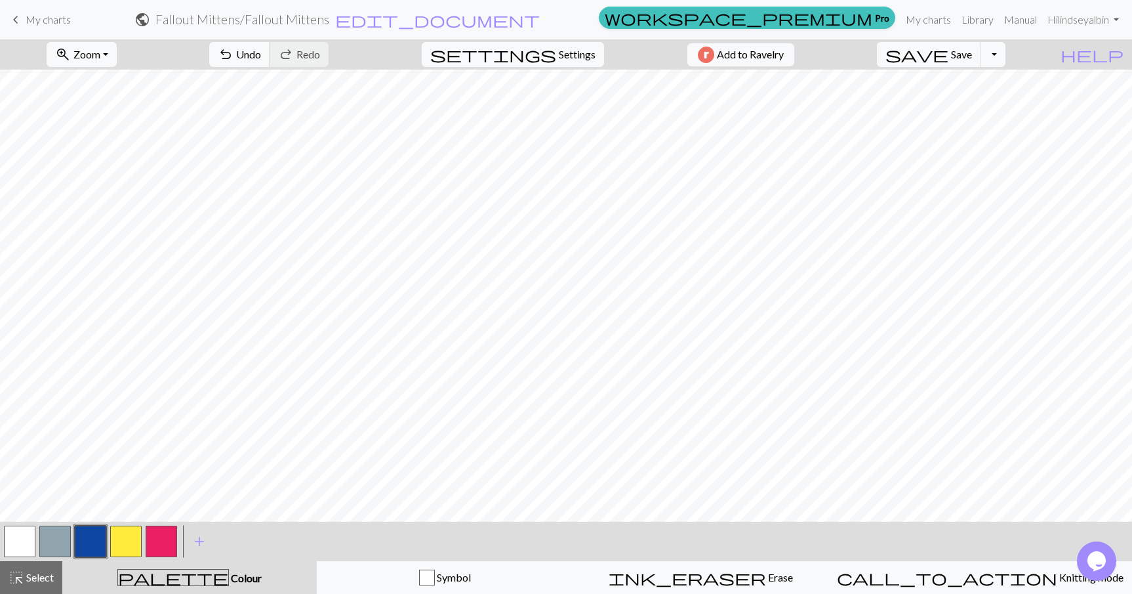
click at [1006, 54] on button "Toggle Dropdown" at bounding box center [993, 54] width 25 height 25
click at [984, 103] on button "save_alt Download" at bounding box center [897, 104] width 217 height 21
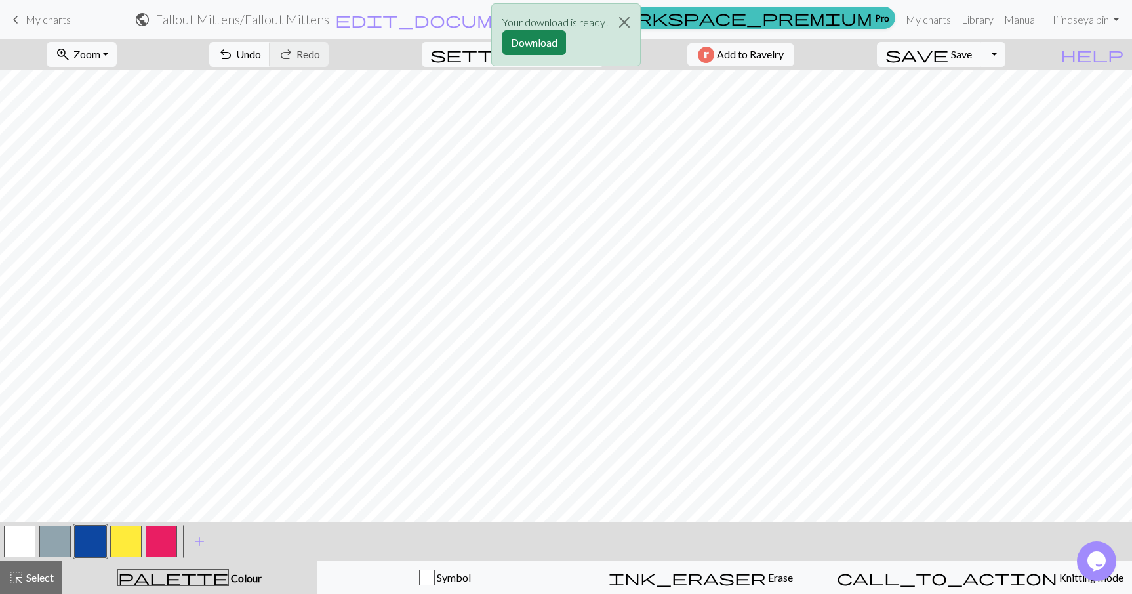
click at [93, 540] on button "button" at bounding box center [90, 541] width 31 height 31
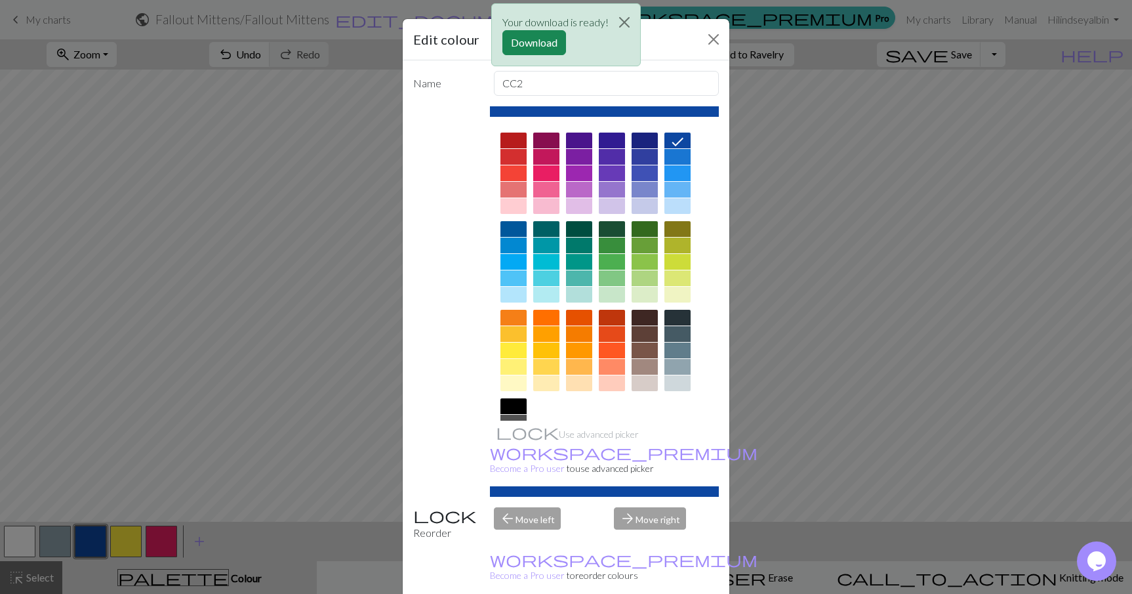
click at [140, 486] on div "Edit colour Name CC2 Use advanced picker workspace_premium Become a Pro user to…" at bounding box center [566, 297] width 1132 height 594
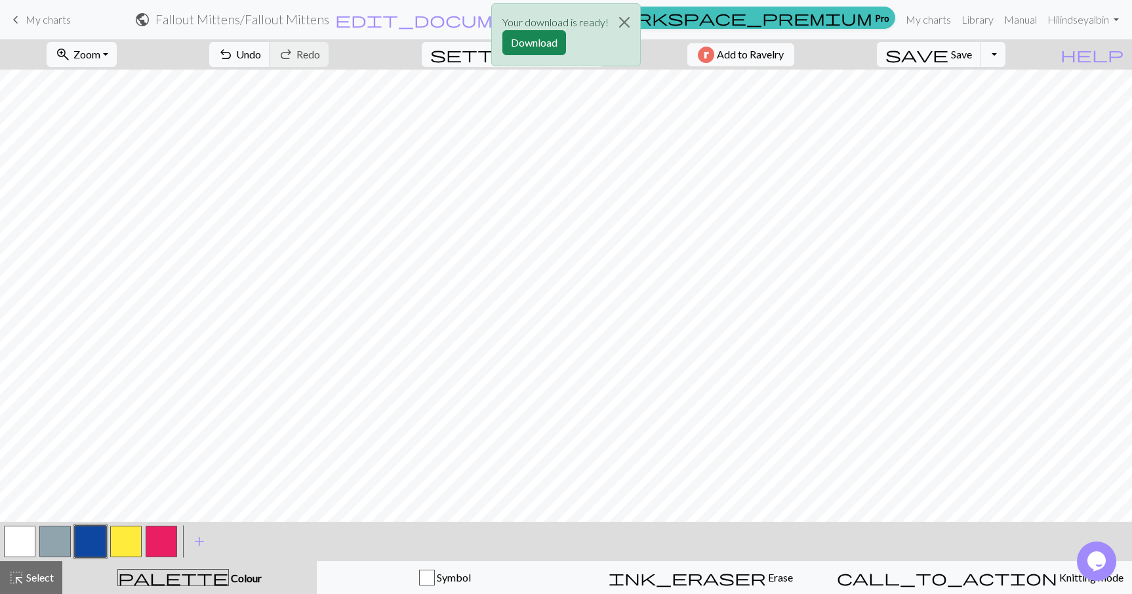
click at [127, 537] on button "button" at bounding box center [125, 541] width 31 height 31
click at [91, 546] on button "button" at bounding box center [90, 541] width 31 height 31
click at [131, 539] on button "button" at bounding box center [125, 541] width 31 height 31
click at [85, 533] on button "button" at bounding box center [90, 541] width 31 height 31
click at [123, 537] on button "button" at bounding box center [125, 541] width 31 height 31
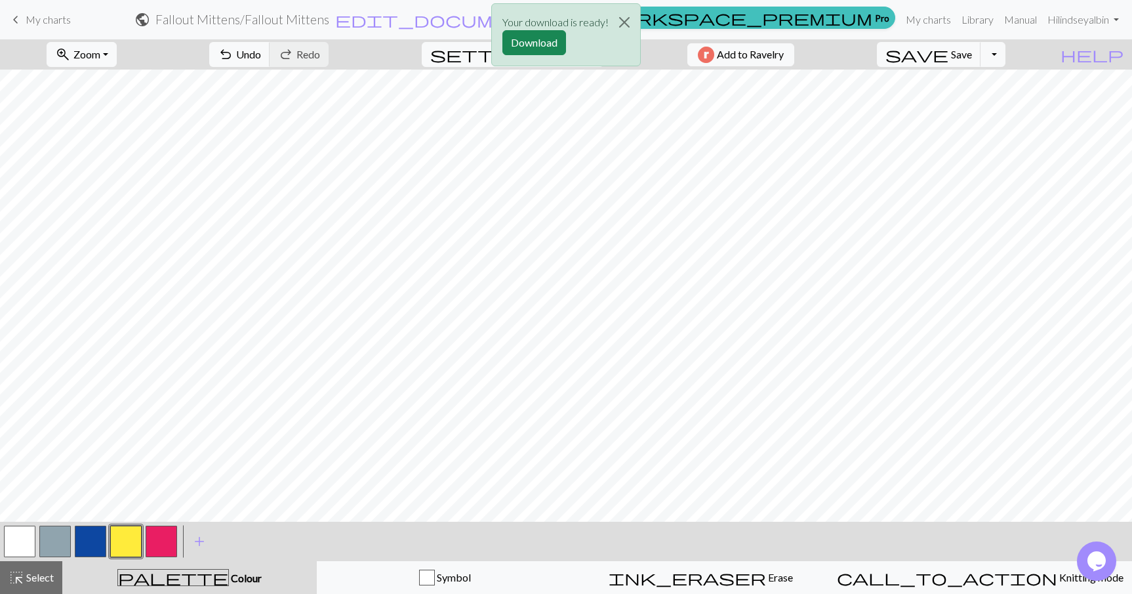
click at [94, 539] on button "button" at bounding box center [90, 541] width 31 height 31
click at [124, 543] on button "button" at bounding box center [125, 541] width 31 height 31
click at [302, 56] on div "Your download is ready! Download" at bounding box center [566, 38] width 1132 height 77
click at [549, 41] on button "Download" at bounding box center [535, 42] width 64 height 25
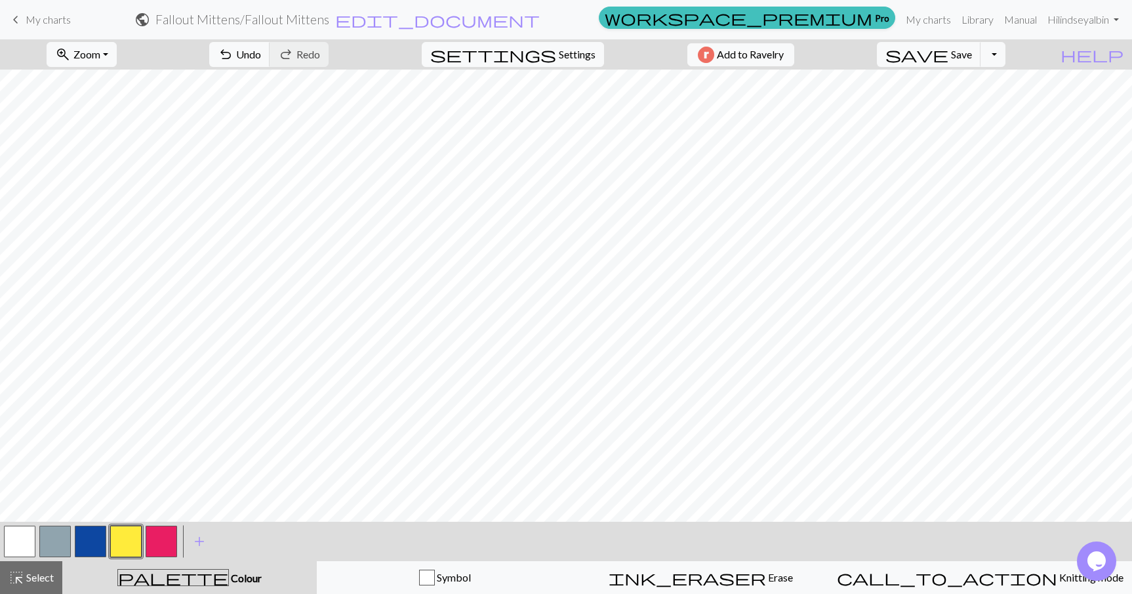
click at [652, 66] on div "zoom_in Zoom Zoom Fit all Fit width Fit height 50% 100% 150% 200% undo Undo Und…" at bounding box center [526, 54] width 1052 height 30
click at [261, 60] on span "Undo" at bounding box center [248, 54] width 25 height 12
click at [121, 541] on button "button" at bounding box center [125, 541] width 31 height 31
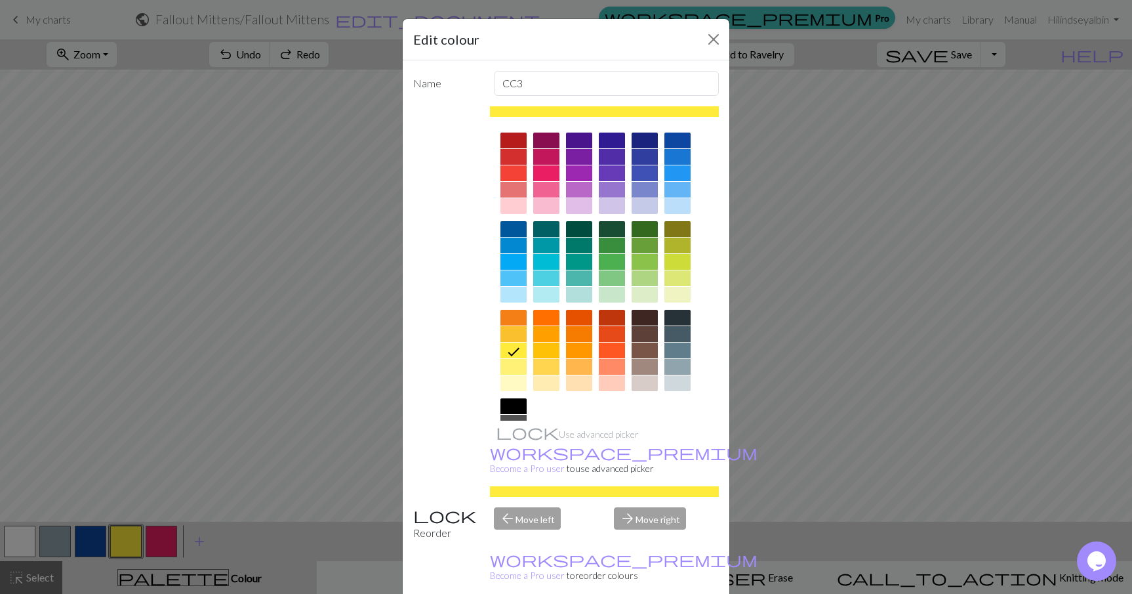
click at [287, 421] on div "Edit colour Name CC3 Use advanced picker workspace_premium Become a Pro user to…" at bounding box center [566, 297] width 1132 height 594
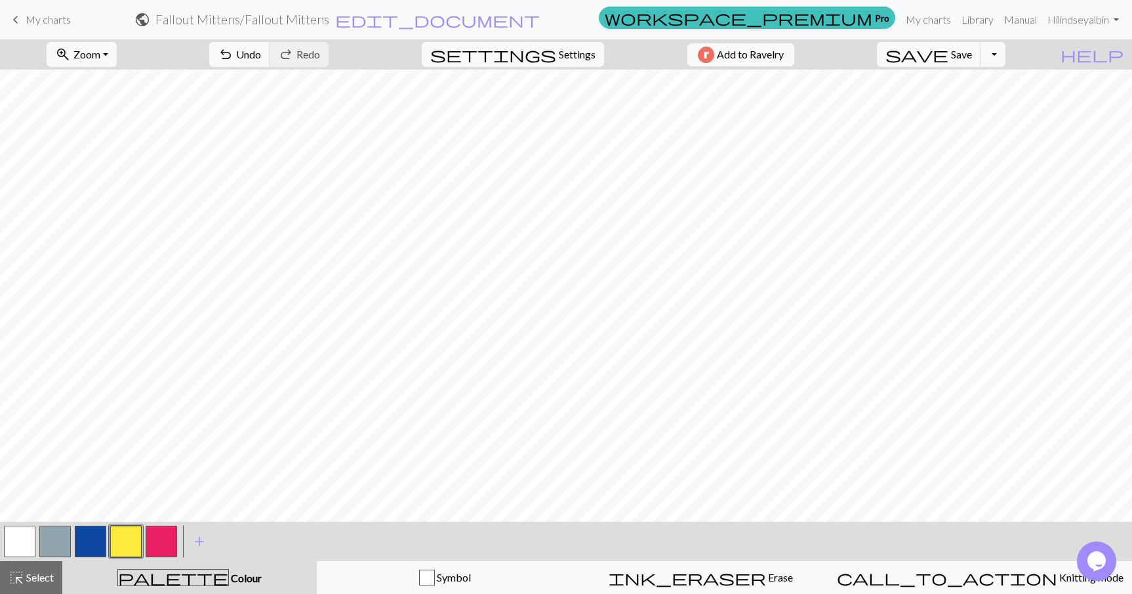
click at [87, 535] on button "button" at bounding box center [90, 541] width 31 height 31
click at [119, 541] on button "button" at bounding box center [125, 541] width 31 height 31
click at [87, 545] on button "button" at bounding box center [90, 541] width 31 height 31
click at [135, 539] on button "button" at bounding box center [125, 541] width 31 height 31
click at [96, 537] on button "button" at bounding box center [90, 541] width 31 height 31
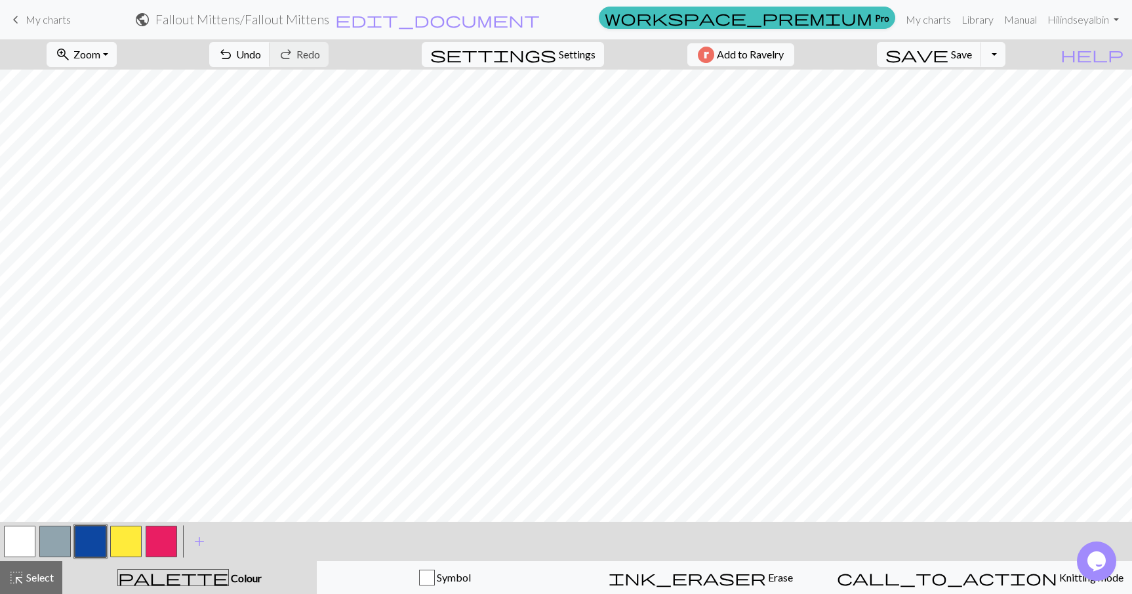
click at [129, 535] on button "button" at bounding box center [125, 541] width 31 height 31
click at [94, 541] on button "button" at bounding box center [90, 541] width 31 height 31
click at [128, 546] on button "button" at bounding box center [125, 541] width 31 height 31
click at [91, 542] on button "button" at bounding box center [90, 541] width 31 height 31
click at [133, 529] on button "button" at bounding box center [125, 541] width 31 height 31
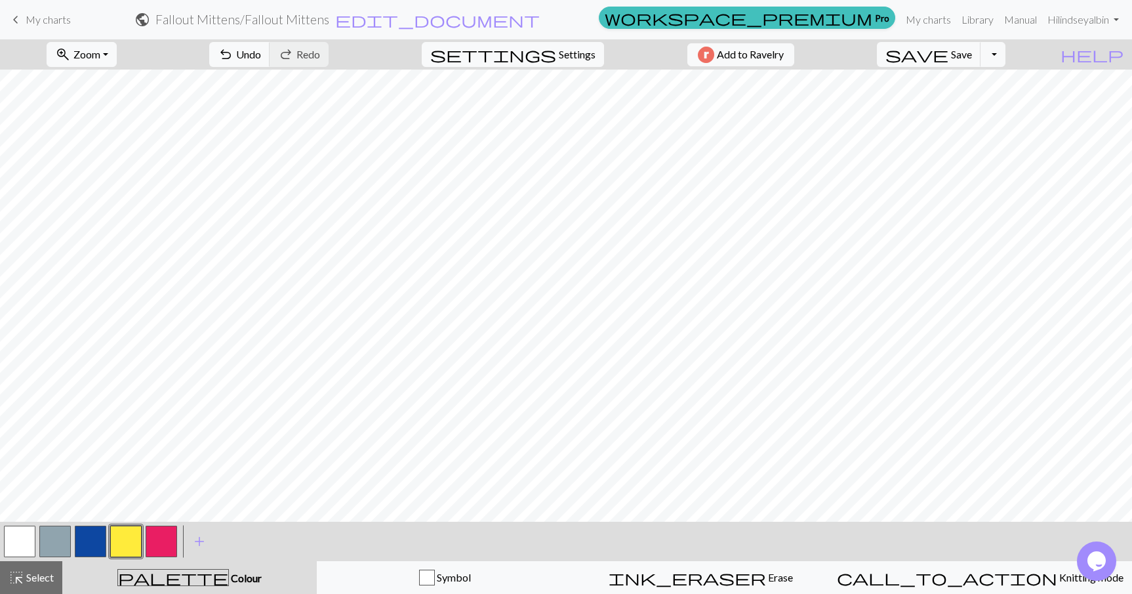
click at [88, 535] on button "button" at bounding box center [90, 541] width 31 height 31
click at [129, 537] on button "button" at bounding box center [125, 541] width 31 height 31
click at [97, 535] on button "button" at bounding box center [90, 541] width 31 height 31
click at [124, 540] on button "button" at bounding box center [125, 541] width 31 height 31
click at [89, 537] on button "button" at bounding box center [90, 541] width 31 height 31
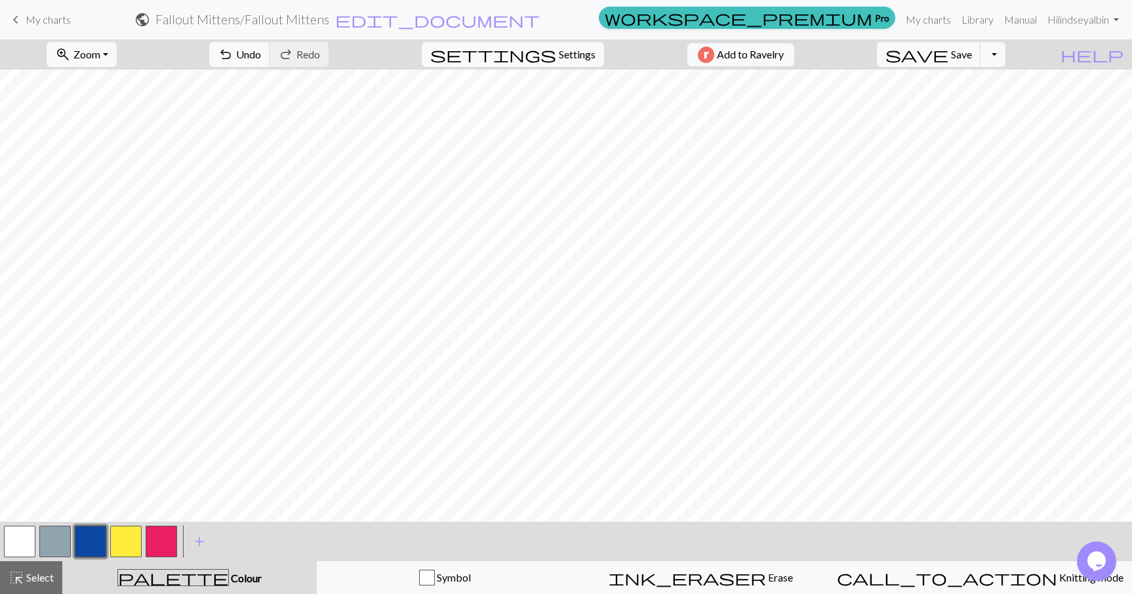
click at [128, 543] on button "button" at bounding box center [125, 541] width 31 height 31
click at [92, 537] on button "button" at bounding box center [90, 541] width 31 height 31
click at [125, 534] on button "button" at bounding box center [125, 541] width 31 height 31
click at [101, 535] on button "button" at bounding box center [90, 541] width 31 height 31
click at [129, 539] on button "button" at bounding box center [125, 541] width 31 height 31
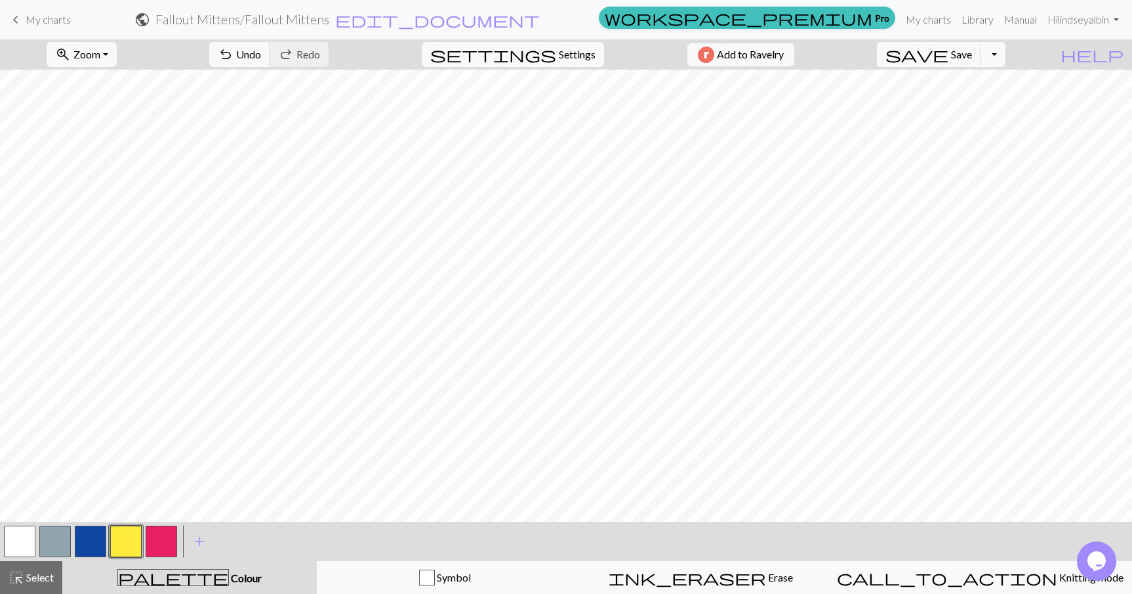
click at [87, 548] on button "button" at bounding box center [90, 541] width 31 height 31
click at [131, 541] on button "button" at bounding box center [125, 541] width 31 height 31
click at [98, 534] on button "button" at bounding box center [90, 541] width 31 height 31
click at [261, 50] on span "Undo" at bounding box center [248, 54] width 25 height 12
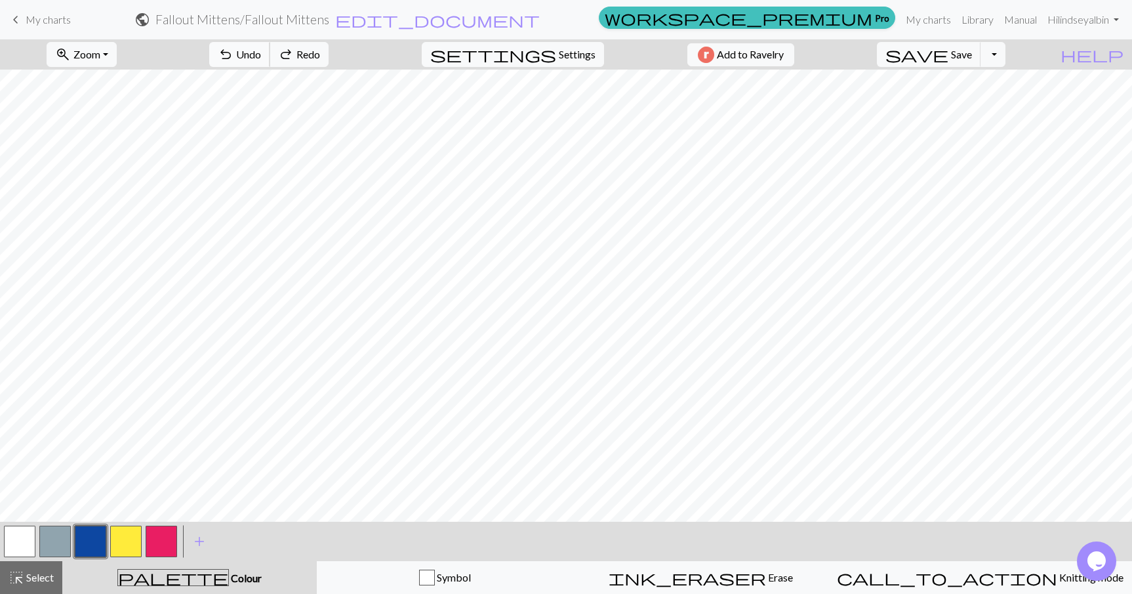
click at [261, 50] on span "Undo" at bounding box center [248, 54] width 25 height 12
click at [123, 532] on button "button" at bounding box center [125, 541] width 31 height 31
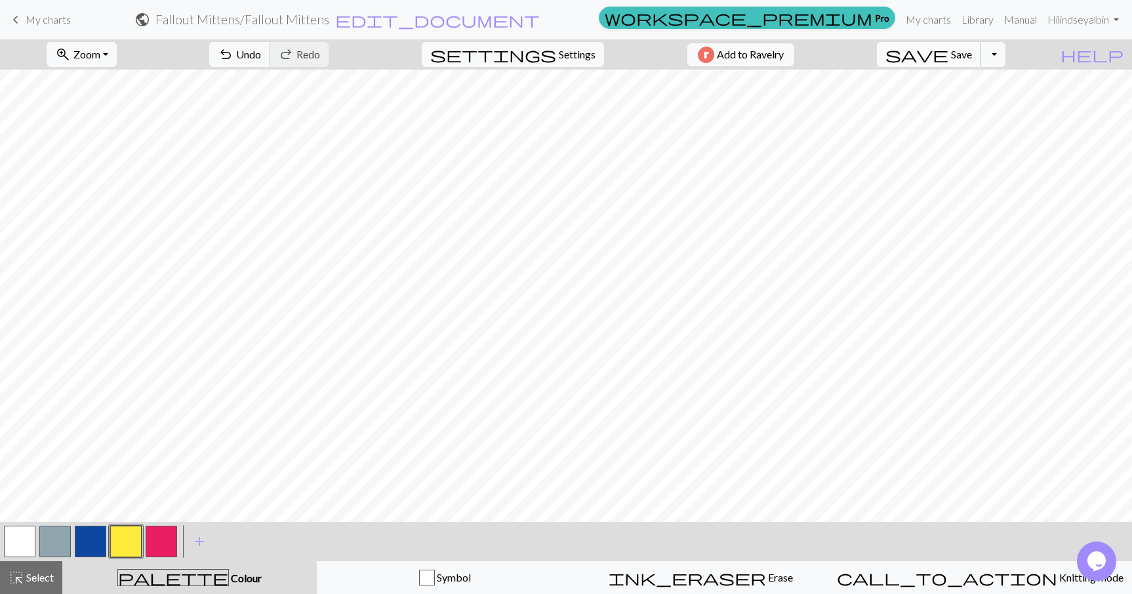
click at [972, 54] on span "Save" at bounding box center [961, 54] width 21 height 12
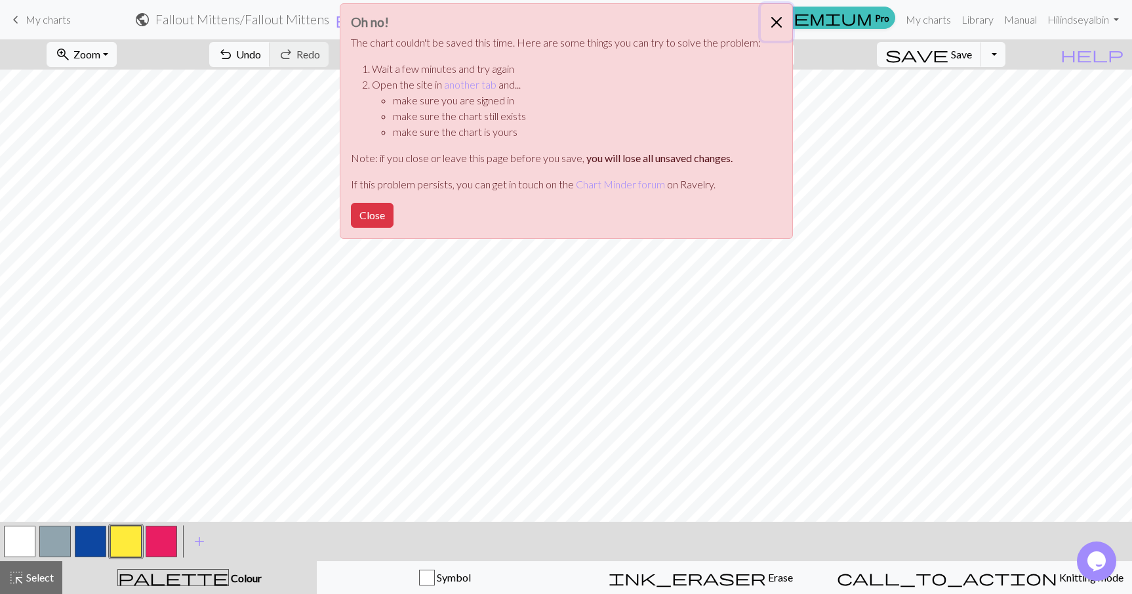
click at [779, 22] on button "Close" at bounding box center [776, 22] width 31 height 37
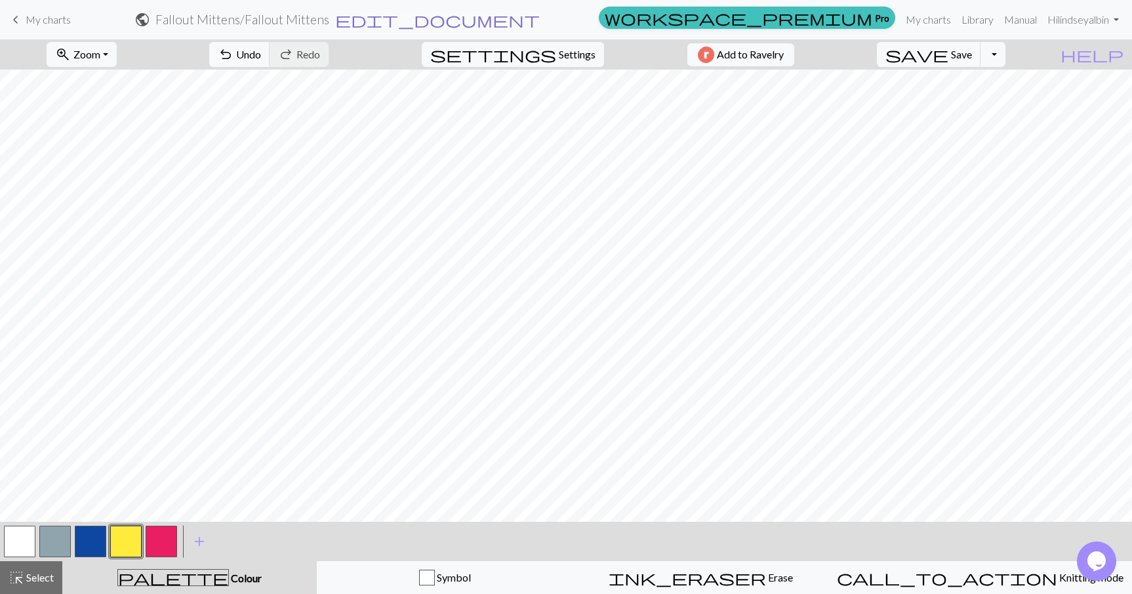
click at [540, 24] on span "edit_document" at bounding box center [437, 19] width 205 height 18
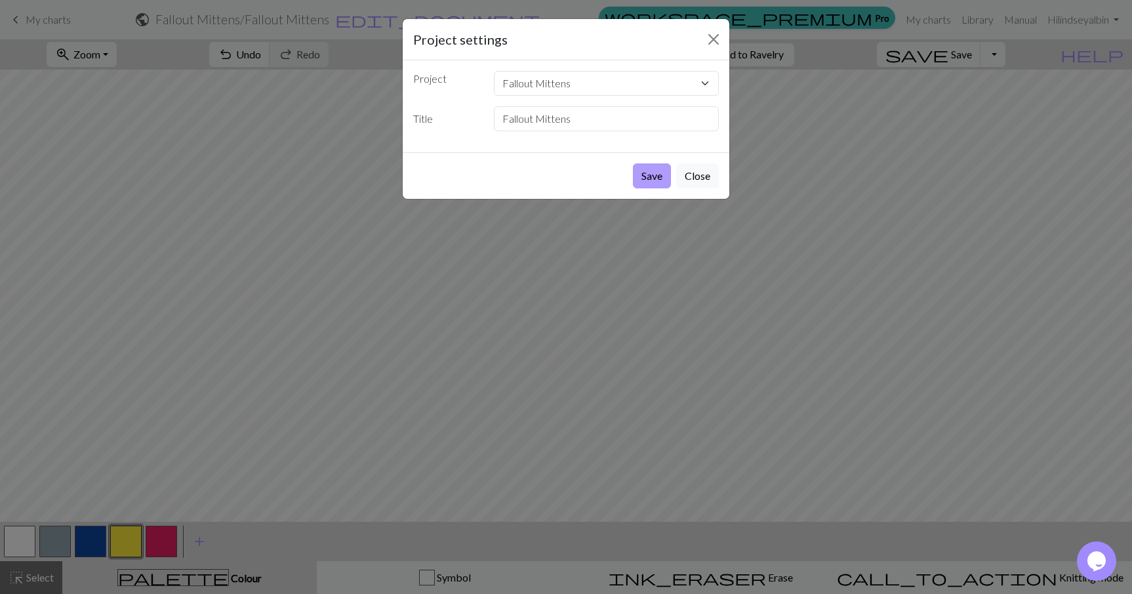
click at [653, 167] on button "Save" at bounding box center [652, 175] width 38 height 25
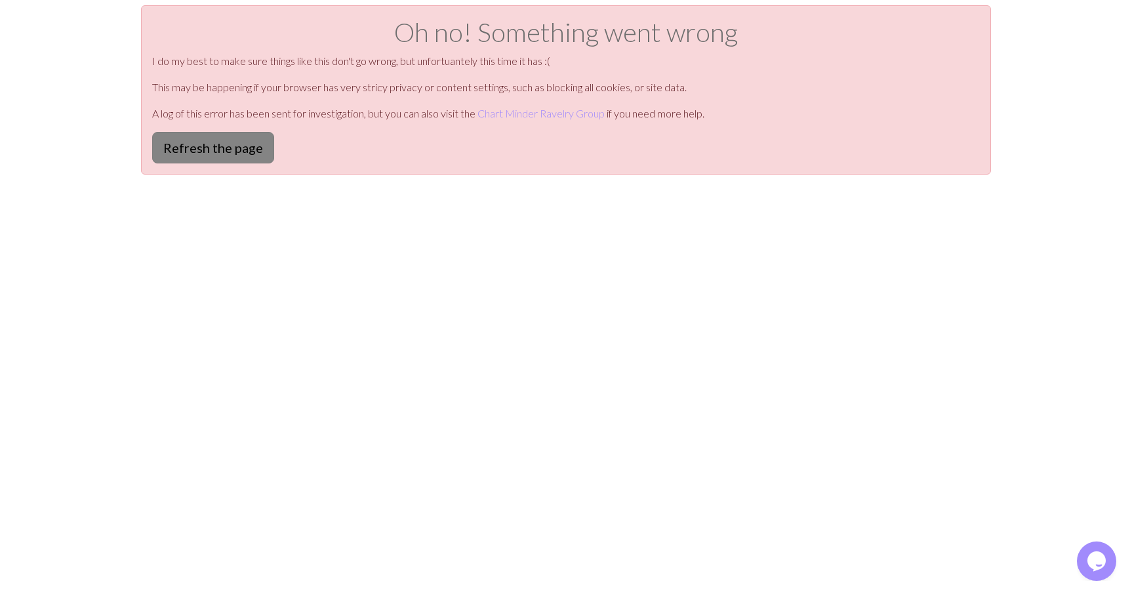
click at [217, 146] on button "Refresh the page" at bounding box center [213, 147] width 122 height 31
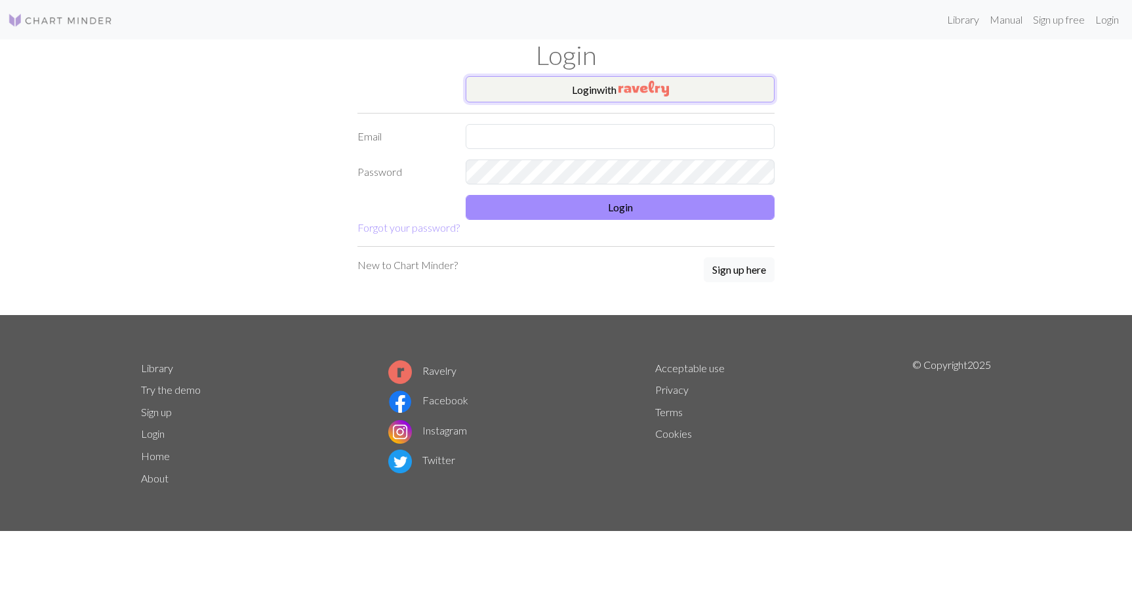
click at [608, 86] on button "Login with" at bounding box center [620, 89] width 309 height 26
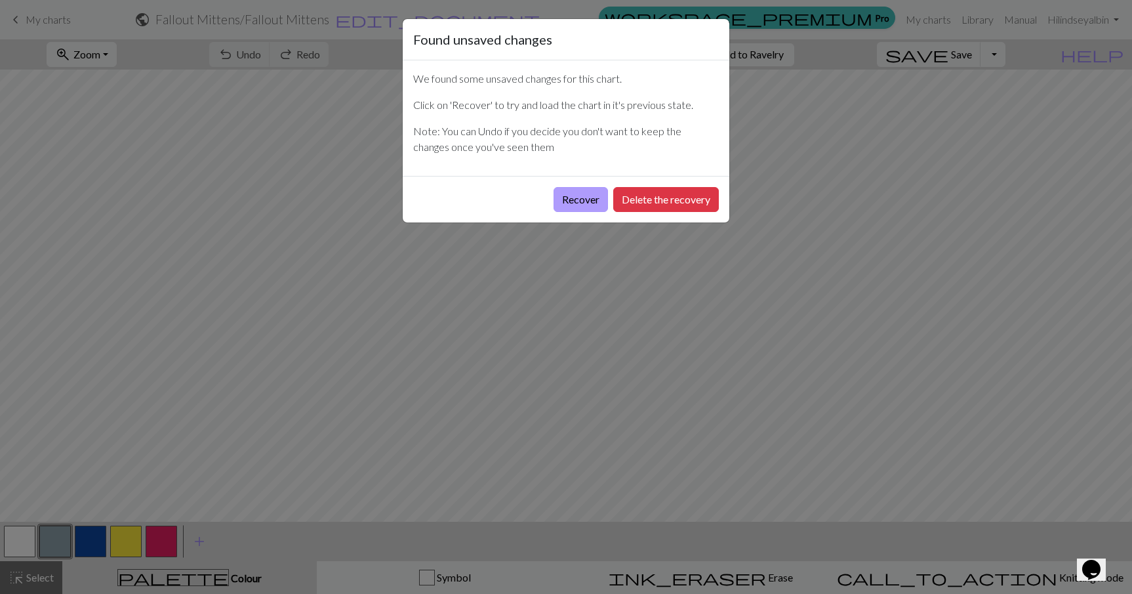
click at [594, 194] on button "Recover" at bounding box center [581, 199] width 54 height 25
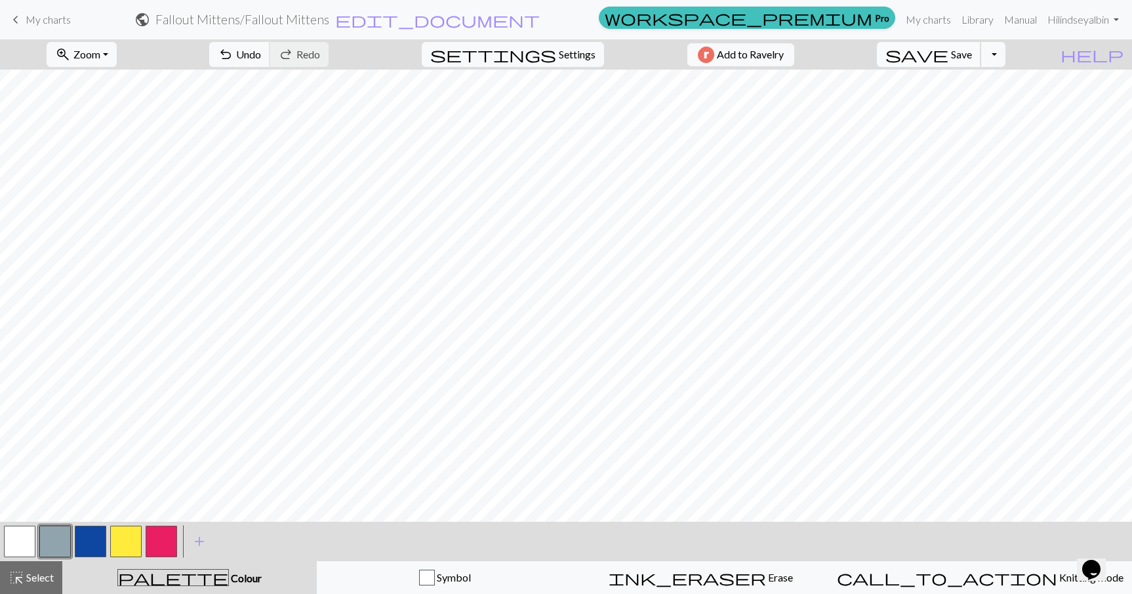
click at [975, 54] on button "save Save Save" at bounding box center [929, 54] width 104 height 25
click at [125, 542] on button "button" at bounding box center [125, 541] width 31 height 31
click at [89, 541] on button "button" at bounding box center [90, 541] width 31 height 31
click at [131, 542] on button "button" at bounding box center [125, 541] width 31 height 31
click at [94, 539] on button "button" at bounding box center [90, 541] width 31 height 31
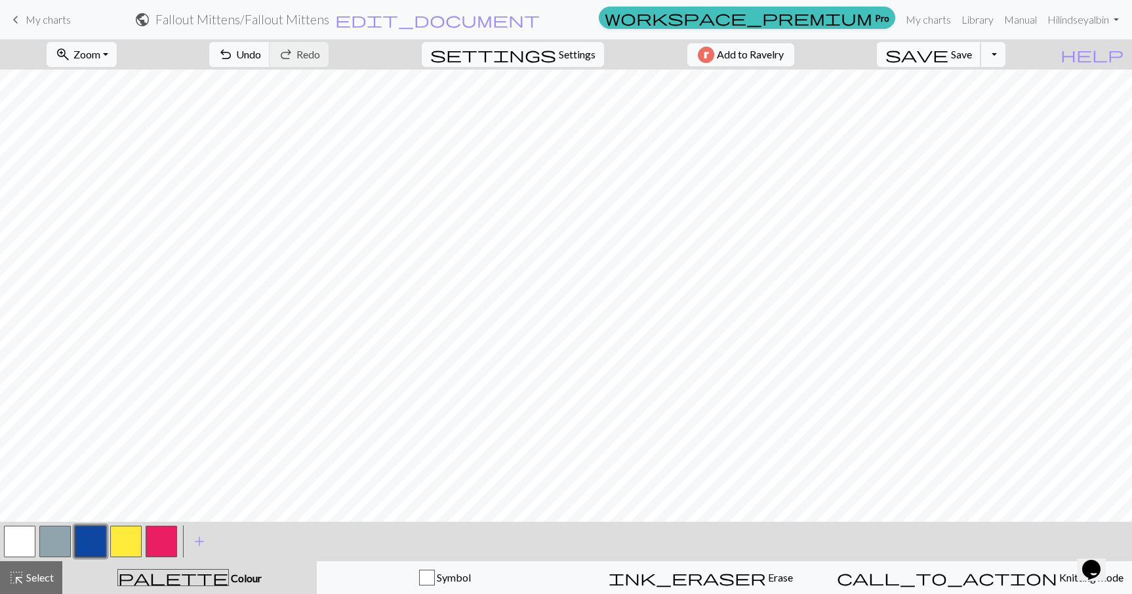
click at [972, 52] on span "Save" at bounding box center [961, 54] width 21 height 12
click at [125, 543] on button "button" at bounding box center [125, 541] width 31 height 31
click at [96, 537] on button "button" at bounding box center [90, 541] width 31 height 31
click at [128, 534] on button "button" at bounding box center [125, 541] width 31 height 31
click at [89, 539] on button "button" at bounding box center [90, 541] width 31 height 31
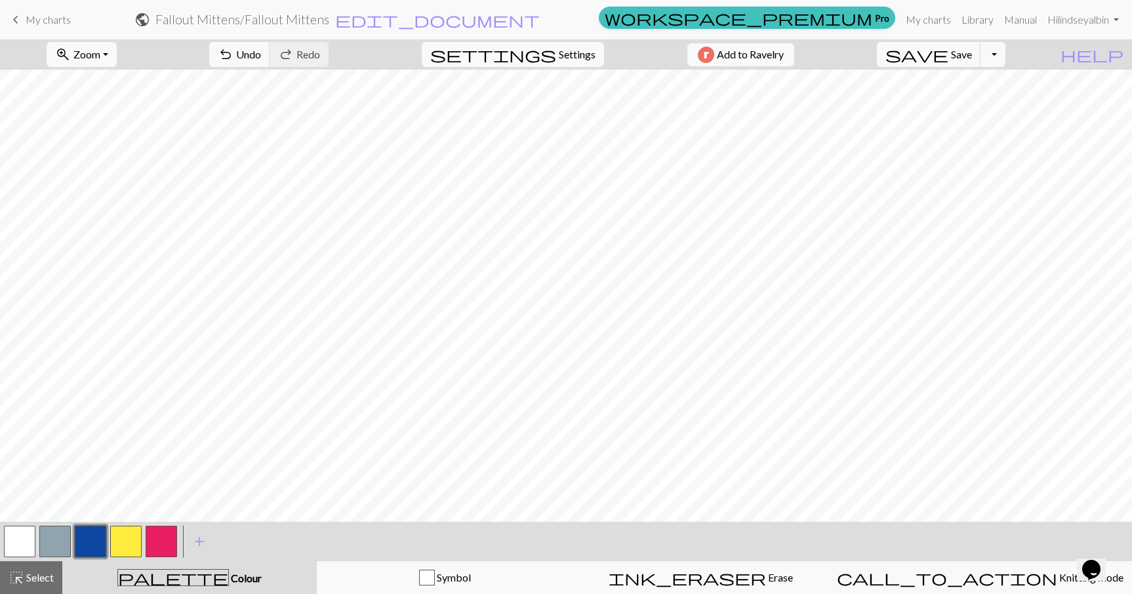
click at [129, 538] on button "button" at bounding box center [125, 541] width 31 height 31
click at [92, 541] on button "button" at bounding box center [90, 541] width 31 height 31
click at [120, 548] on button "button" at bounding box center [125, 541] width 31 height 31
click at [95, 541] on button "button" at bounding box center [90, 541] width 31 height 31
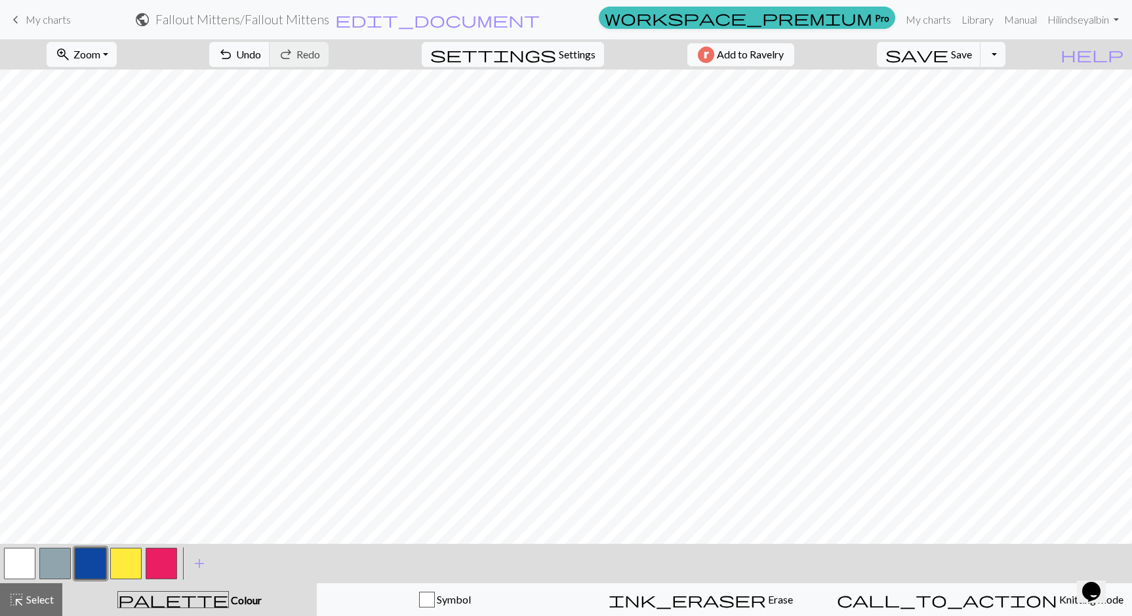
click at [85, 560] on button "button" at bounding box center [90, 563] width 31 height 31
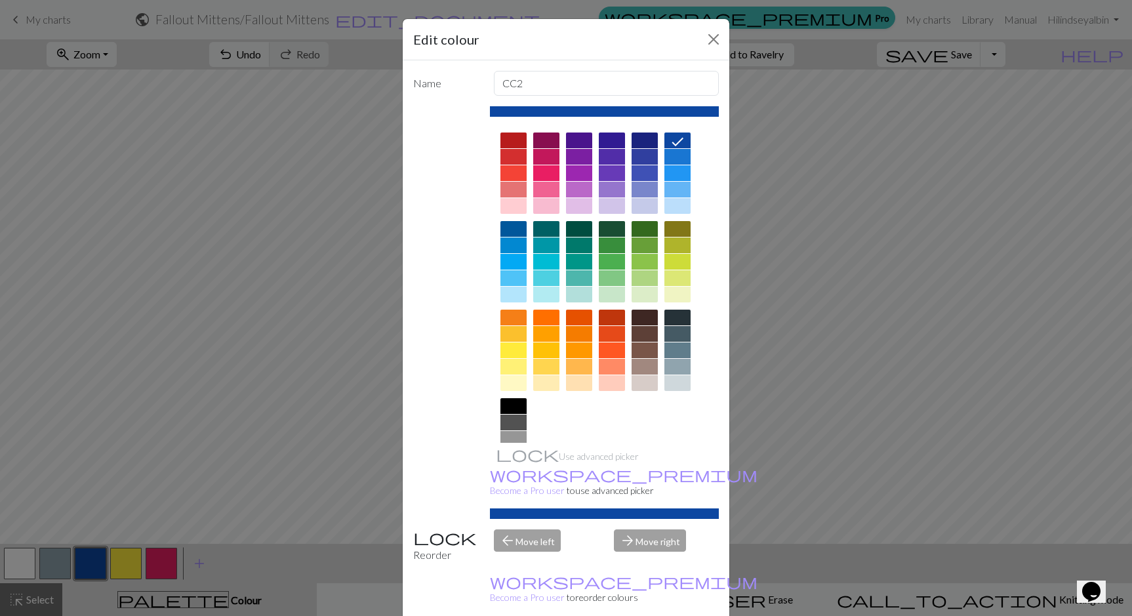
click at [330, 434] on div "Edit colour Name CC2 Use advanced picker workspace_premium Become a Pro user to…" at bounding box center [566, 308] width 1132 height 616
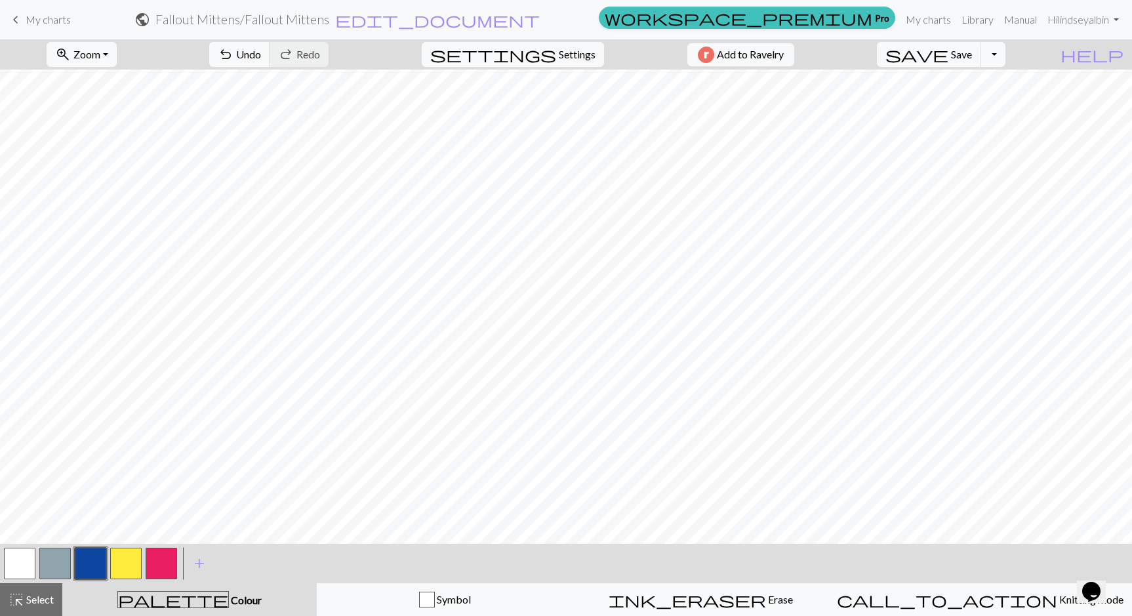
click at [123, 560] on button "button" at bounding box center [125, 563] width 31 height 31
click at [92, 564] on button "button" at bounding box center [90, 563] width 31 height 31
click at [22, 593] on span "highlight_alt" at bounding box center [17, 599] width 16 height 18
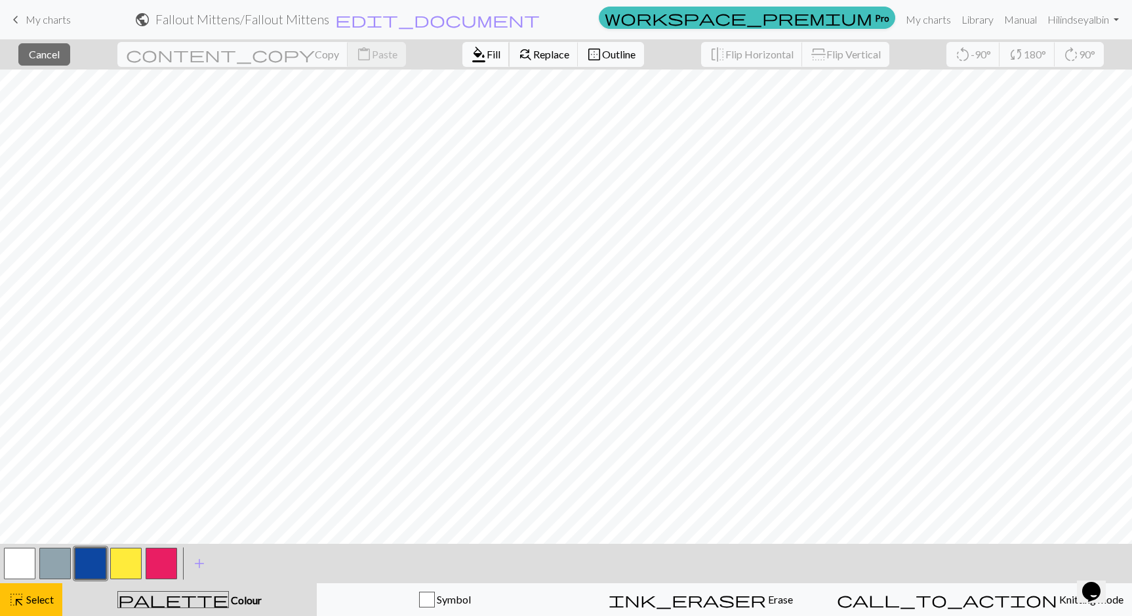
click at [487, 54] on span "Fill" at bounding box center [494, 54] width 14 height 12
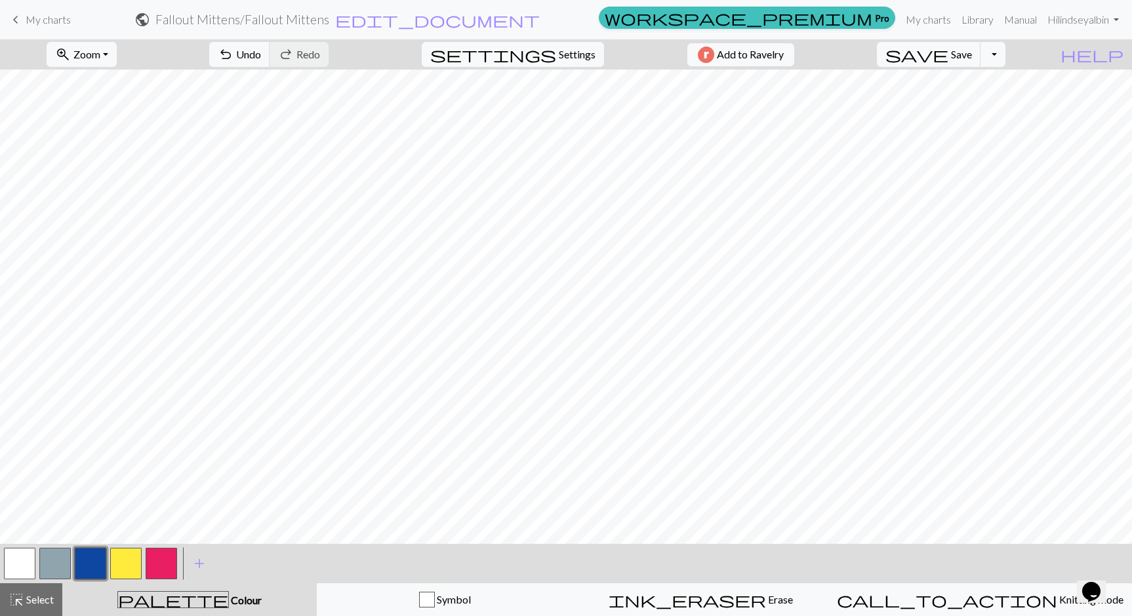
click at [125, 560] on button "button" at bounding box center [125, 563] width 31 height 31
click at [91, 558] on button "button" at bounding box center [90, 563] width 31 height 31
click at [123, 562] on button "button" at bounding box center [125, 563] width 31 height 31
click at [92, 562] on button "button" at bounding box center [90, 563] width 31 height 31
click at [126, 567] on button "button" at bounding box center [125, 563] width 31 height 31
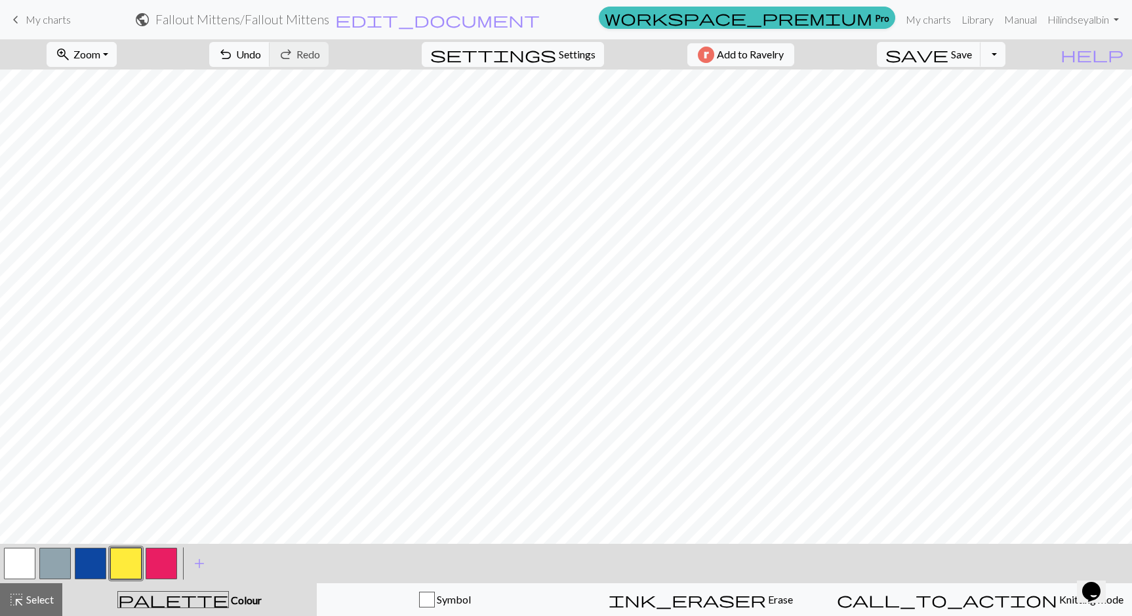
click at [94, 561] on button "button" at bounding box center [90, 563] width 31 height 31
click at [126, 566] on button "button" at bounding box center [125, 563] width 31 height 31
click at [96, 559] on button "button" at bounding box center [90, 563] width 31 height 31
click at [123, 558] on button "button" at bounding box center [125, 563] width 31 height 31
click at [30, 593] on span "Select" at bounding box center [39, 599] width 30 height 12
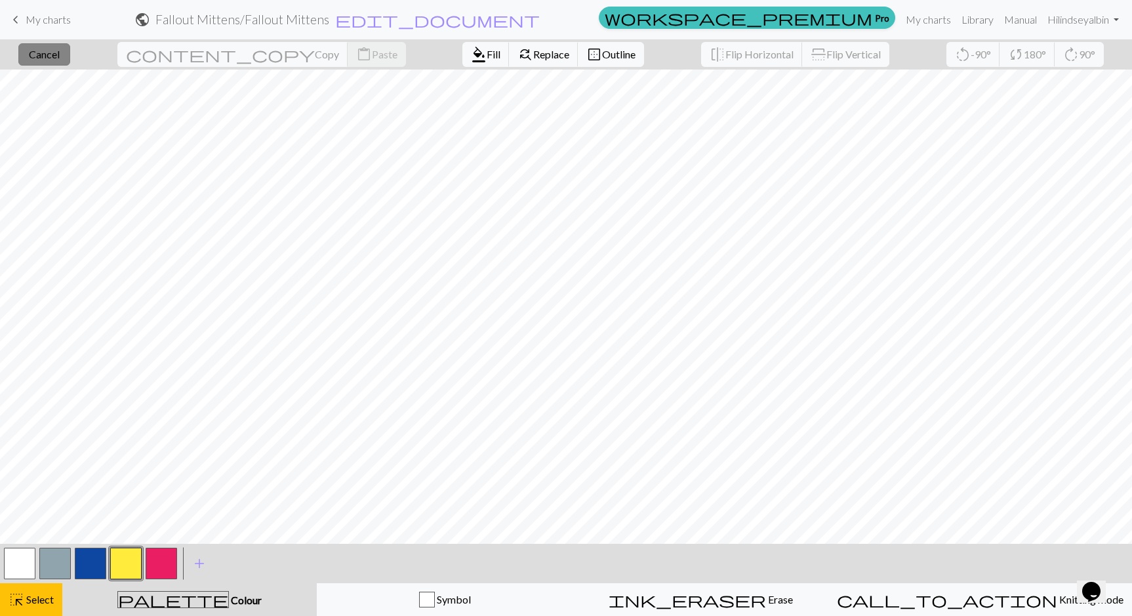
click at [57, 58] on span "Cancel" at bounding box center [44, 54] width 31 height 12
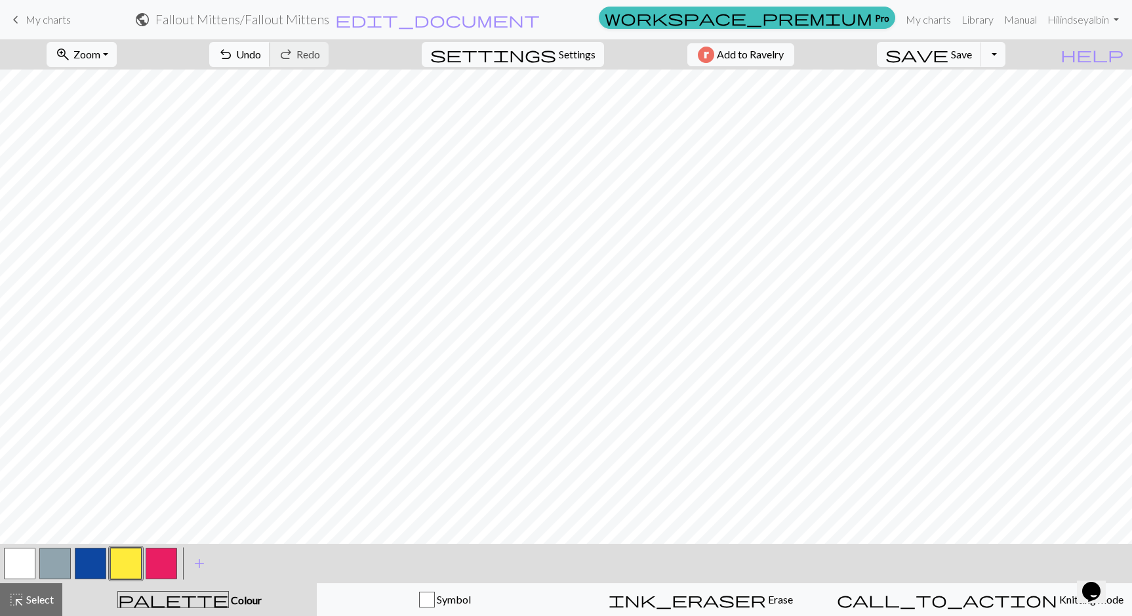
click at [261, 54] on span "Undo" at bounding box center [248, 54] width 25 height 12
click at [270, 59] on button "undo Undo Undo" at bounding box center [239, 54] width 61 height 25
click at [90, 569] on button "button" at bounding box center [90, 563] width 31 height 31
click at [131, 561] on button "button" at bounding box center [125, 563] width 31 height 31
click at [89, 555] on button "button" at bounding box center [90, 563] width 31 height 31
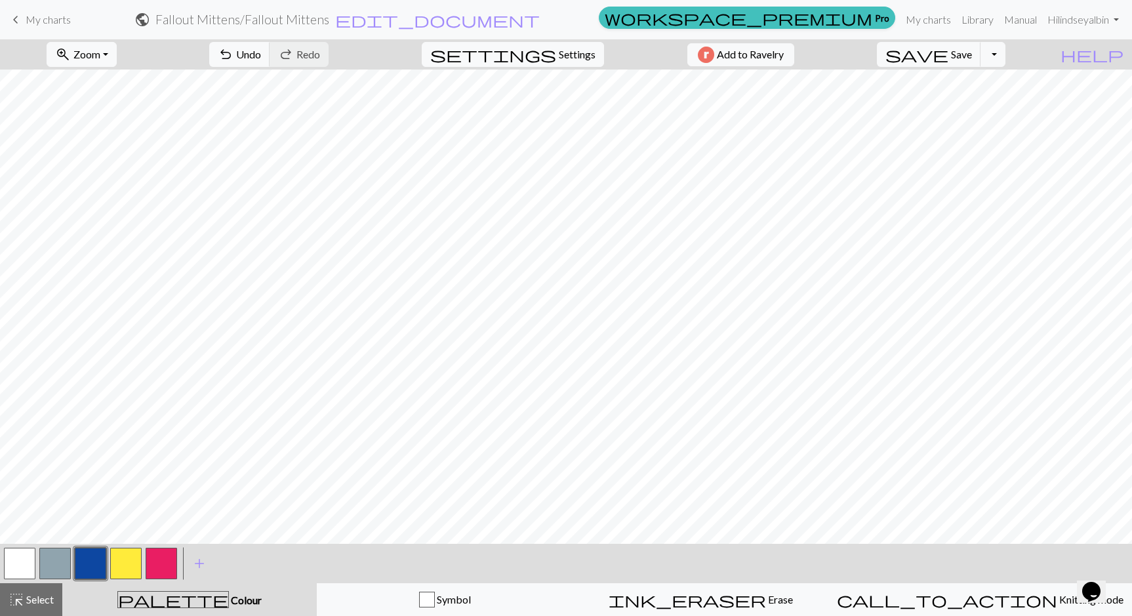
click at [123, 562] on button "button" at bounding box center [125, 563] width 31 height 31
click at [87, 569] on button "button" at bounding box center [90, 563] width 31 height 31
click at [123, 571] on button "button" at bounding box center [125, 563] width 31 height 31
click at [88, 560] on button "button" at bounding box center [90, 563] width 31 height 31
click at [123, 560] on button "button" at bounding box center [125, 563] width 31 height 31
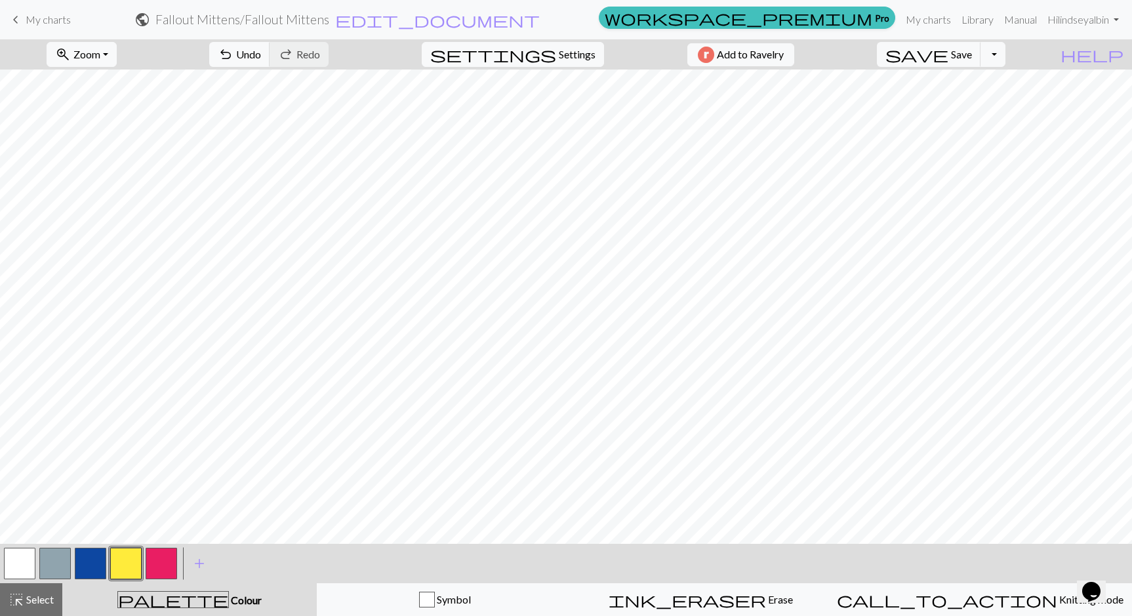
click at [94, 553] on button "button" at bounding box center [90, 563] width 31 height 31
click at [130, 564] on button "button" at bounding box center [125, 563] width 31 height 31
click at [89, 556] on button "button" at bounding box center [90, 563] width 31 height 31
click at [134, 560] on button "button" at bounding box center [125, 563] width 31 height 31
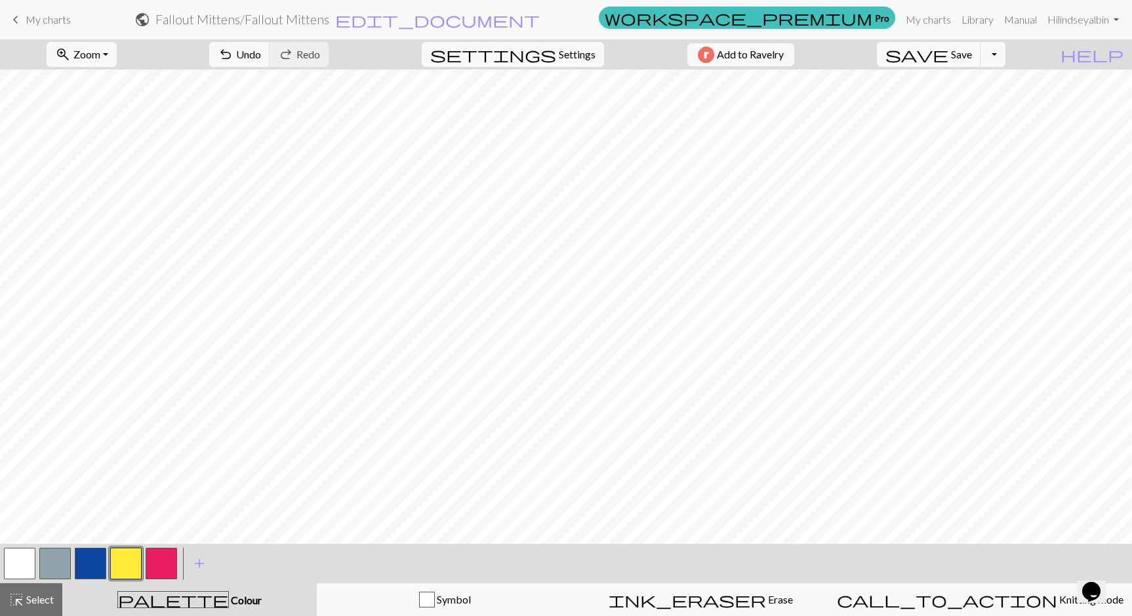
scroll to position [22, 0]
click at [972, 56] on span "Save" at bounding box center [961, 54] width 21 height 12
click at [96, 561] on button "button" at bounding box center [90, 563] width 31 height 31
click at [118, 564] on button "button" at bounding box center [125, 563] width 31 height 31
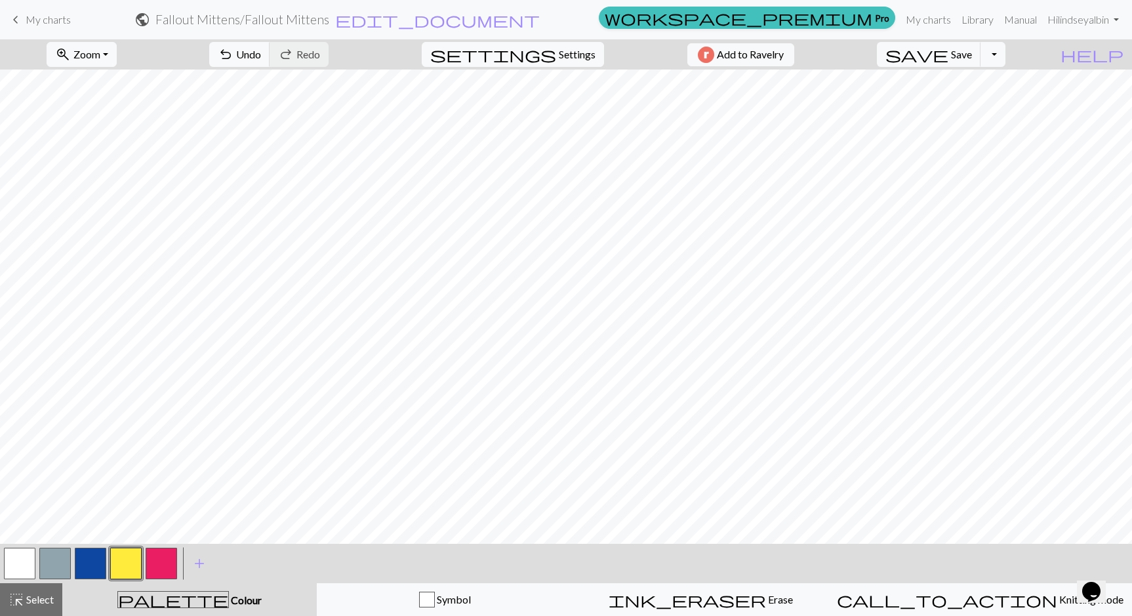
click at [94, 554] on button "button" at bounding box center [90, 563] width 31 height 31
click at [125, 567] on button "button" at bounding box center [125, 563] width 31 height 31
click at [94, 559] on button "button" at bounding box center [90, 563] width 31 height 31
click at [124, 566] on button "button" at bounding box center [125, 563] width 31 height 31
click at [96, 555] on button "button" at bounding box center [90, 563] width 31 height 31
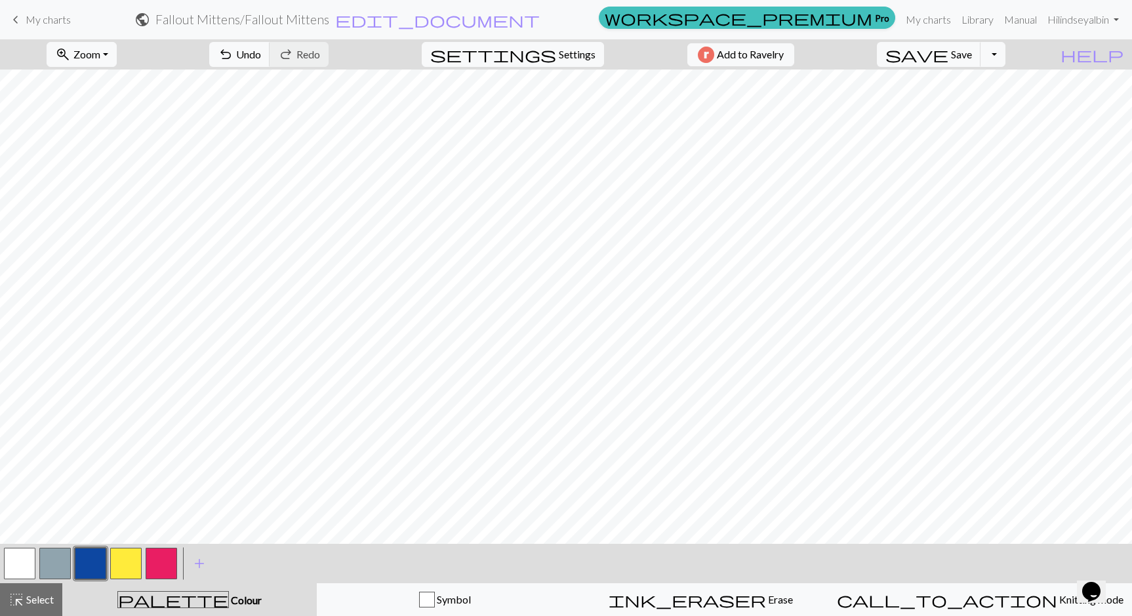
click at [124, 564] on button "button" at bounding box center [125, 563] width 31 height 31
click at [261, 49] on span "Undo" at bounding box center [248, 54] width 25 height 12
click at [89, 556] on button "button" at bounding box center [90, 563] width 31 height 31
click at [128, 558] on button "button" at bounding box center [125, 563] width 31 height 31
click at [95, 565] on button "button" at bounding box center [90, 563] width 31 height 31
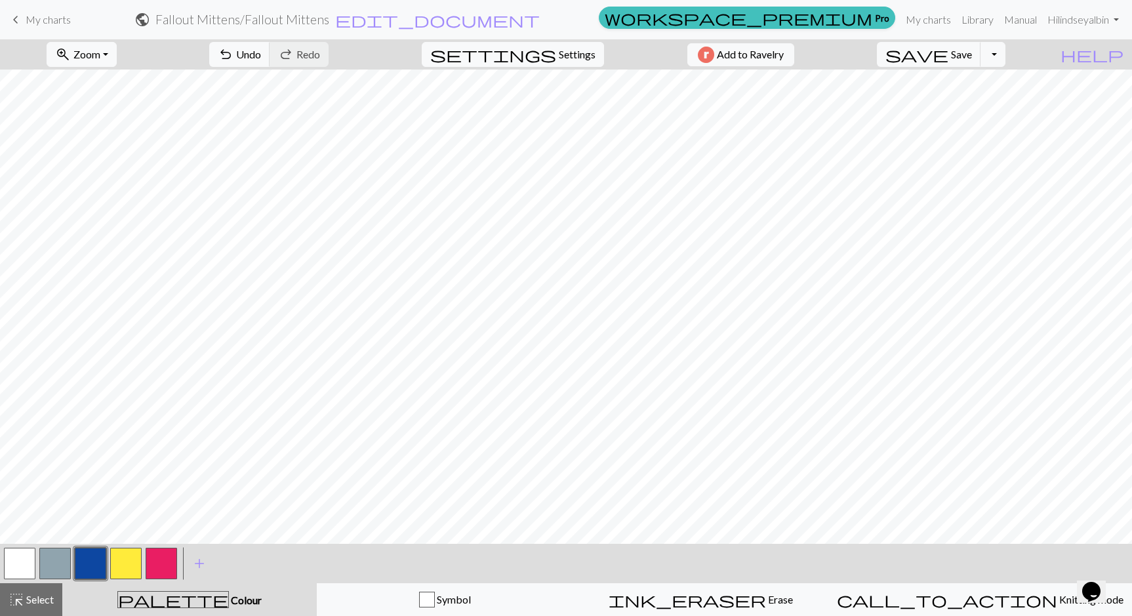
click at [135, 563] on button "button" at bounding box center [125, 563] width 31 height 31
click at [78, 570] on button "button" at bounding box center [90, 563] width 31 height 31
click at [124, 566] on button "button" at bounding box center [125, 563] width 31 height 31
click at [96, 560] on button "button" at bounding box center [90, 563] width 31 height 31
click at [112, 565] on button "button" at bounding box center [125, 563] width 31 height 31
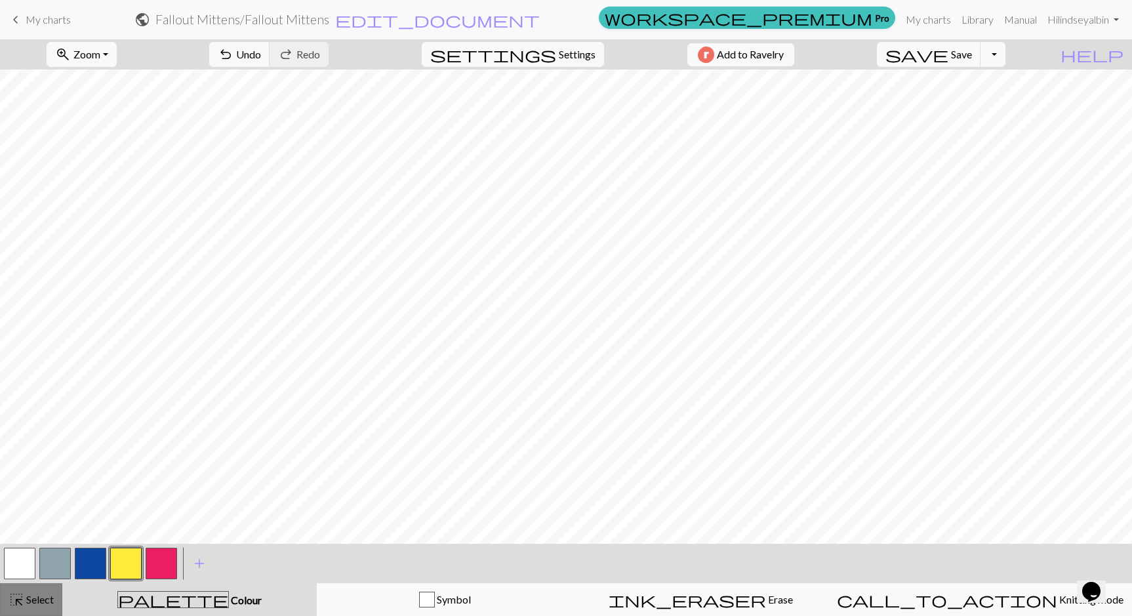
click at [41, 593] on span "Select" at bounding box center [39, 599] width 30 height 12
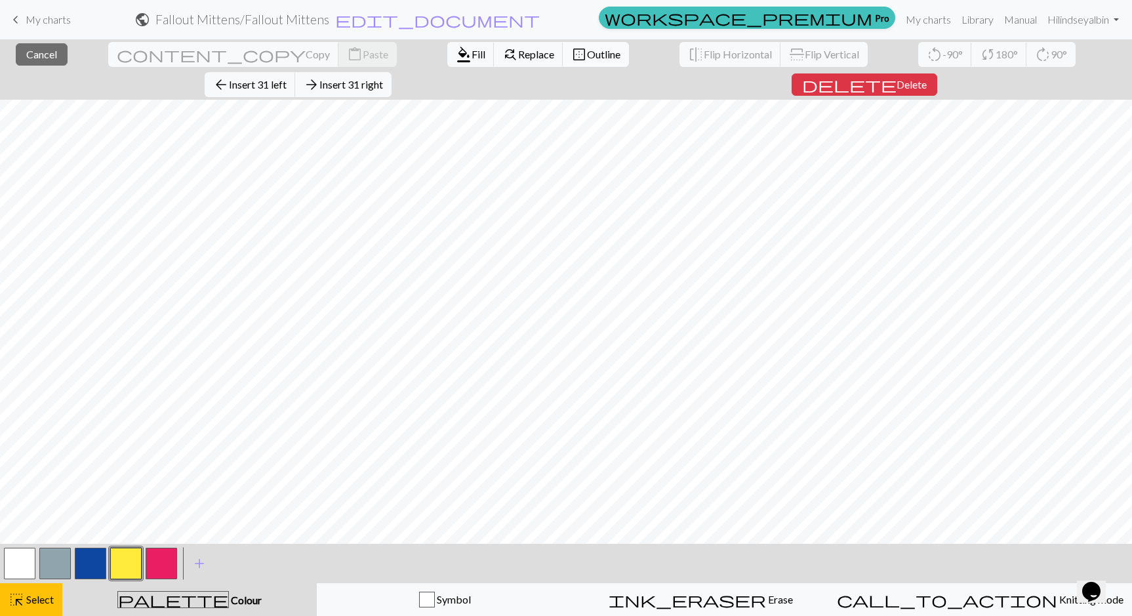
click at [587, 56] on span "Outline" at bounding box center [603, 54] width 33 height 12
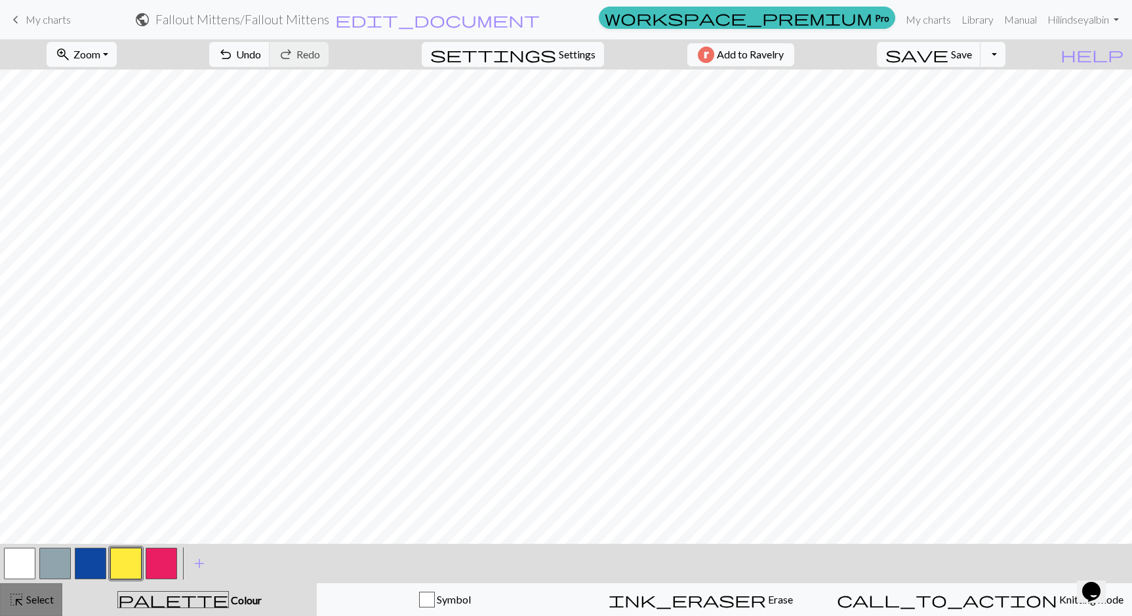
click at [32, 593] on span "Select" at bounding box center [39, 599] width 30 height 12
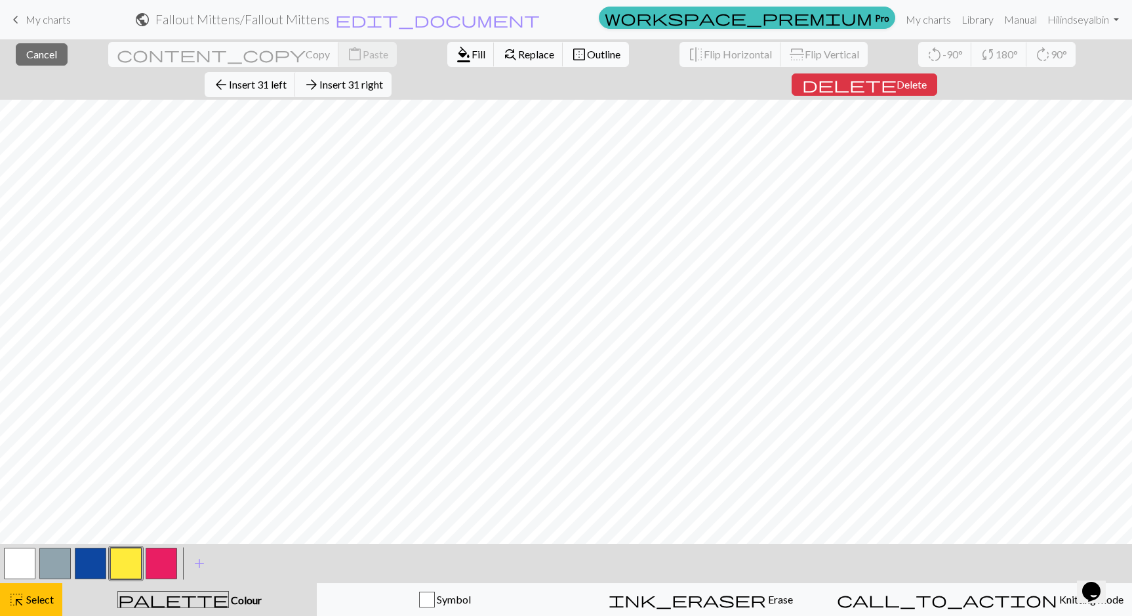
click at [587, 52] on span "Outline" at bounding box center [603, 54] width 33 height 12
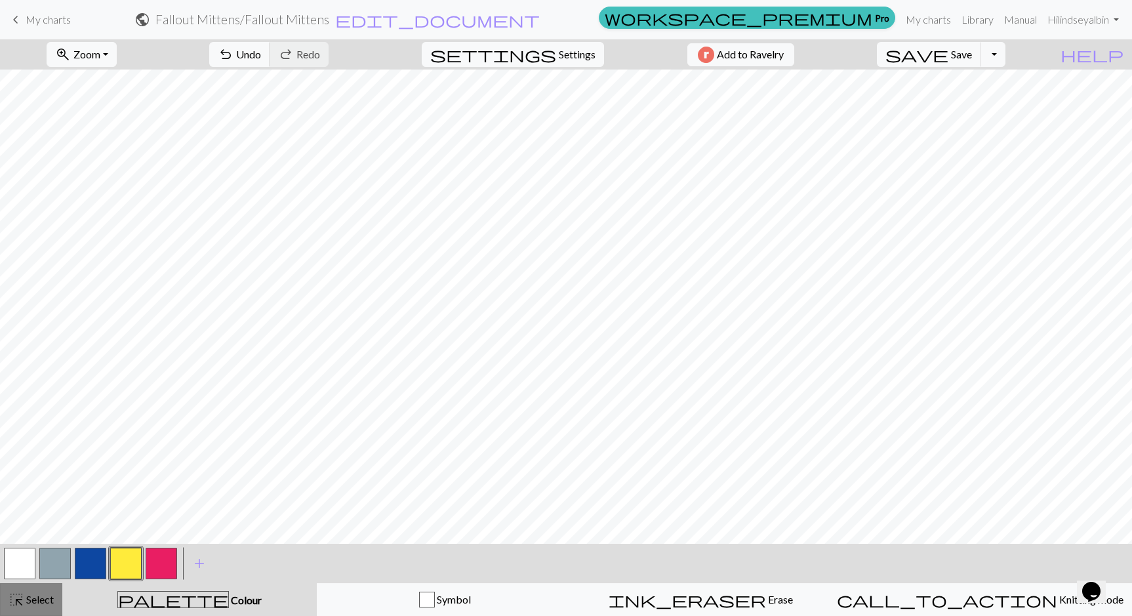
click at [33, 593] on span "Select" at bounding box center [39, 599] width 30 height 12
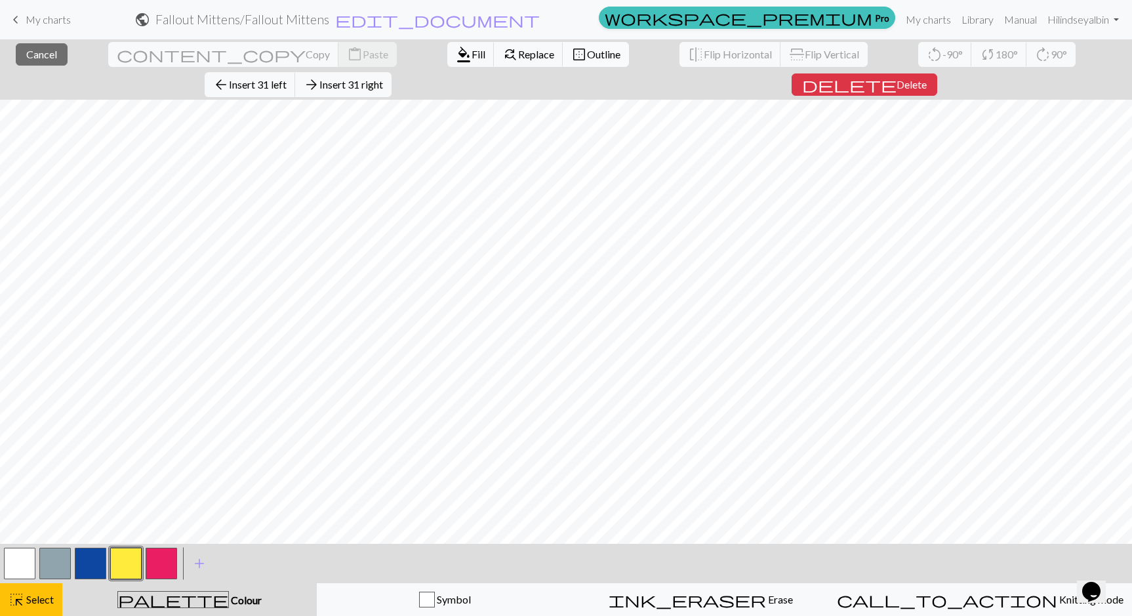
click at [587, 48] on span "Outline" at bounding box center [603, 54] width 33 height 12
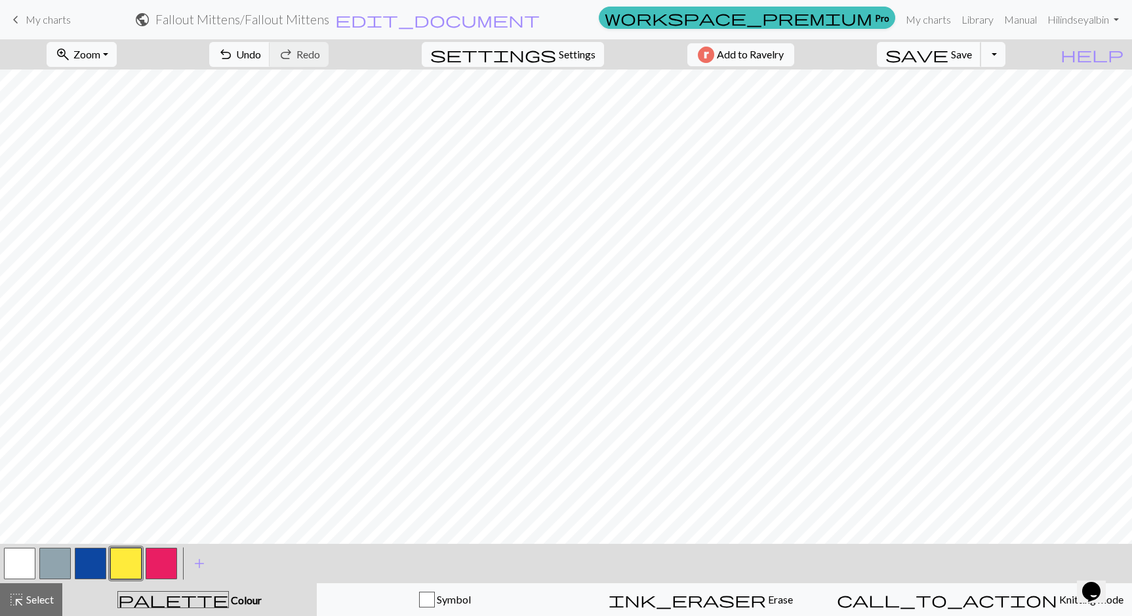
click at [949, 61] on span "save" at bounding box center [917, 54] width 63 height 18
click at [92, 566] on button "button" at bounding box center [90, 563] width 31 height 31
click at [129, 564] on button "button" at bounding box center [125, 563] width 31 height 31
click at [261, 54] on span "Undo" at bounding box center [248, 54] width 25 height 12
click at [261, 56] on span "Undo" at bounding box center [248, 54] width 25 height 12
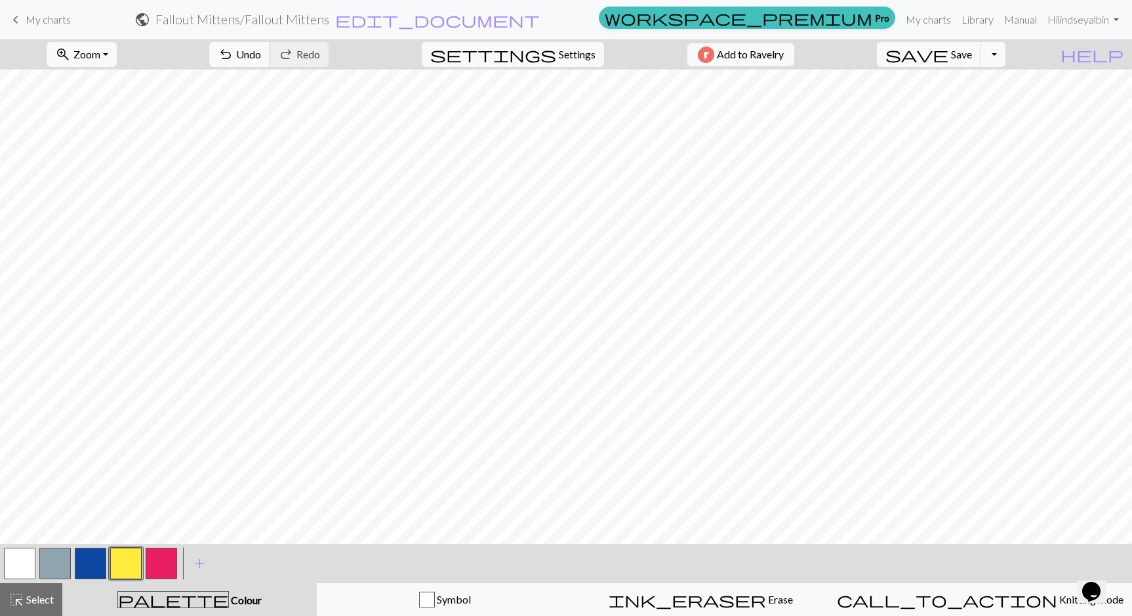
click at [97, 567] on button "button" at bounding box center [90, 563] width 31 height 31
click at [125, 560] on button "button" at bounding box center [125, 563] width 31 height 31
click at [261, 52] on span "Undo" at bounding box center [248, 54] width 25 height 12
click at [94, 559] on button "button" at bounding box center [90, 563] width 31 height 31
click at [125, 566] on button "button" at bounding box center [125, 563] width 31 height 31
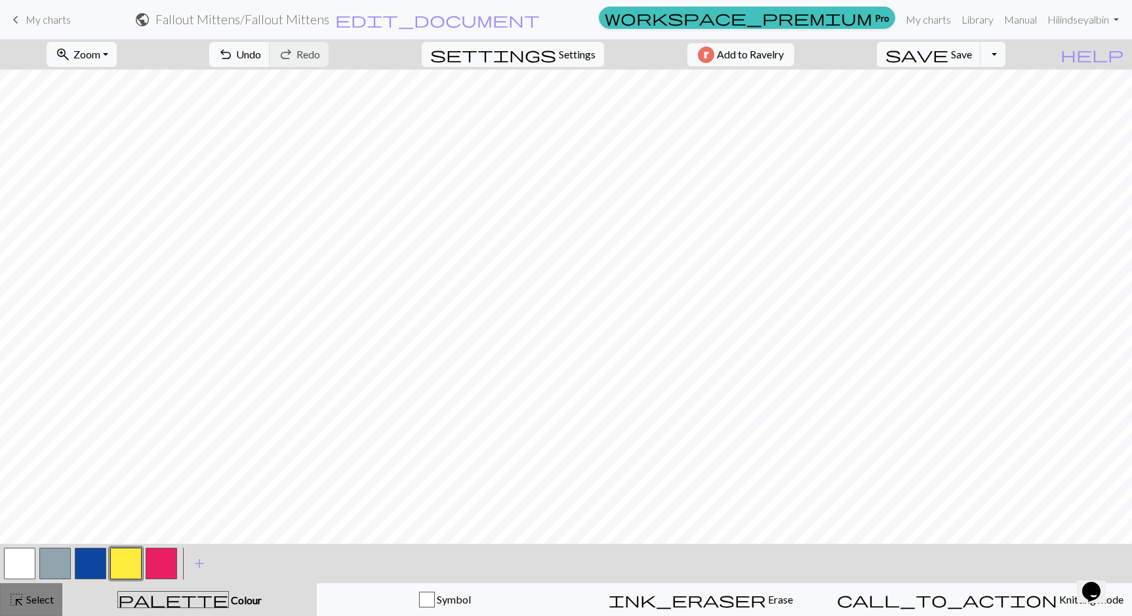
click at [44, 593] on span "Select" at bounding box center [39, 599] width 30 height 12
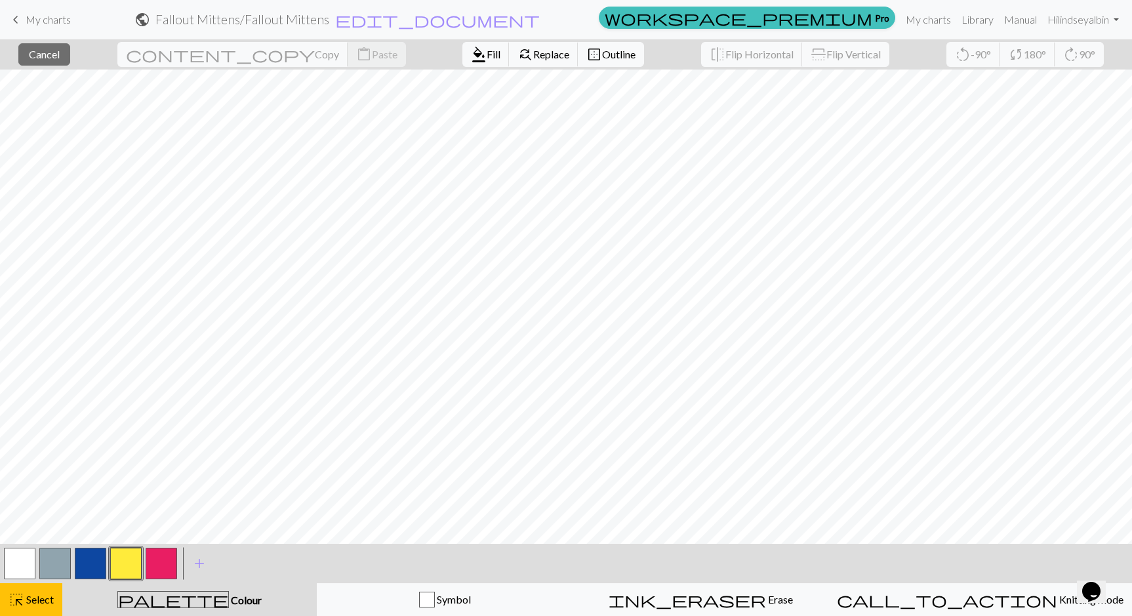
click at [98, 558] on button "button" at bounding box center [90, 563] width 31 height 31
click at [487, 58] on span "Fill" at bounding box center [494, 54] width 14 height 12
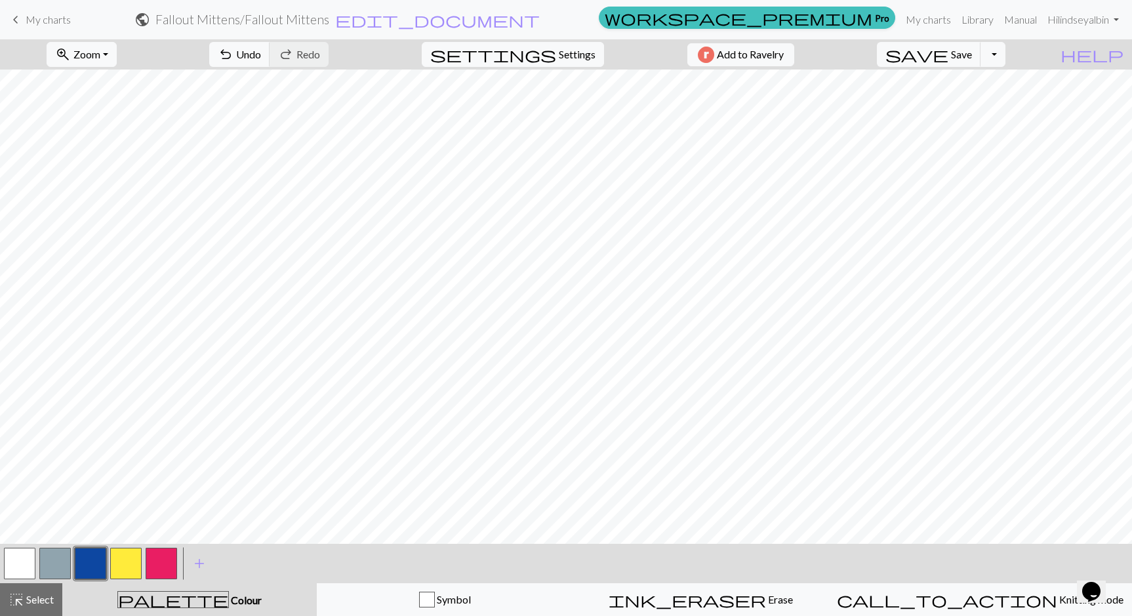
click at [136, 567] on button "button" at bounding box center [125, 563] width 31 height 31
click at [90, 558] on button "button" at bounding box center [90, 563] width 31 height 31
click at [127, 558] on button "button" at bounding box center [125, 563] width 31 height 31
click at [93, 565] on button "button" at bounding box center [90, 563] width 31 height 31
click at [133, 556] on button "button" at bounding box center [125, 563] width 31 height 31
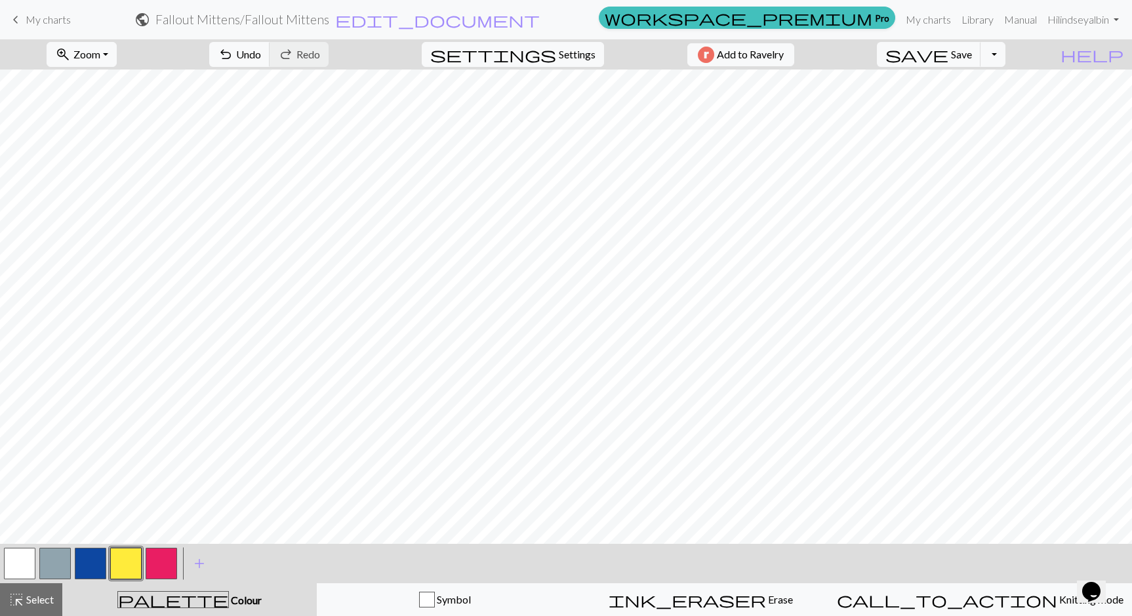
click at [89, 560] on button "button" at bounding box center [90, 563] width 31 height 31
click at [119, 565] on button "button" at bounding box center [125, 563] width 31 height 31
click at [95, 561] on button "button" at bounding box center [90, 563] width 31 height 31
click at [123, 556] on button "button" at bounding box center [125, 563] width 31 height 31
click at [93, 562] on button "button" at bounding box center [90, 563] width 31 height 31
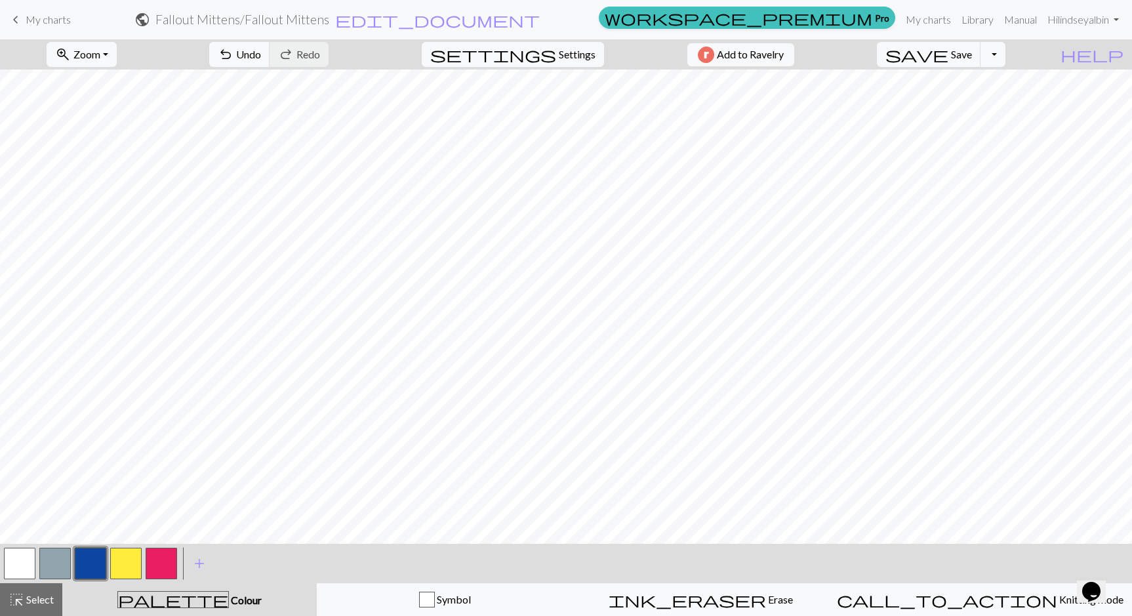
click at [120, 561] on button "button" at bounding box center [125, 563] width 31 height 31
click at [83, 567] on button "button" at bounding box center [90, 563] width 31 height 31
click at [127, 564] on button "button" at bounding box center [125, 563] width 31 height 31
click at [94, 554] on button "button" at bounding box center [90, 563] width 31 height 31
click at [134, 562] on button "button" at bounding box center [125, 563] width 31 height 31
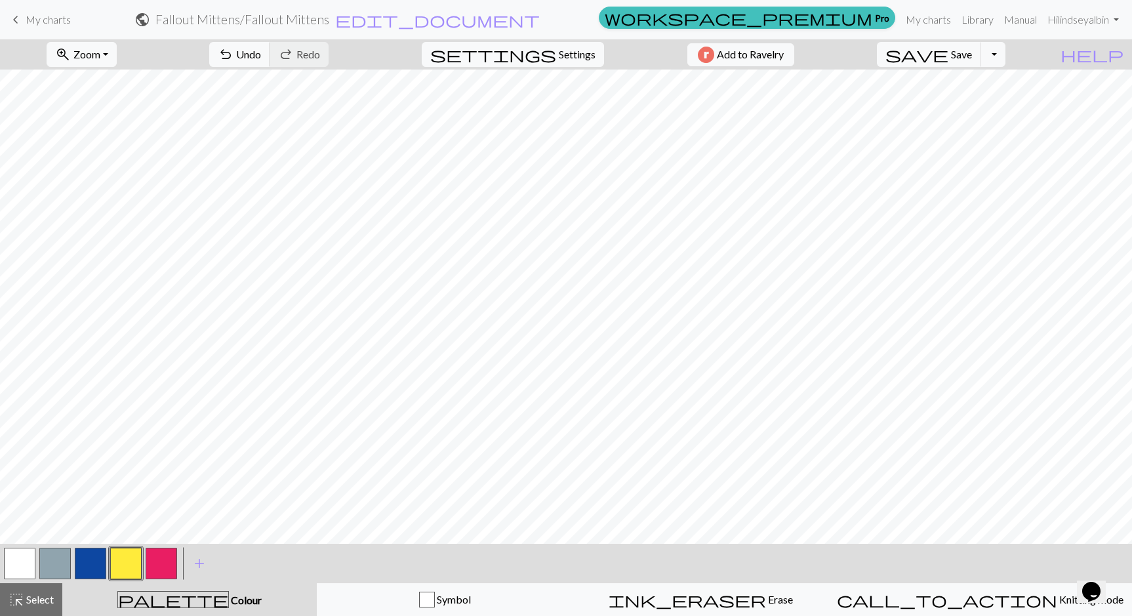
click at [97, 554] on button "button" at bounding box center [90, 563] width 31 height 31
click at [122, 564] on button "button" at bounding box center [125, 563] width 31 height 31
click at [261, 52] on span "Undo" at bounding box center [248, 54] width 25 height 12
click at [92, 564] on button "button" at bounding box center [90, 563] width 31 height 31
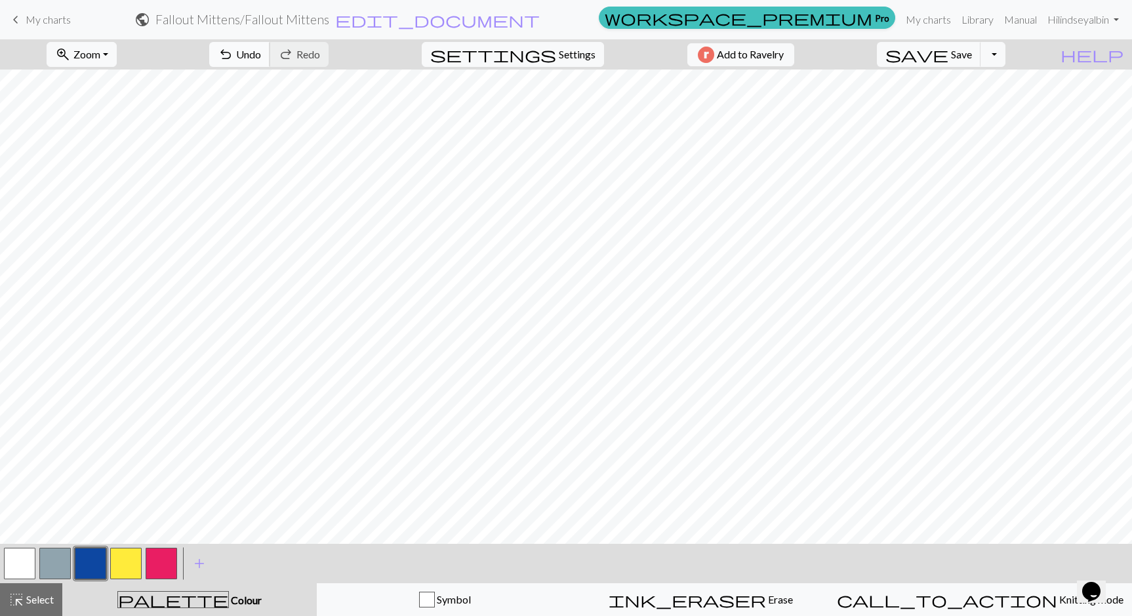
click at [261, 53] on span "Undo" at bounding box center [248, 54] width 25 height 12
click at [94, 557] on button "button" at bounding box center [90, 563] width 31 height 31
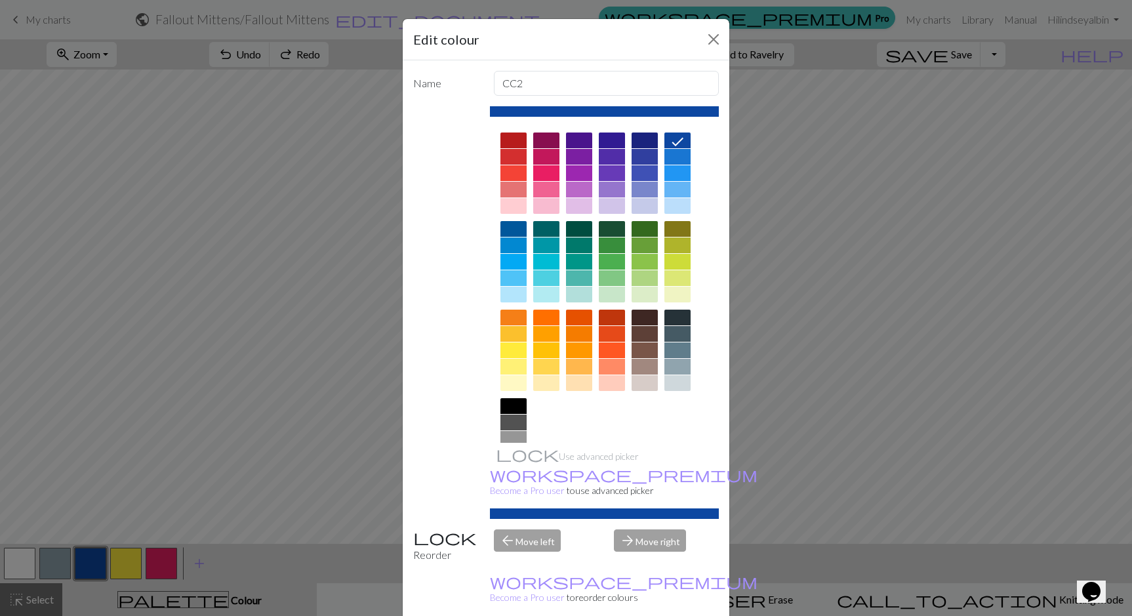
click at [332, 426] on div "Edit colour Name CC2 Use advanced picker workspace_premium Become a Pro user to…" at bounding box center [566, 308] width 1132 height 616
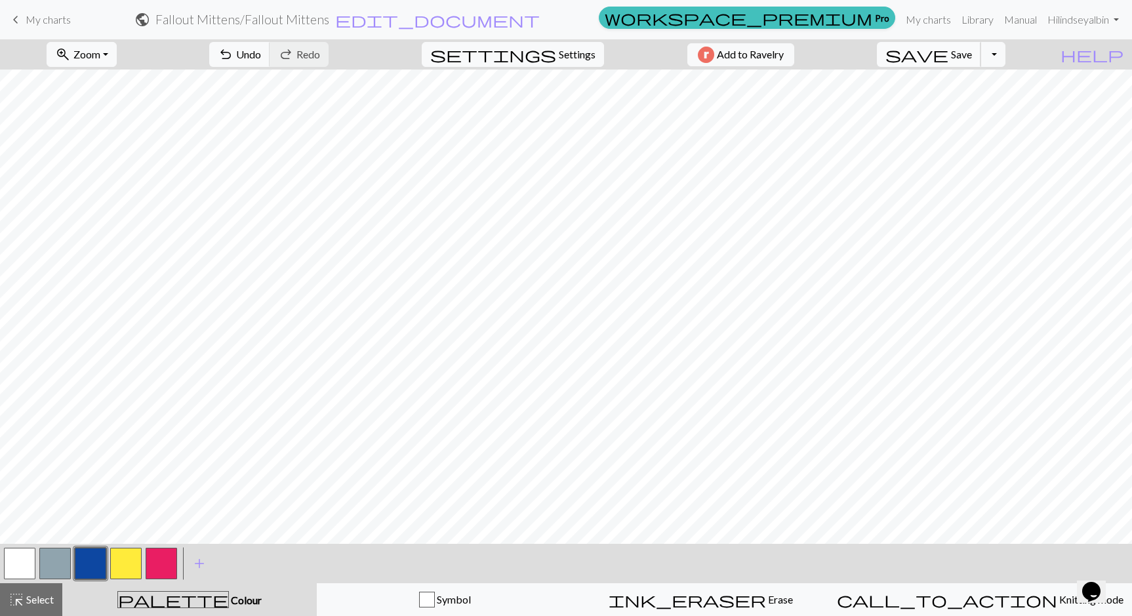
click at [972, 54] on span "Save" at bounding box center [961, 54] width 21 height 12
click at [1006, 56] on button "Toggle Dropdown" at bounding box center [993, 54] width 25 height 25
click at [974, 102] on button "save_alt Download" at bounding box center [897, 104] width 217 height 21
click at [1006, 51] on button "Toggle Dropdown" at bounding box center [993, 54] width 25 height 25
click at [972, 100] on button "save_alt Download" at bounding box center [897, 104] width 217 height 21
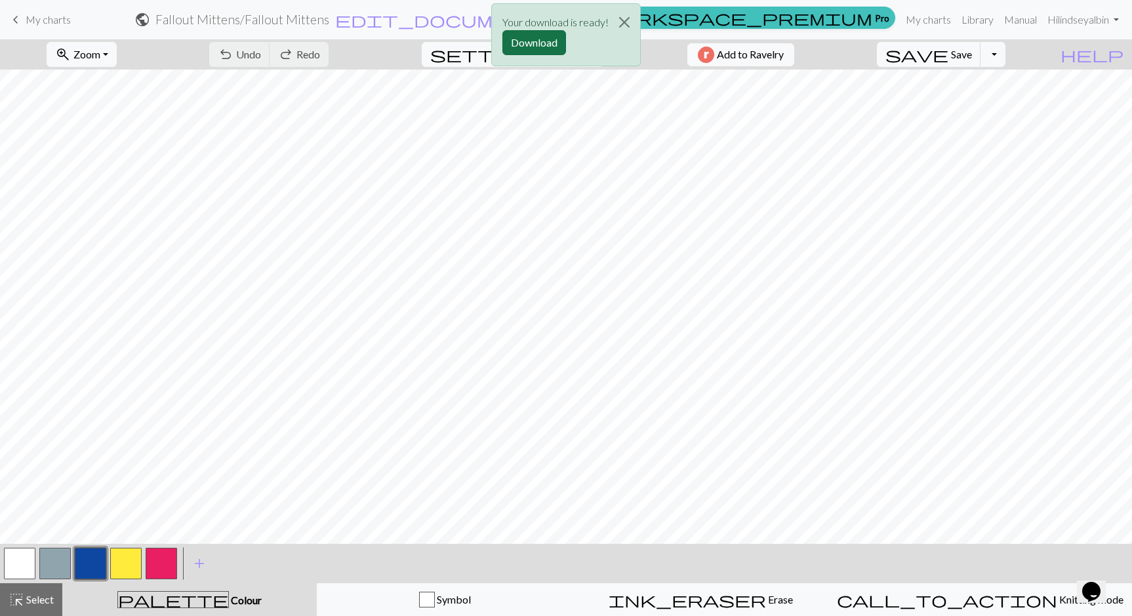
click at [519, 42] on button "Download" at bounding box center [535, 42] width 64 height 25
